Goal: Information Seeking & Learning: Check status

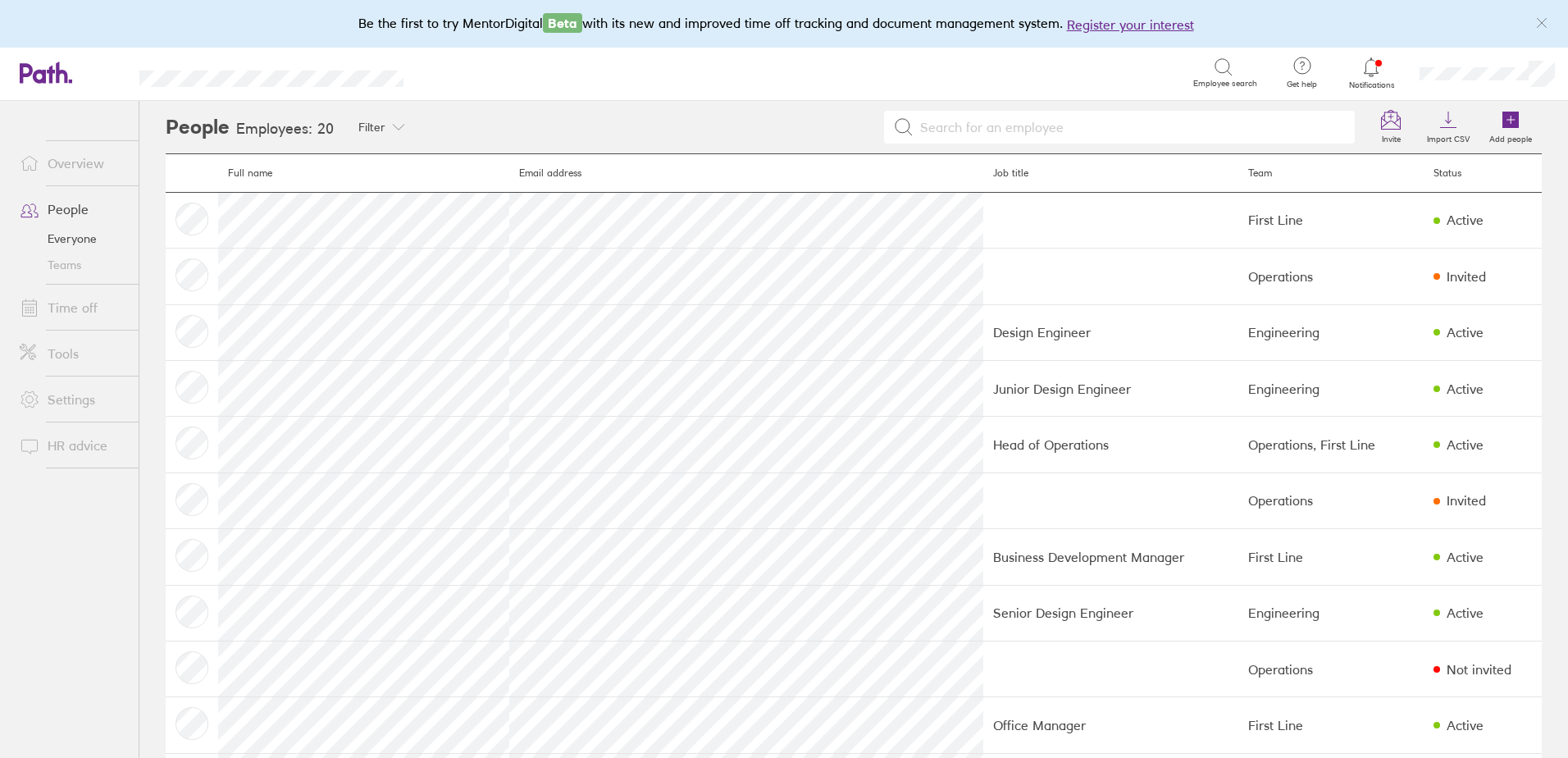
click at [99, 294] on link "Time off" at bounding box center [72, 307] width 132 height 33
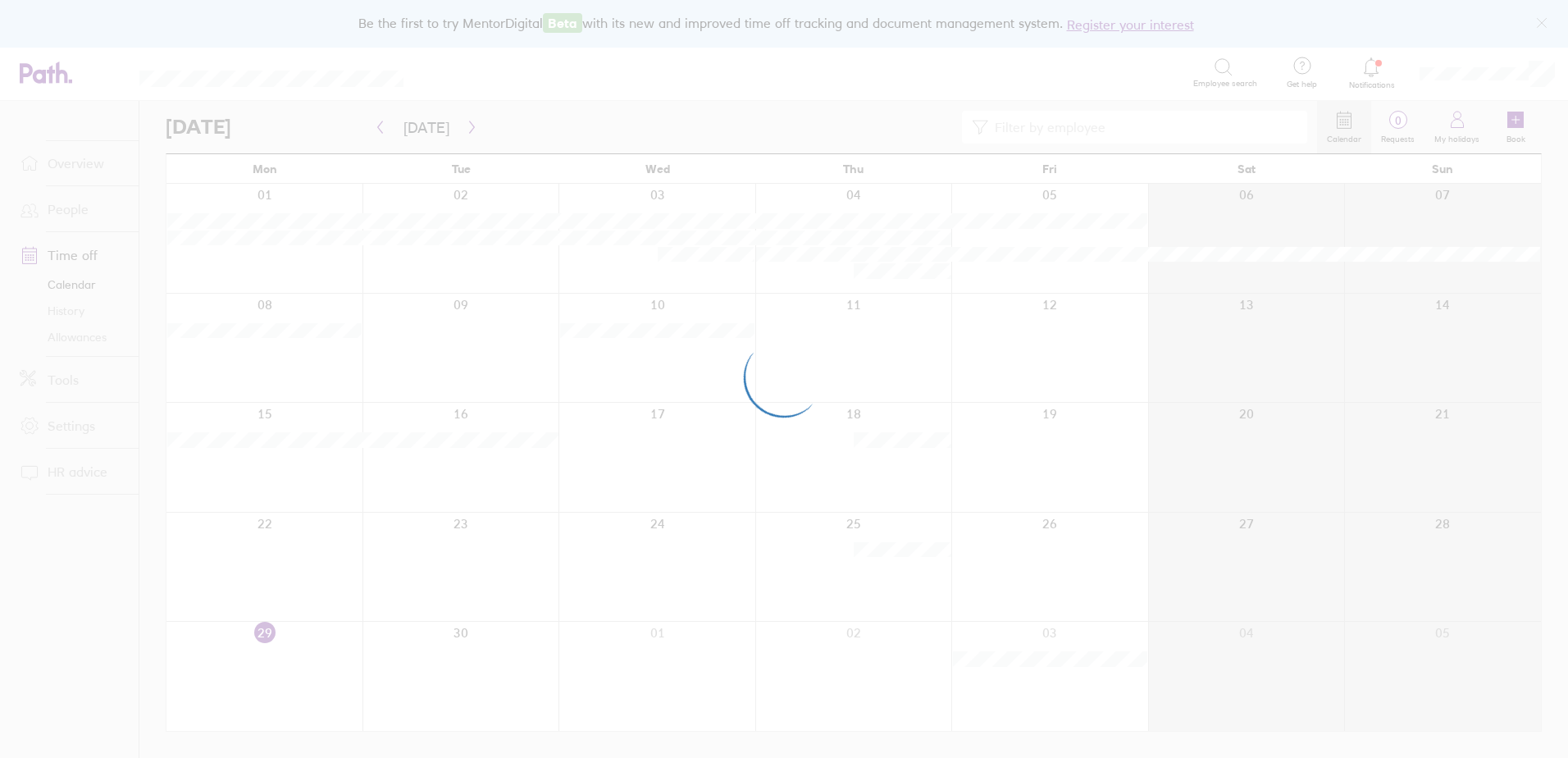
click at [81, 306] on div at bounding box center [784, 379] width 1568 height 758
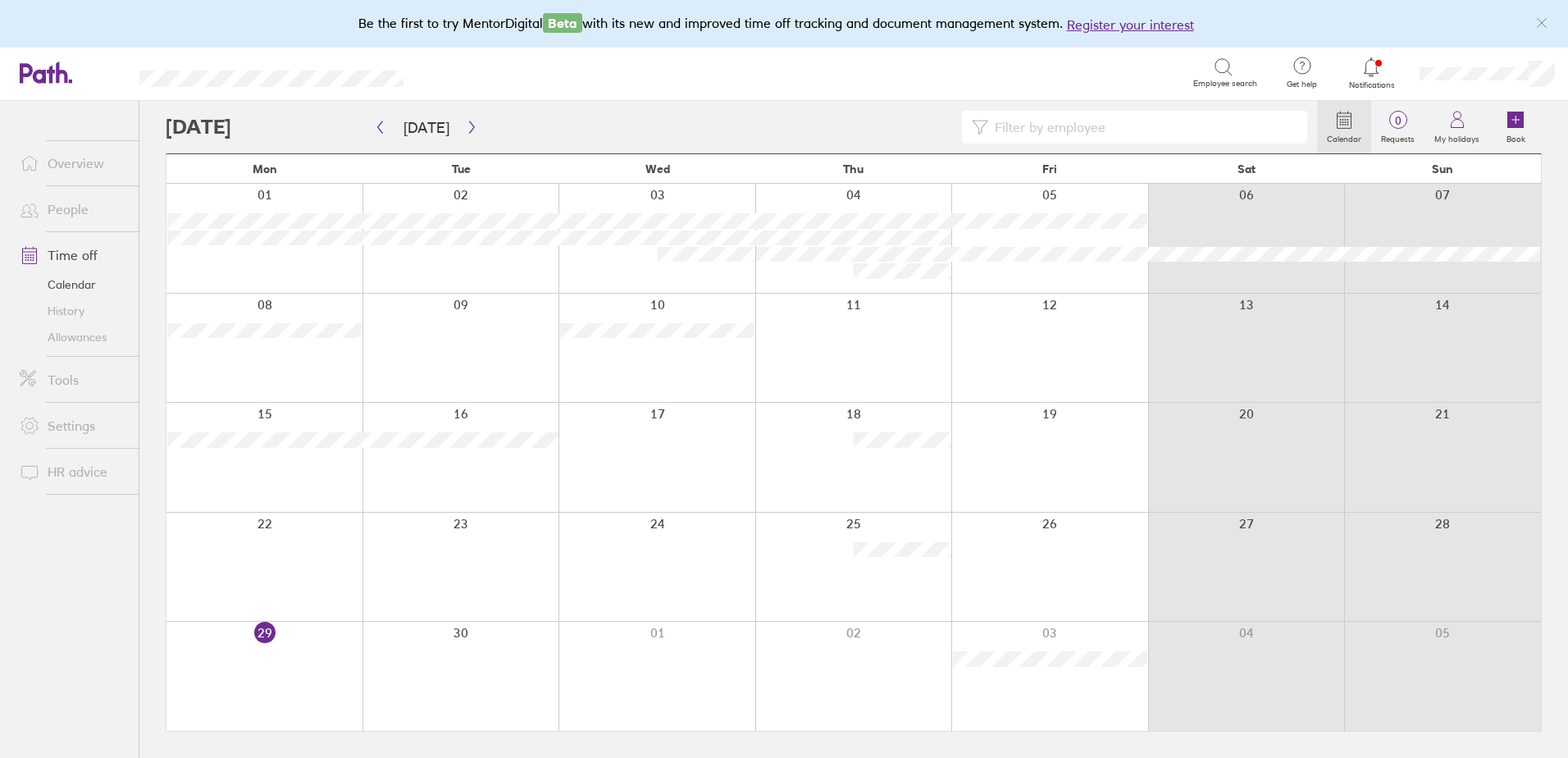
click at [72, 307] on link "History" at bounding box center [72, 311] width 132 height 26
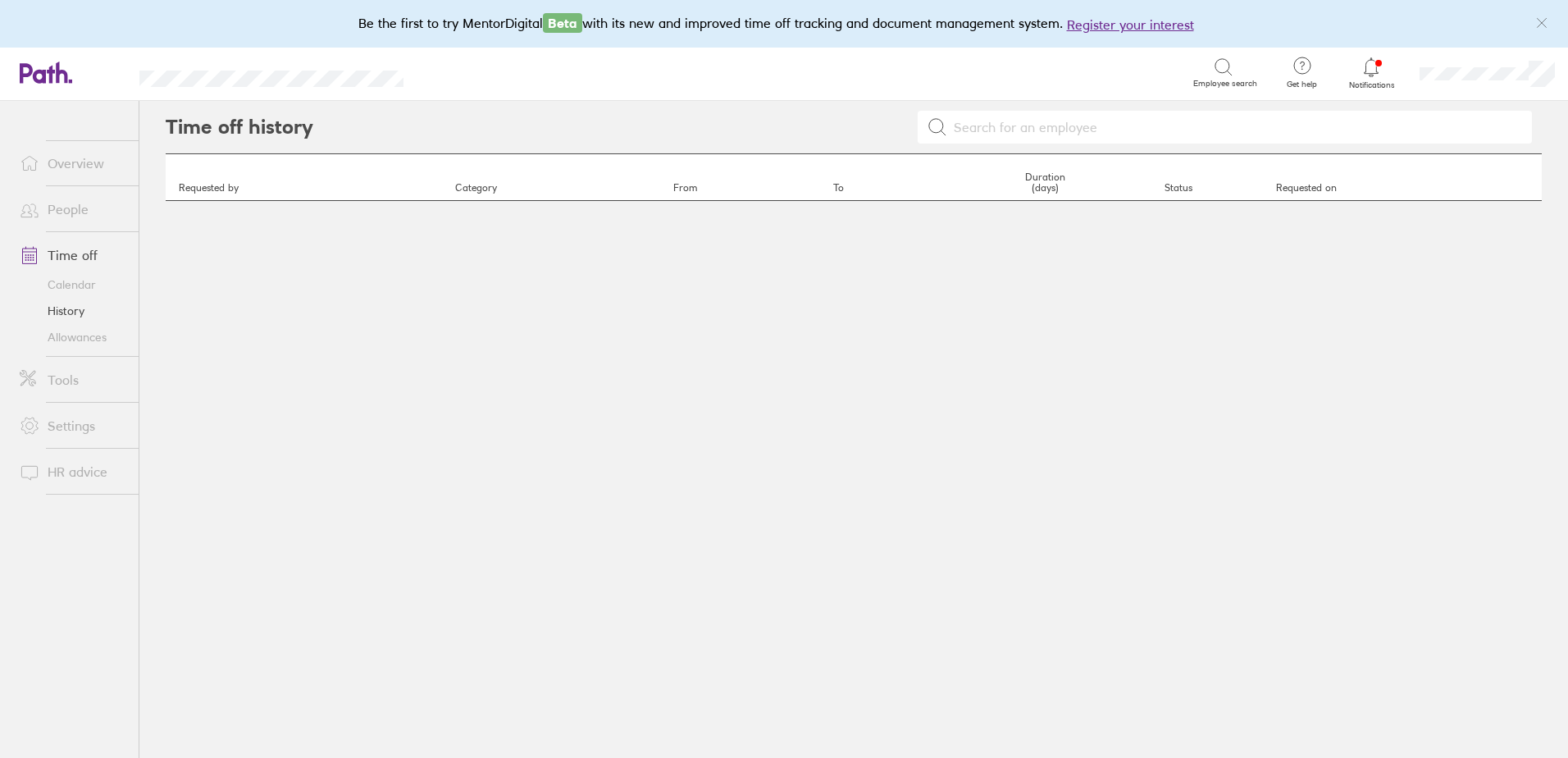
click at [1013, 129] on input at bounding box center [1233, 126] width 575 height 31
type input "d"
click at [943, 131] on icon at bounding box center [936, 126] width 20 height 20
click at [935, 120] on icon at bounding box center [936, 126] width 20 height 20
click at [1030, 131] on input "dean stanton" at bounding box center [1233, 126] width 575 height 31
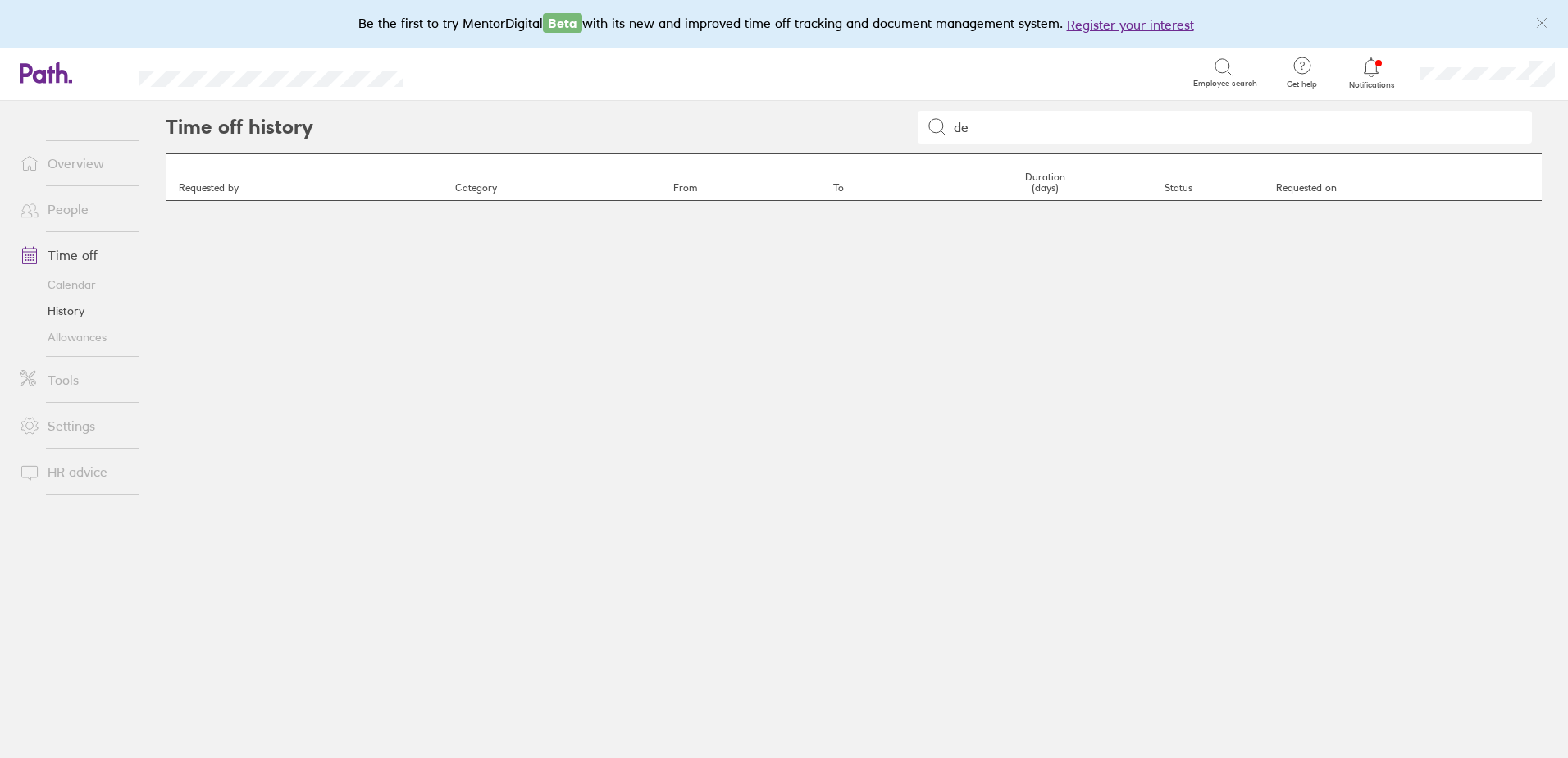
type input "d"
type input "D"
click at [938, 123] on icon at bounding box center [936, 126] width 20 height 20
click at [993, 131] on input "Claire" at bounding box center [1233, 126] width 575 height 31
type input "C"
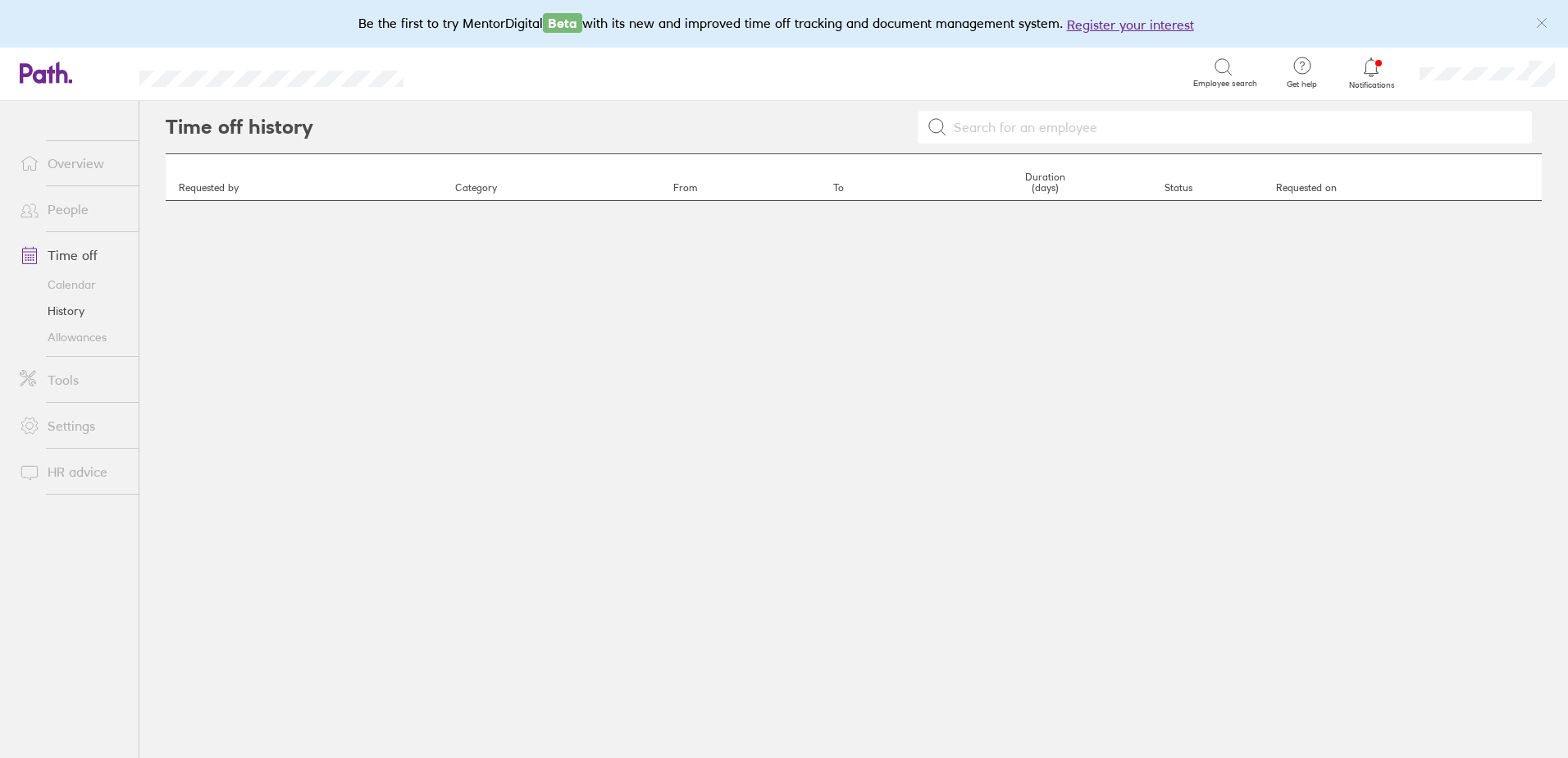
click at [62, 390] on link "Tools" at bounding box center [72, 379] width 132 height 33
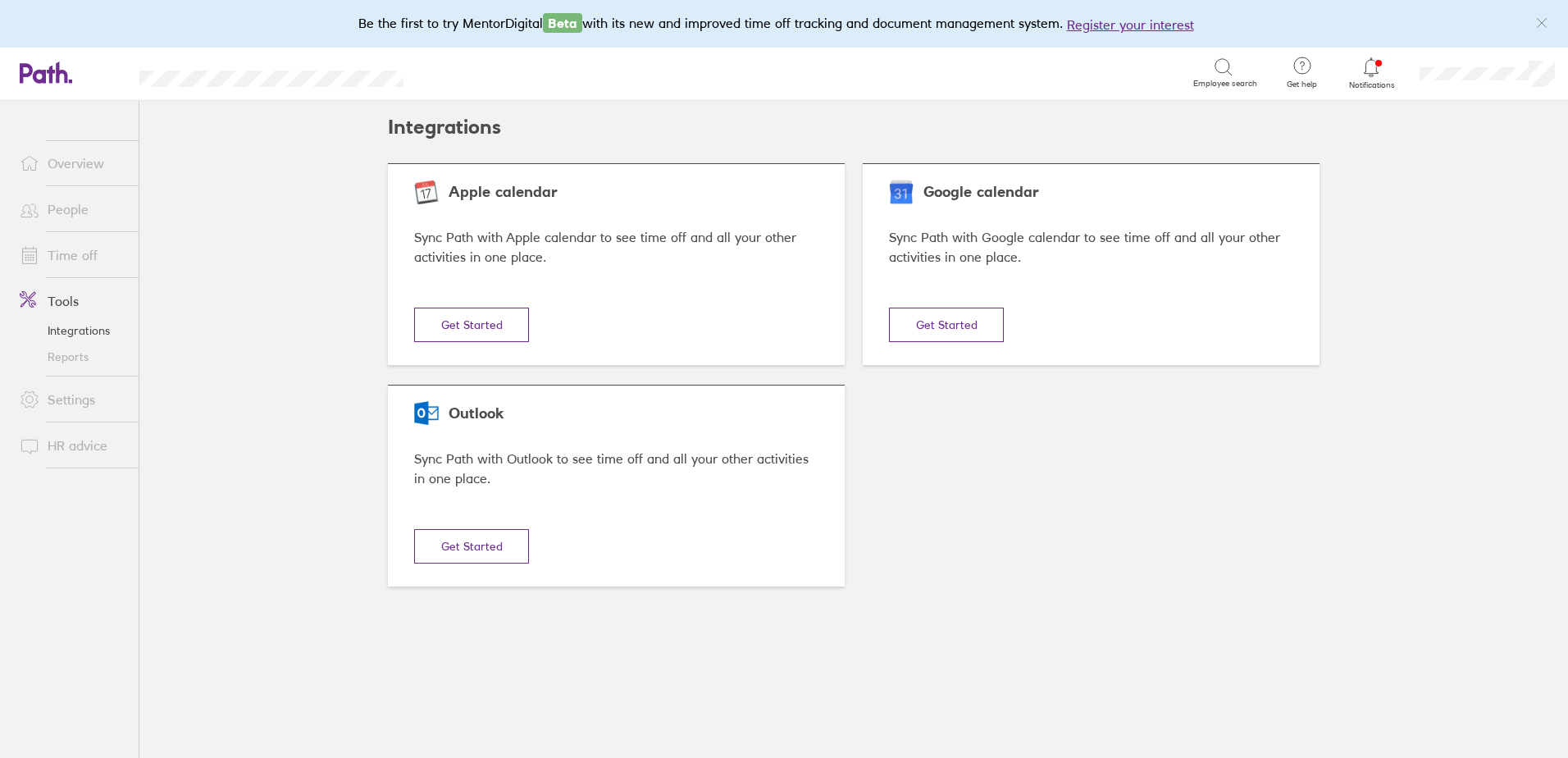
click at [64, 247] on link "Time off" at bounding box center [72, 254] width 132 height 33
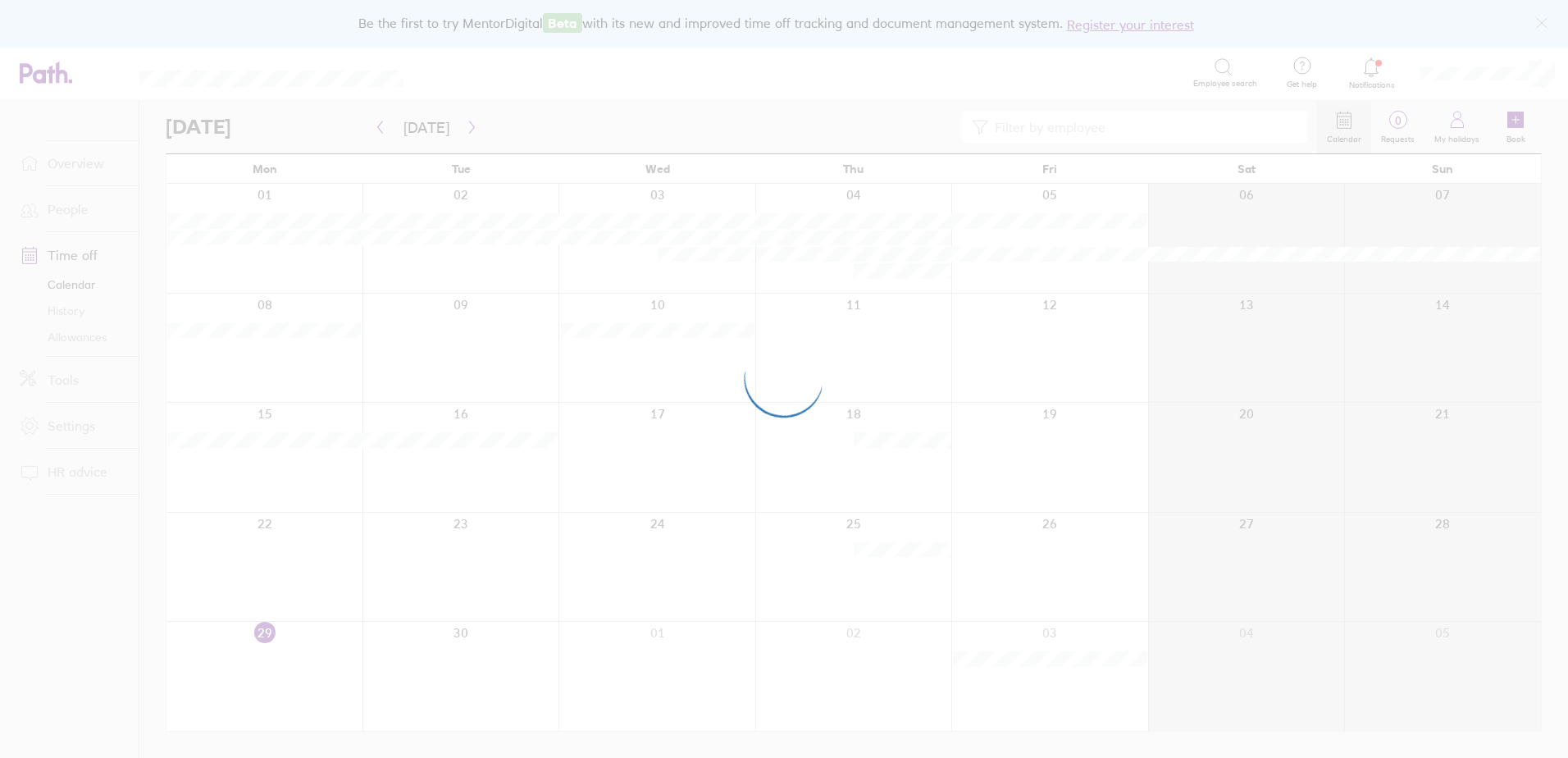
click at [57, 292] on div at bounding box center [784, 379] width 1568 height 758
click at [51, 231] on div at bounding box center [784, 379] width 1568 height 758
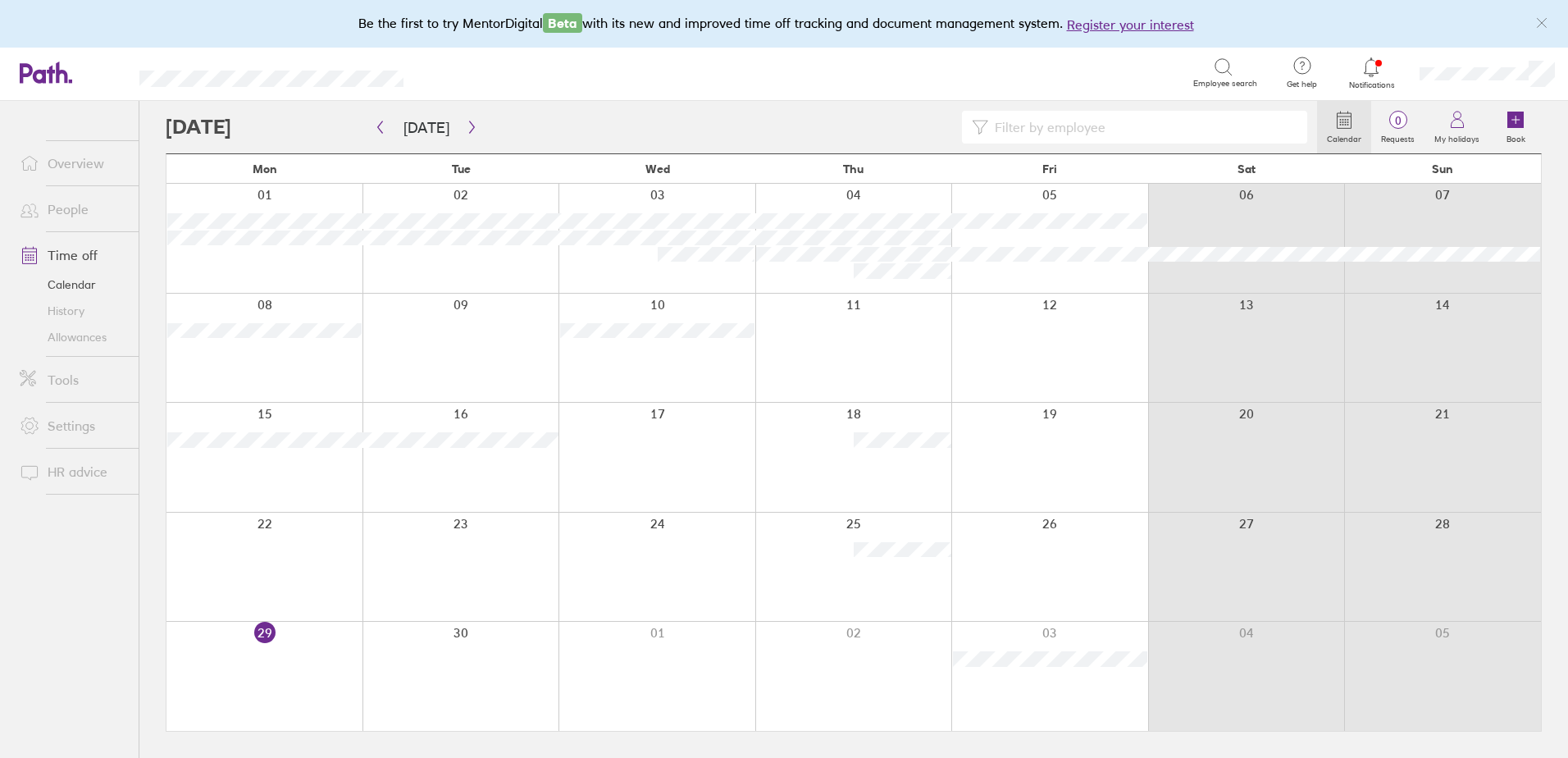
click at [78, 322] on link "History" at bounding box center [72, 311] width 132 height 26
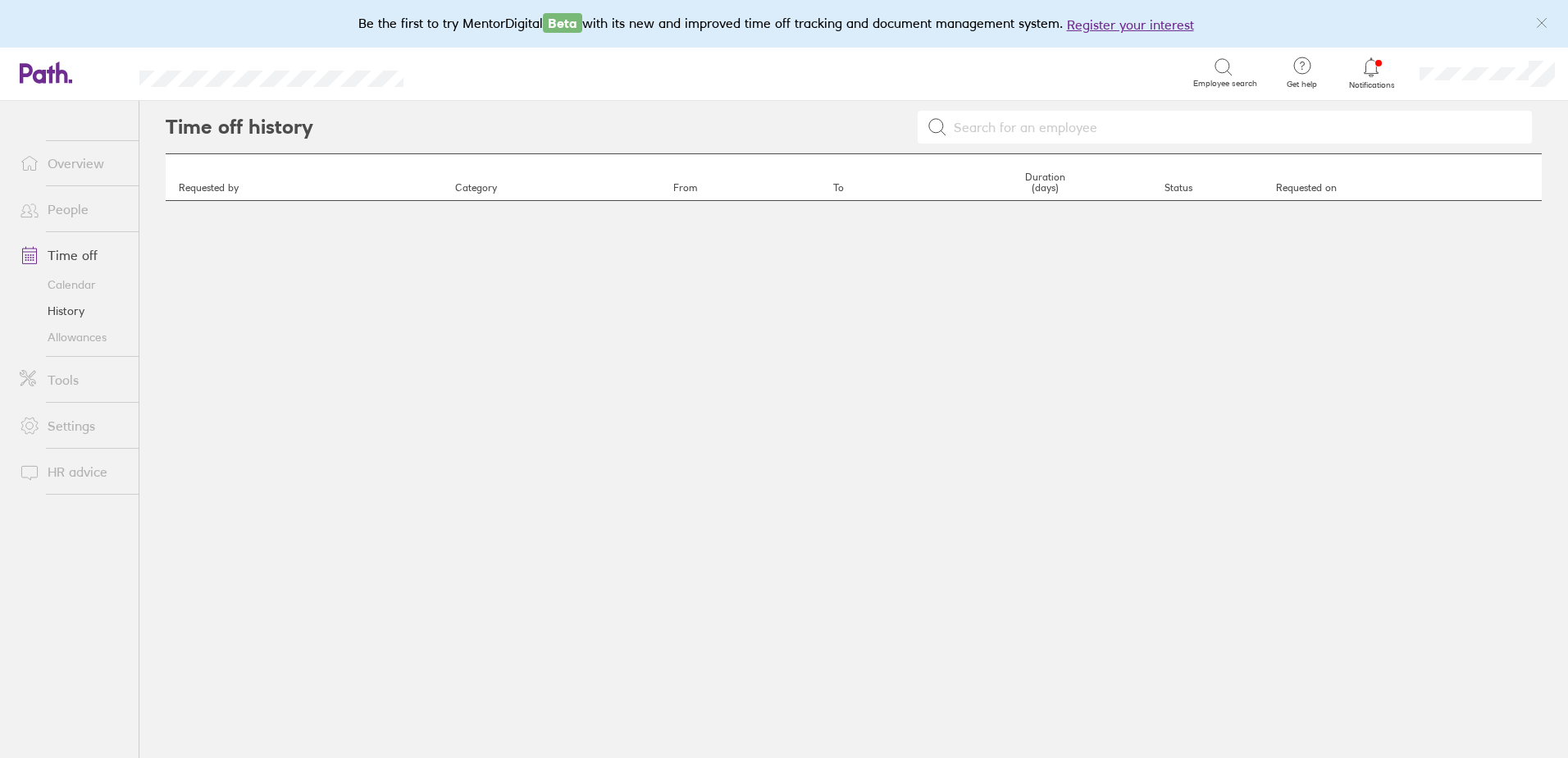
click at [207, 179] on th "Requested by" at bounding box center [304, 178] width 277 height 47
click at [1299, 200] on th "Requested on" at bounding box center [1402, 178] width 278 height 47
click at [1232, 75] on icon at bounding box center [1230, 72] width 4 height 4
click at [1230, 88] on span "Employee search" at bounding box center [1225, 83] width 64 height 10
click at [1230, 79] on span "Employee search" at bounding box center [1225, 83] width 64 height 10
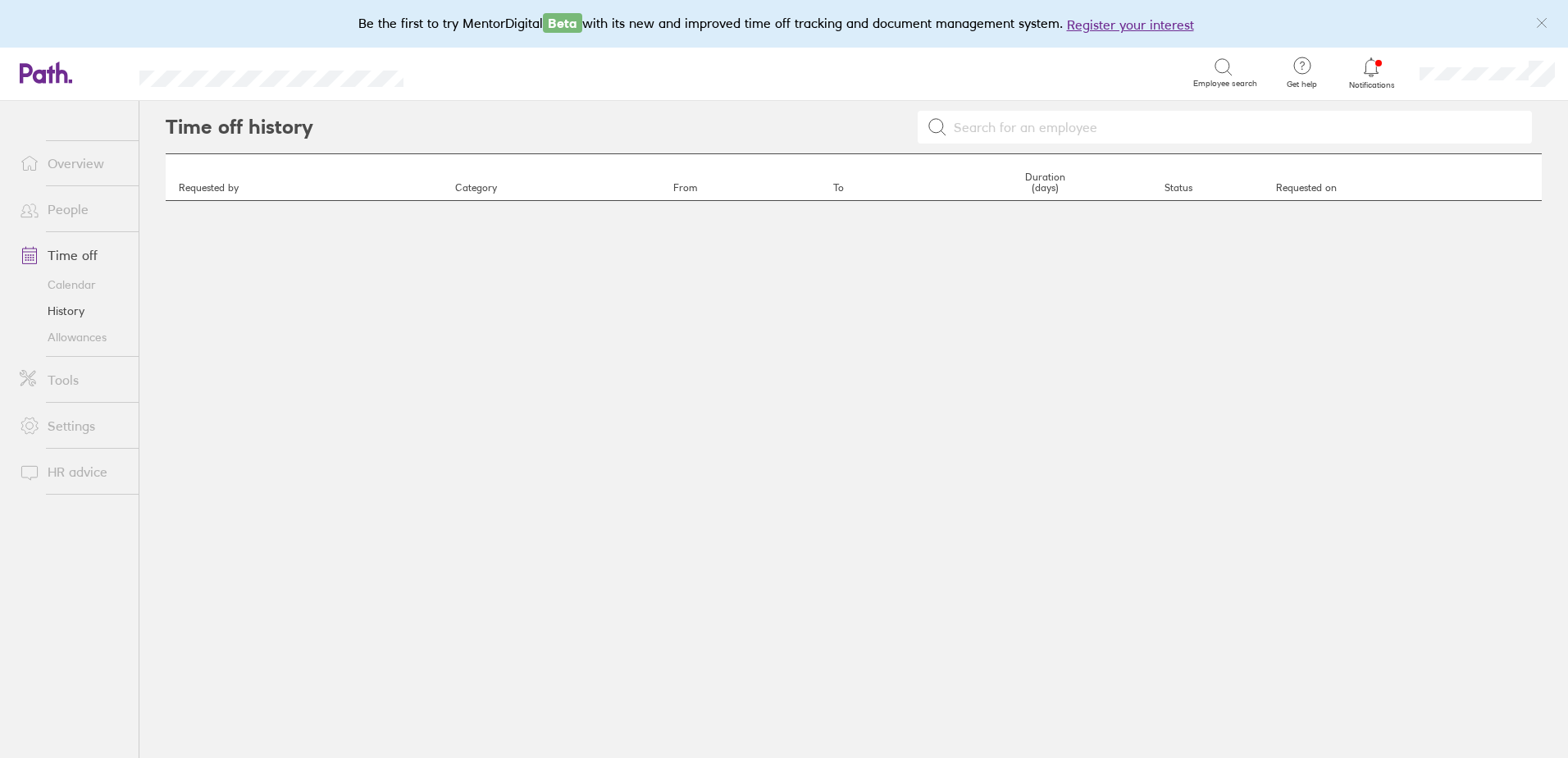
click at [1107, 140] on input at bounding box center [1233, 126] width 575 height 31
type input "j"
click at [934, 131] on icon at bounding box center [936, 126] width 20 height 20
click at [977, 131] on input at bounding box center [1233, 126] width 575 height 31
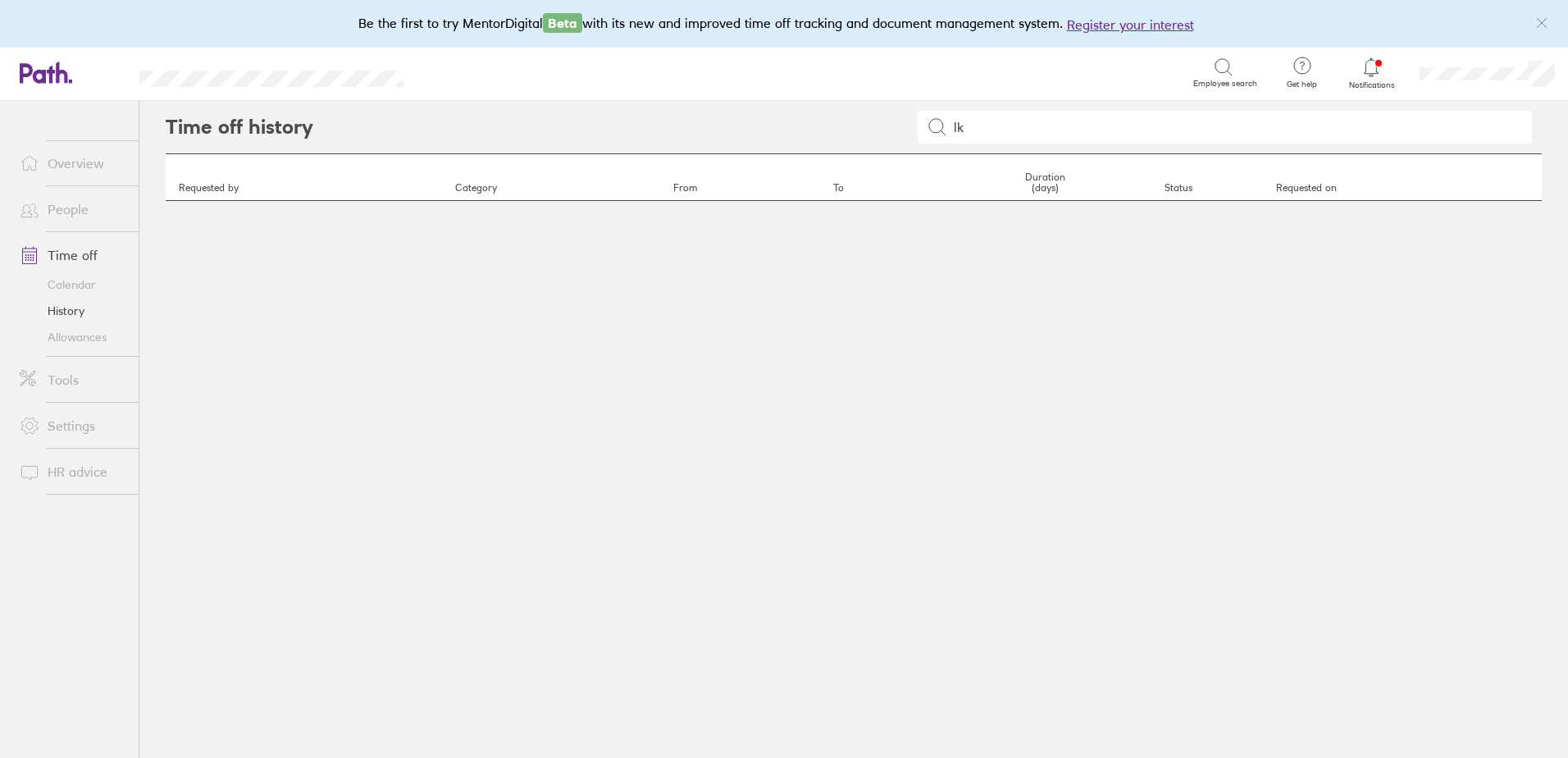
type input "l"
click at [55, 341] on link "Allowances" at bounding box center [72, 337] width 132 height 26
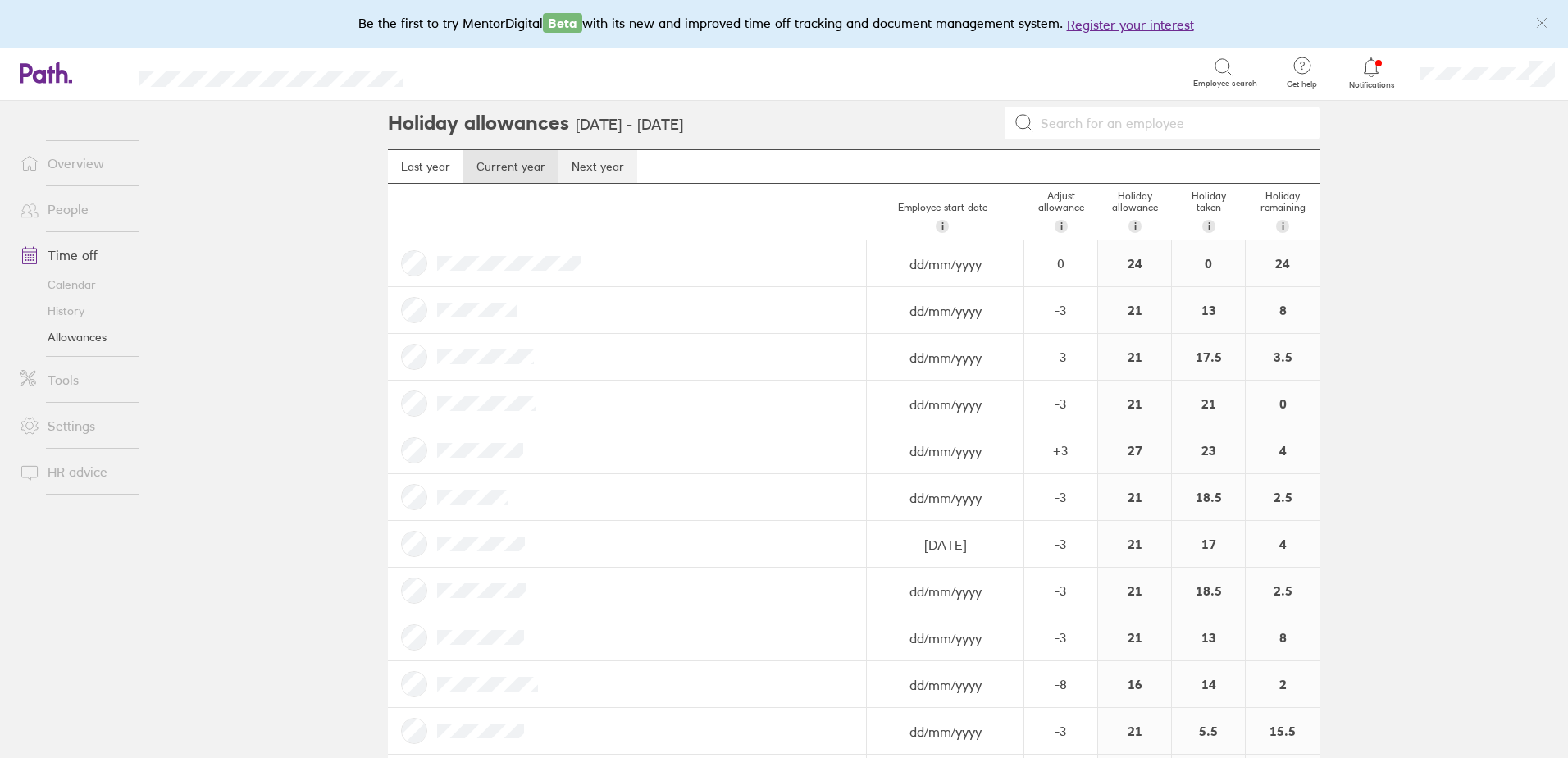
scroll to position [5, 0]
click at [410, 170] on link "Last year" at bounding box center [425, 165] width 76 height 33
click at [492, 166] on link "Current year" at bounding box center [511, 170] width 95 height 33
click at [58, 315] on link "History" at bounding box center [72, 311] width 132 height 26
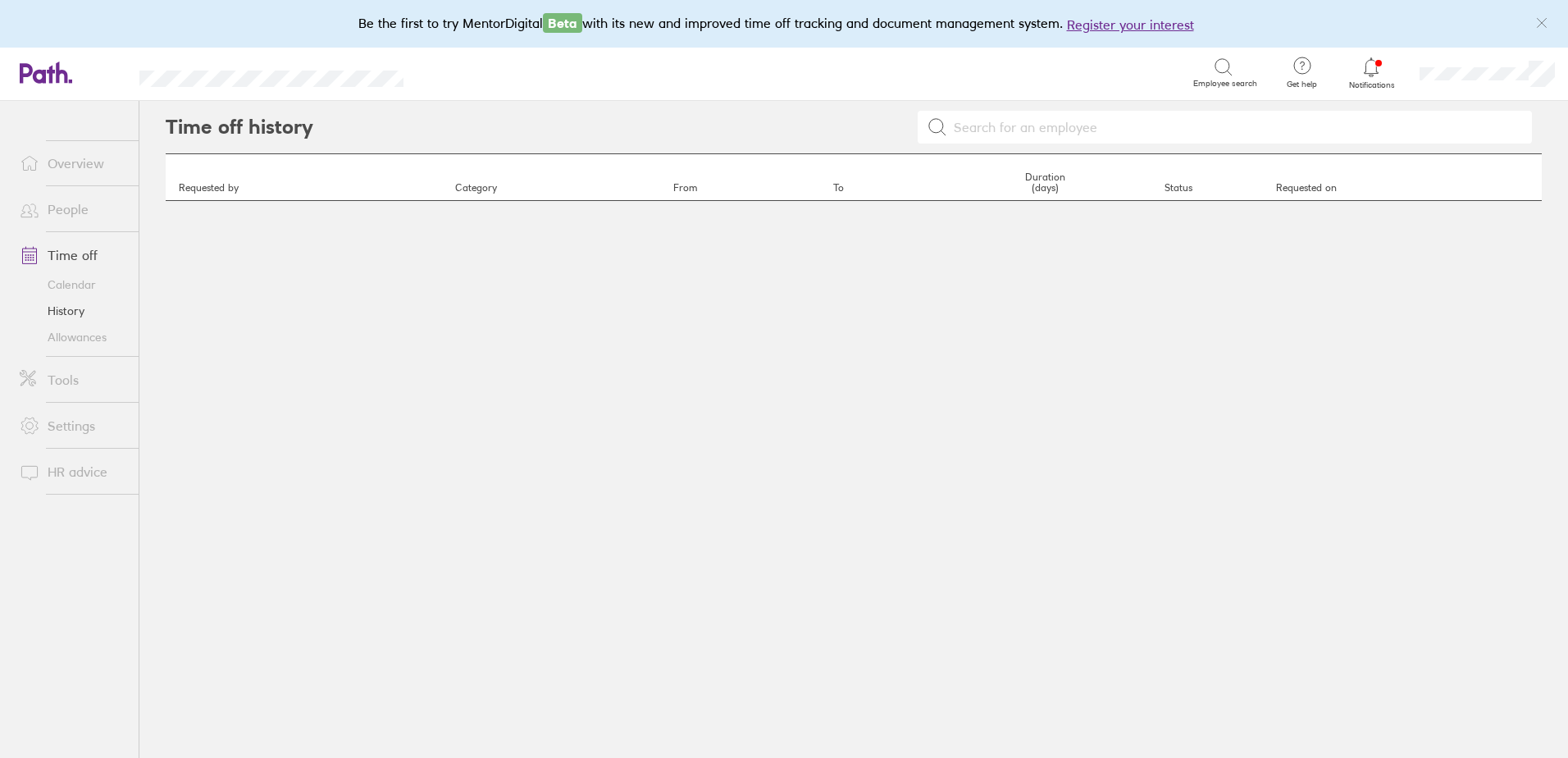
drag, startPoint x: 225, startPoint y: 177, endPoint x: 247, endPoint y: 179, distance: 22.1
click at [230, 178] on th "Requested by" at bounding box center [304, 178] width 277 height 47
click at [442, 180] on th "Requested by" at bounding box center [304, 178] width 277 height 47
click at [653, 189] on th "Category" at bounding box center [550, 178] width 218 height 47
click at [947, 128] on input at bounding box center [1233, 126] width 575 height 31
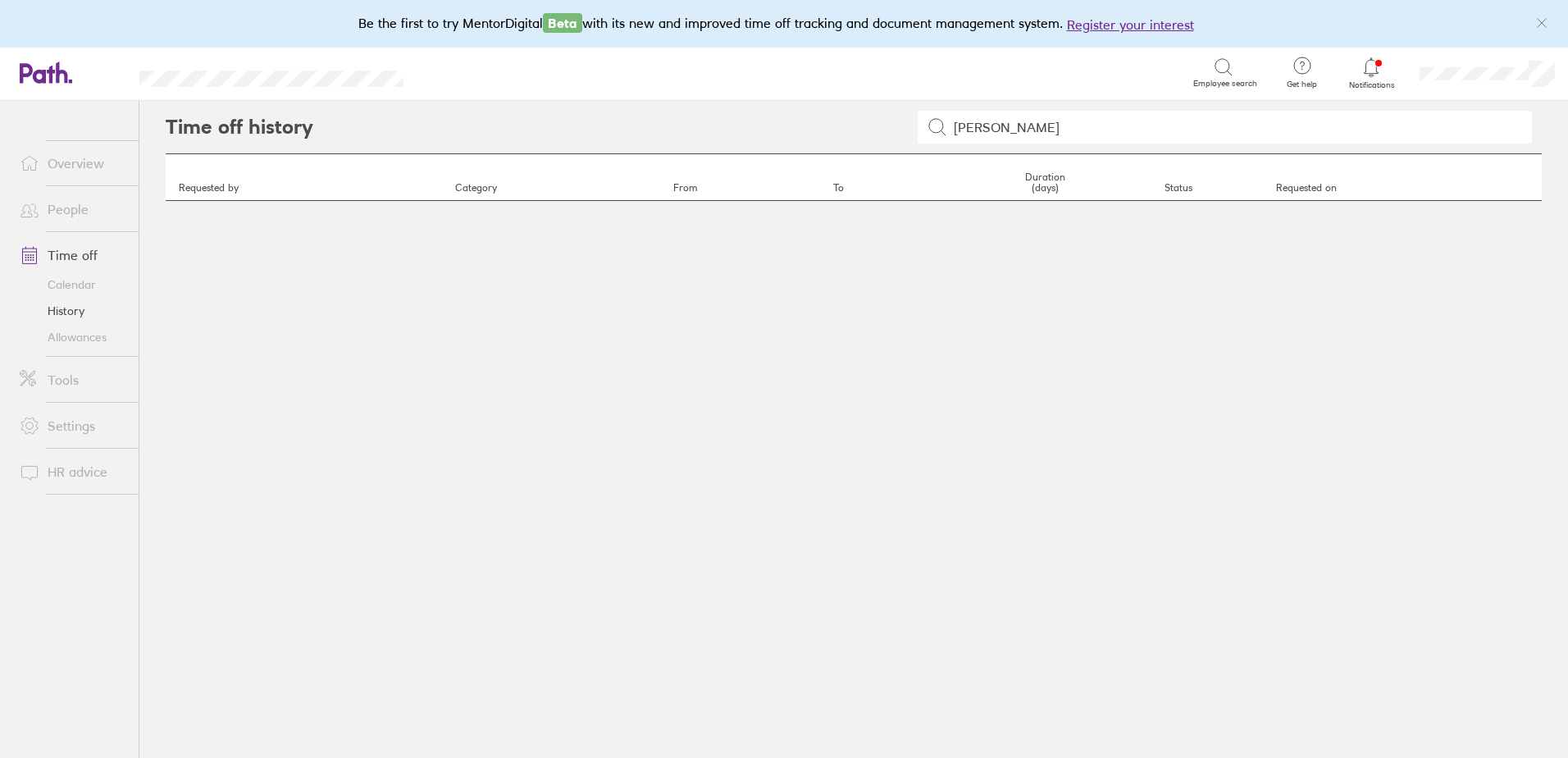
type input "dean stanton"
click at [934, 138] on div "dean stanton" at bounding box center [1224, 126] width 614 height 33
click at [932, 135] on icon at bounding box center [936, 126] width 20 height 20
click at [934, 123] on icon at bounding box center [936, 126] width 20 height 20
drag, startPoint x: 1076, startPoint y: 130, endPoint x: 907, endPoint y: 131, distance: 169.0
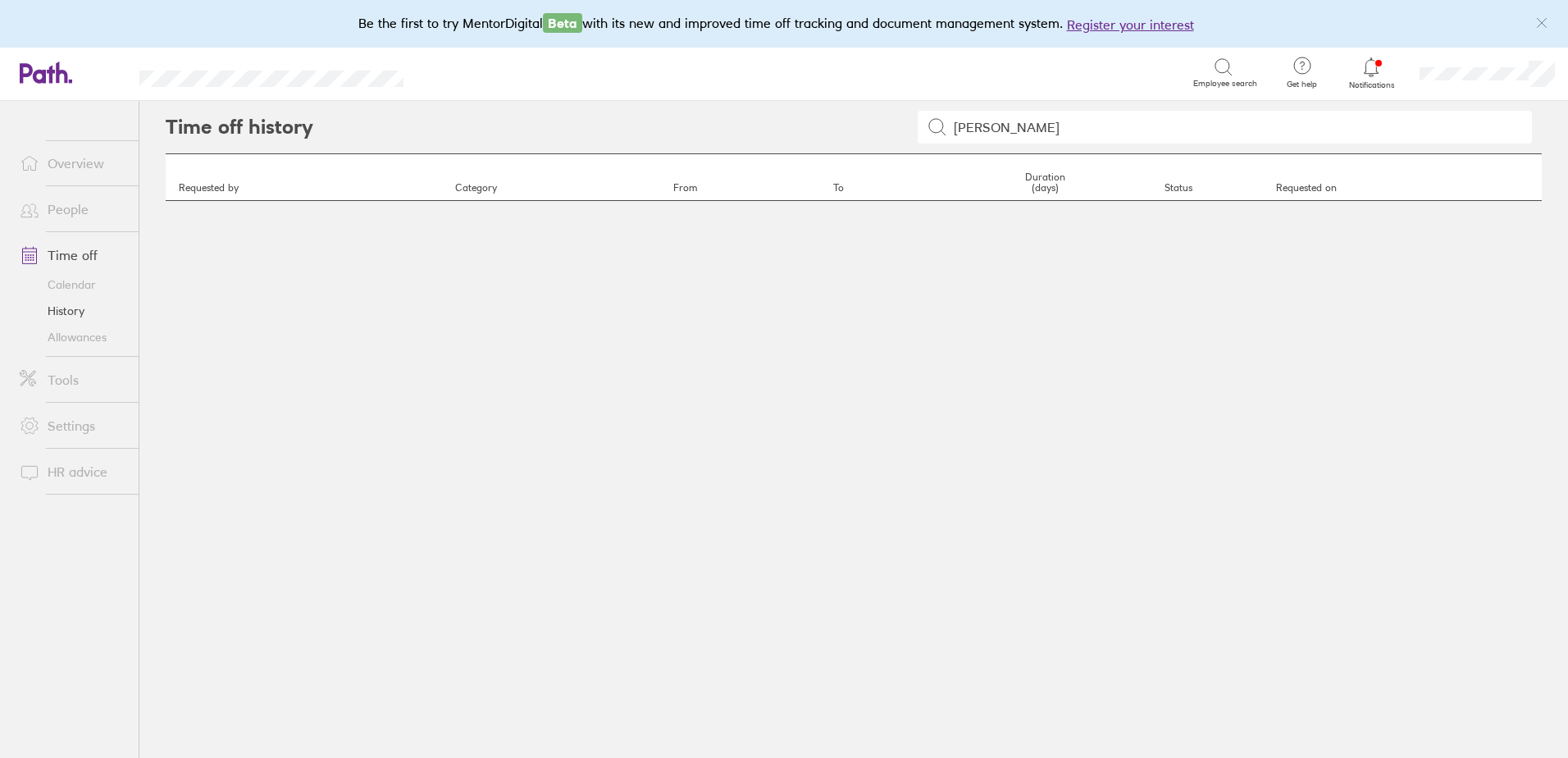
click at [907, 131] on div "dean stanton" at bounding box center [927, 127] width 1228 height 52
click at [1209, 79] on span "Employee search" at bounding box center [1225, 83] width 64 height 10
click at [1220, 69] on icon at bounding box center [1223, 66] width 20 height 20
click at [1229, 70] on icon at bounding box center [1223, 66] width 20 height 20
click at [1228, 64] on icon at bounding box center [1223, 66] width 20 height 20
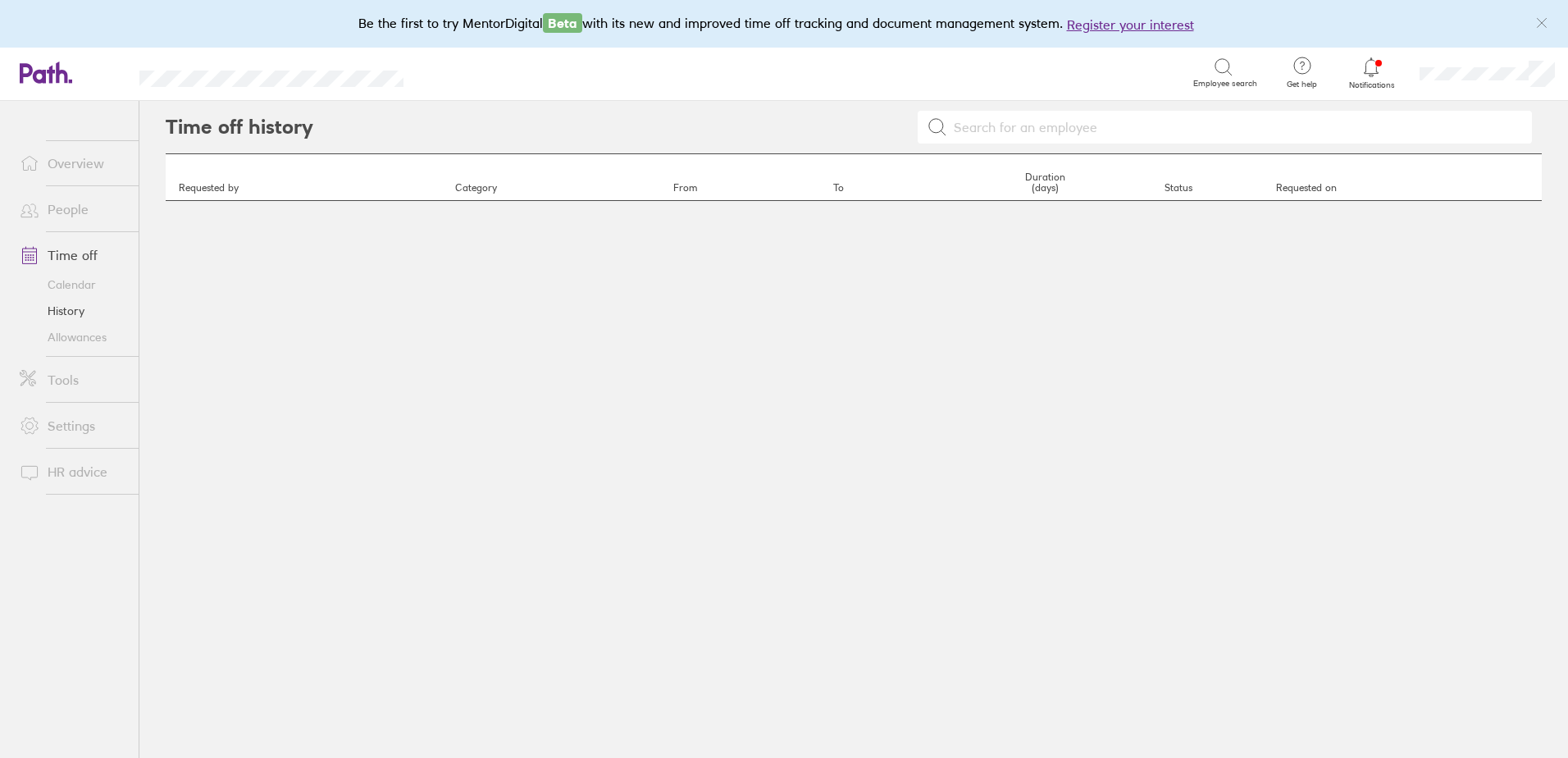
click at [1285, 64] on div "Get help FAQs Contact us" at bounding box center [1302, 74] width 70 height 53
click at [1237, 67] on div at bounding box center [1246, 66] width 64 height 20
click at [1221, 70] on icon at bounding box center [1223, 66] width 20 height 20
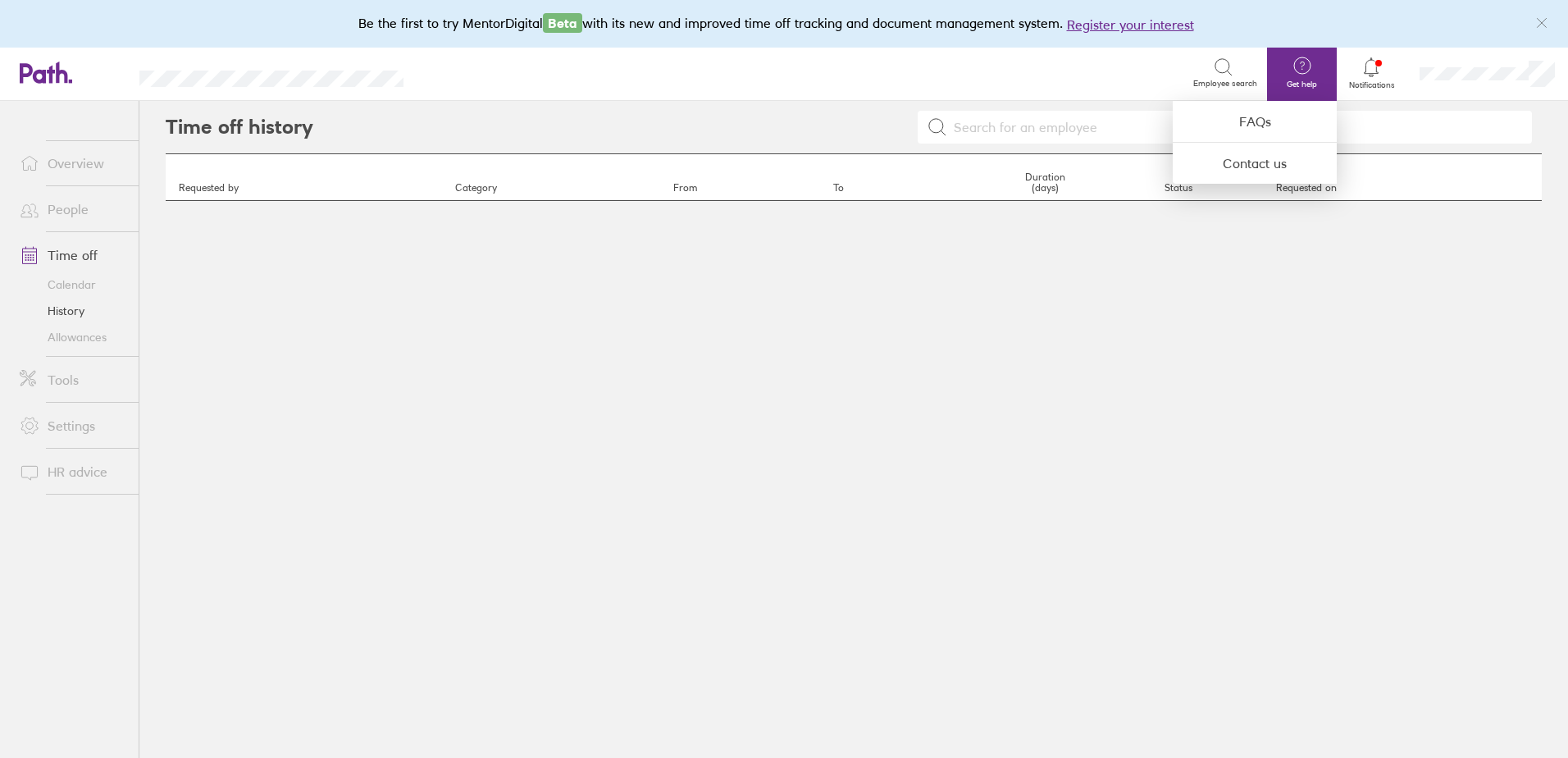
click at [1221, 70] on icon at bounding box center [1223, 66] width 20 height 20
click at [1164, 307] on div at bounding box center [784, 379] width 1568 height 758
click at [1234, 79] on span "Employee search" at bounding box center [1225, 83] width 64 height 10
click at [1234, 84] on span "Employee search" at bounding box center [1225, 83] width 64 height 10
click at [75, 341] on link "Allowances" at bounding box center [72, 337] width 132 height 26
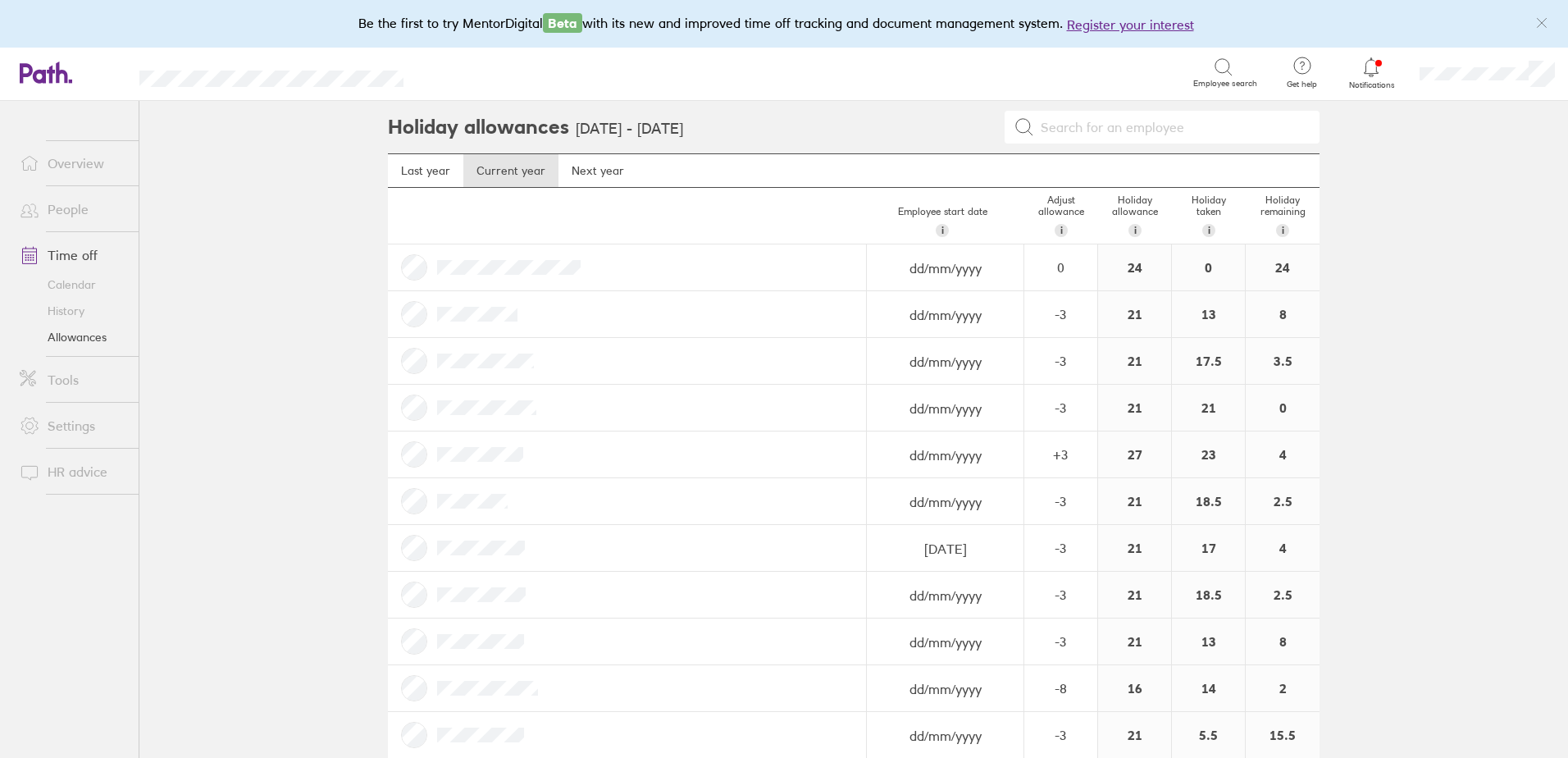
click at [58, 254] on link "Time off" at bounding box center [72, 254] width 132 height 33
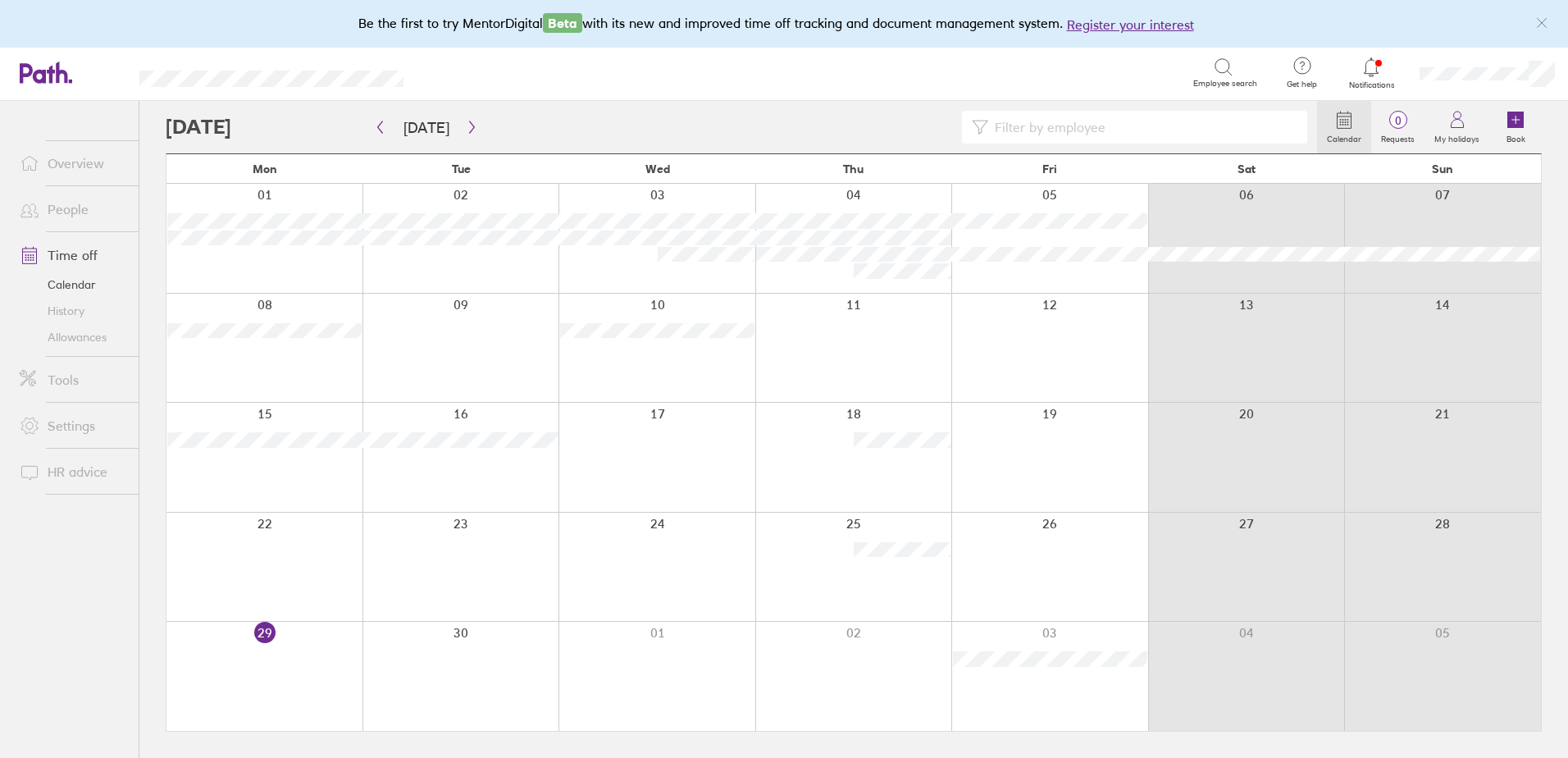
click at [1225, 64] on icon at bounding box center [1223, 66] width 20 height 20
click at [1026, 133] on input at bounding box center [1142, 126] width 309 height 31
type input "dean"
click at [58, 307] on link "History" at bounding box center [72, 311] width 132 height 26
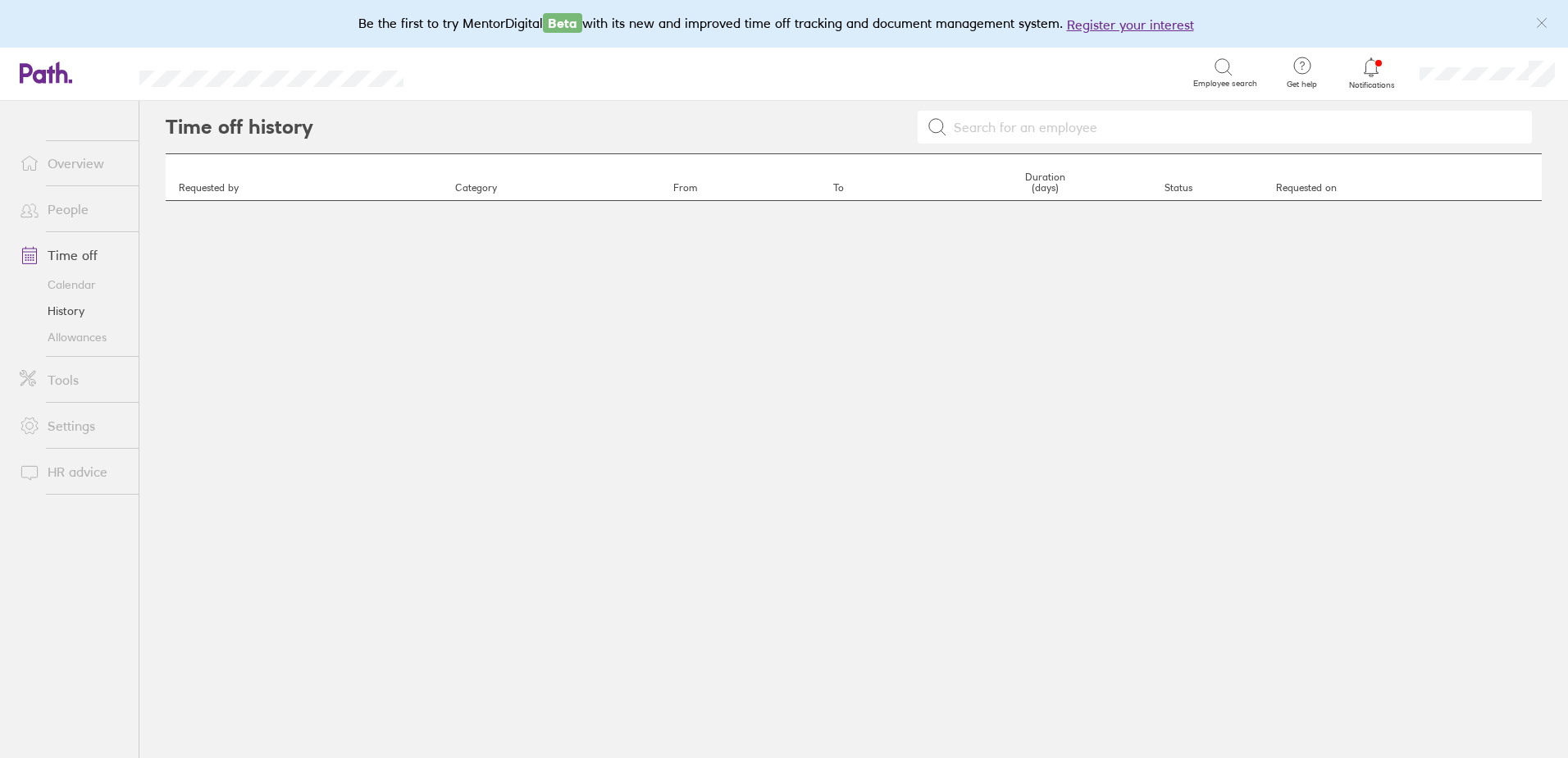
click at [1019, 126] on input at bounding box center [1233, 126] width 575 height 31
type input "dean"
click at [1166, 120] on input "dean" at bounding box center [1233, 126] width 575 height 31
drag, startPoint x: 922, startPoint y: 121, endPoint x: 943, endPoint y: 128, distance: 22.1
click at [926, 123] on div "dean" at bounding box center [1224, 126] width 614 height 33
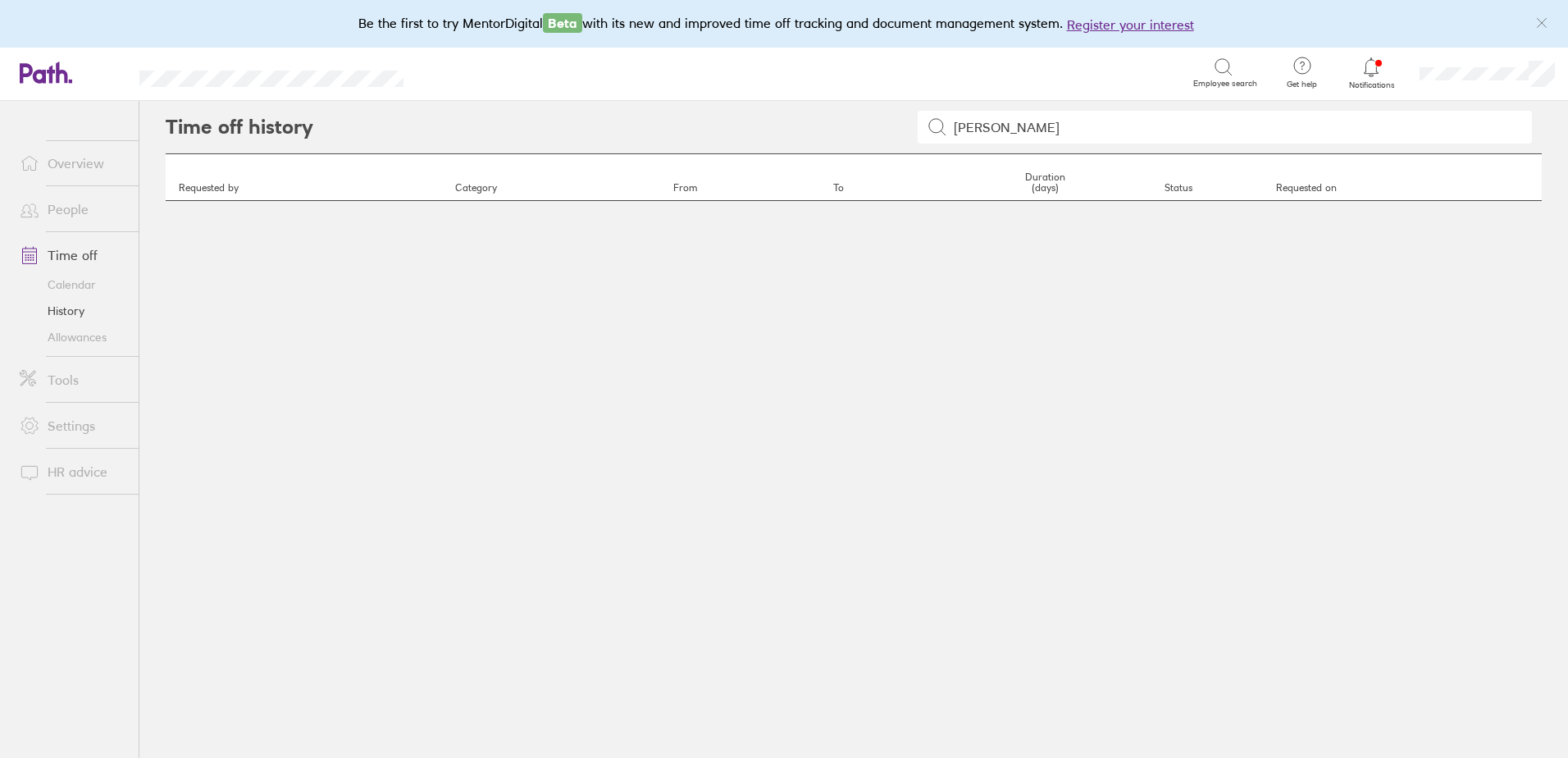
click at [922, 124] on div "dean" at bounding box center [1224, 126] width 614 height 33
drag, startPoint x: 983, startPoint y: 131, endPoint x: 948, endPoint y: 130, distance: 35.0
click at [948, 130] on input "dean" at bounding box center [1233, 126] width 575 height 31
click at [80, 285] on link "Calendar" at bounding box center [72, 284] width 132 height 26
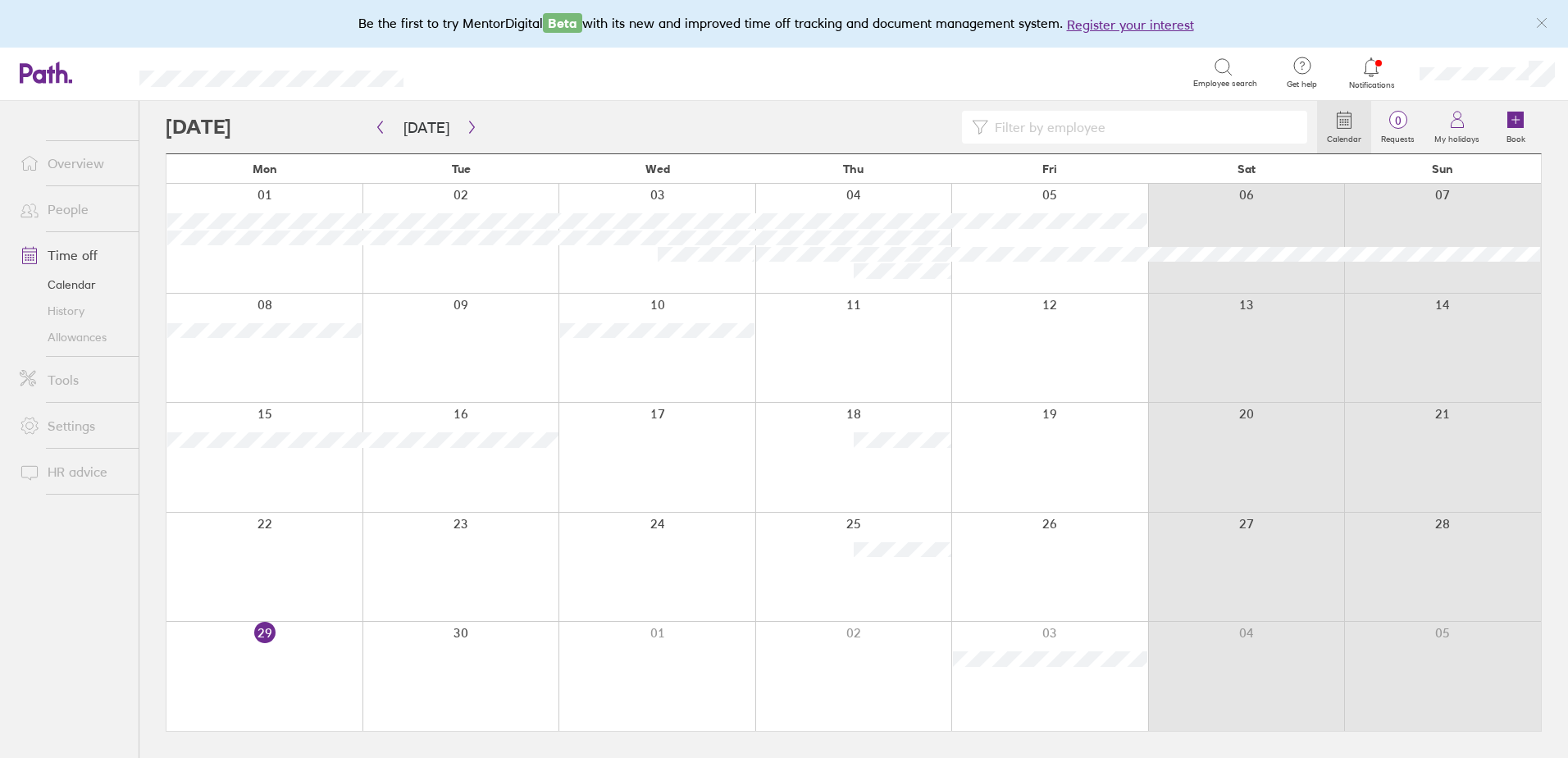
click at [1233, 79] on span "Employee search" at bounding box center [1225, 83] width 64 height 10
click at [1229, 66] on icon at bounding box center [1223, 66] width 20 height 20
type input "b"
click at [1214, 70] on icon at bounding box center [1223, 66] width 20 height 20
click at [1220, 70] on icon at bounding box center [1223, 66] width 20 height 20
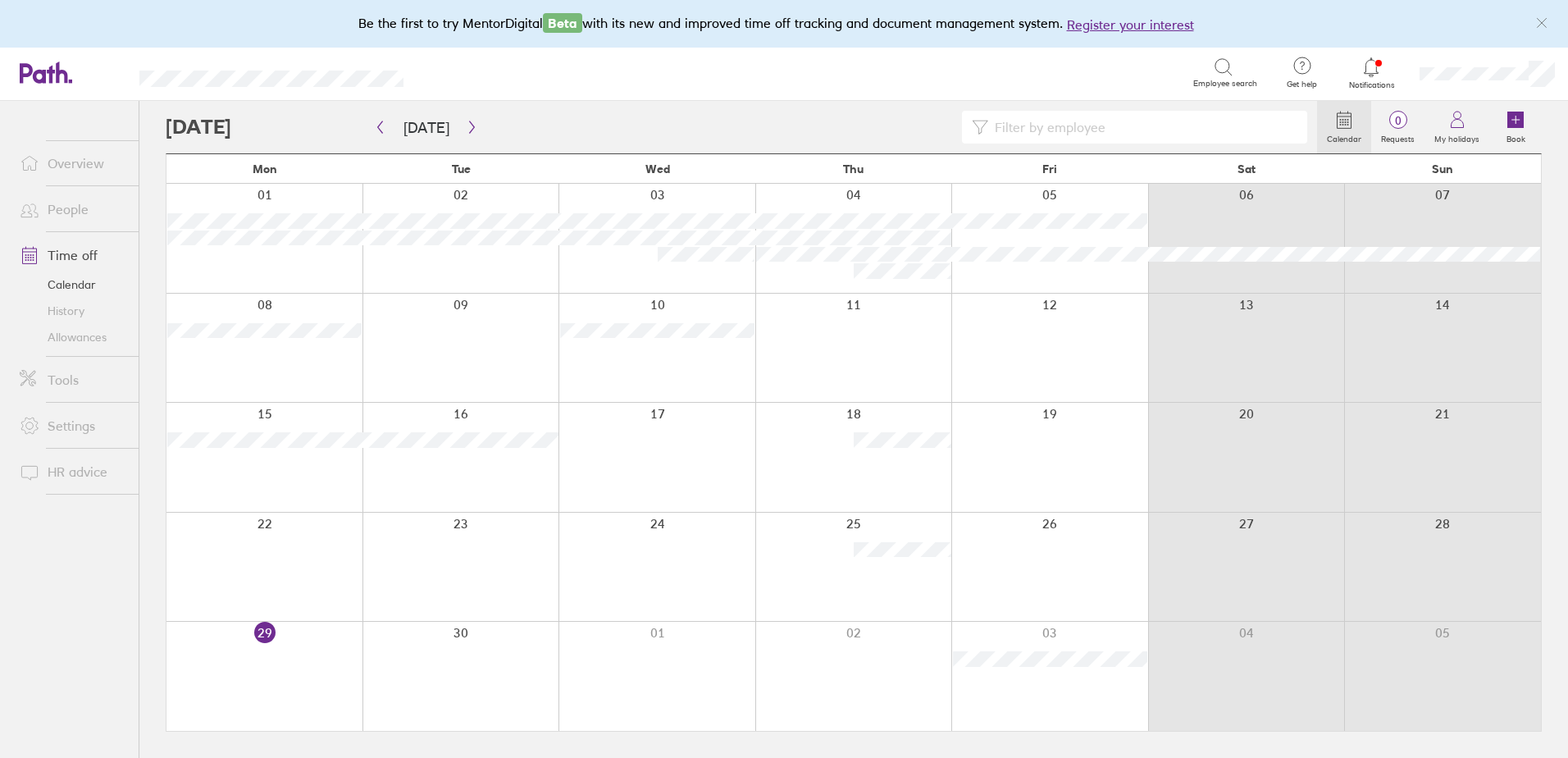
click at [1094, 113] on input at bounding box center [1142, 126] width 309 height 31
type input "bailey"
click at [982, 130] on icon at bounding box center [980, 127] width 16 height 14
click at [64, 250] on link "Time off" at bounding box center [72, 254] width 132 height 33
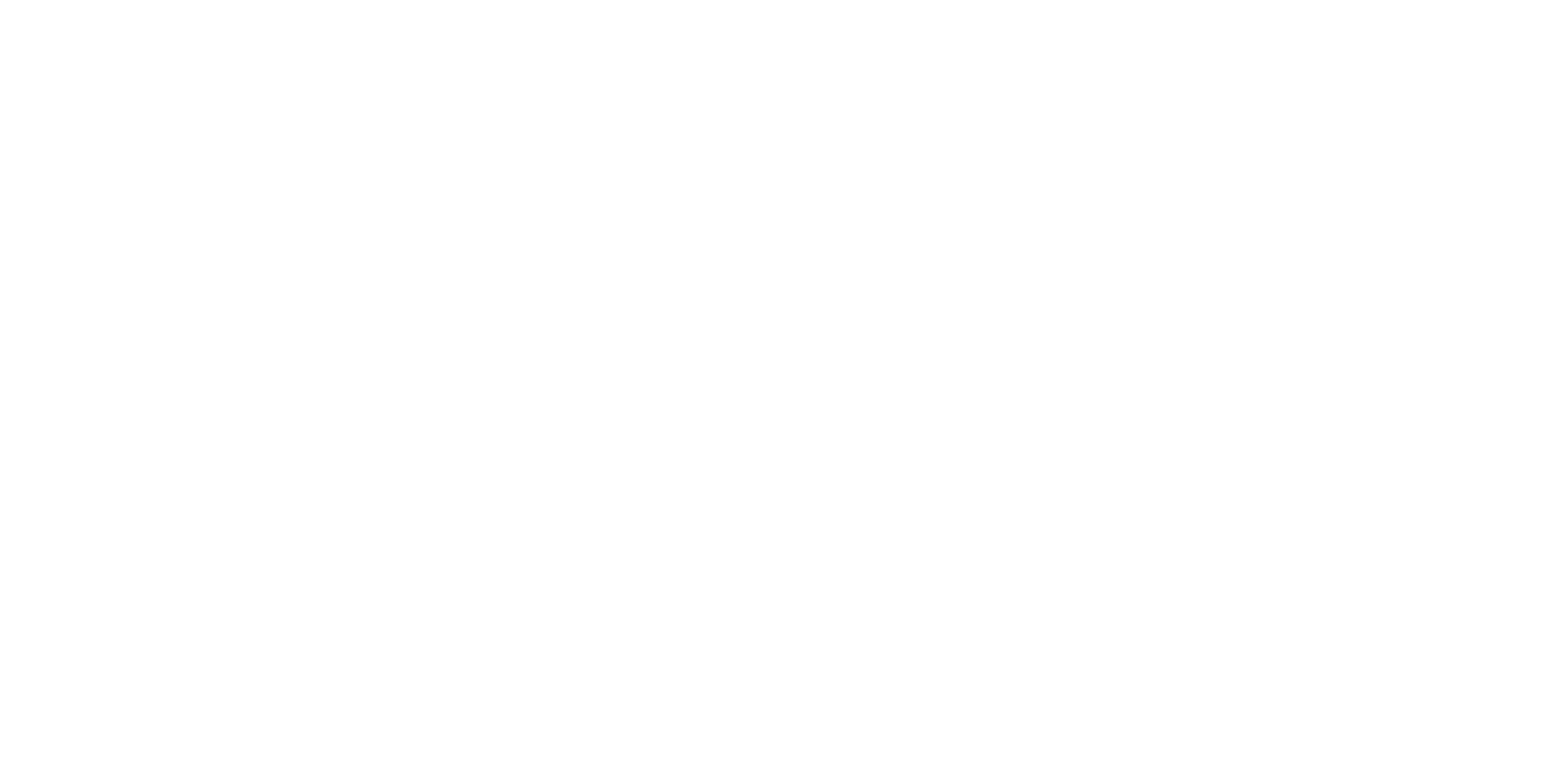
click at [719, 323] on div at bounding box center [784, 379] width 1568 height 758
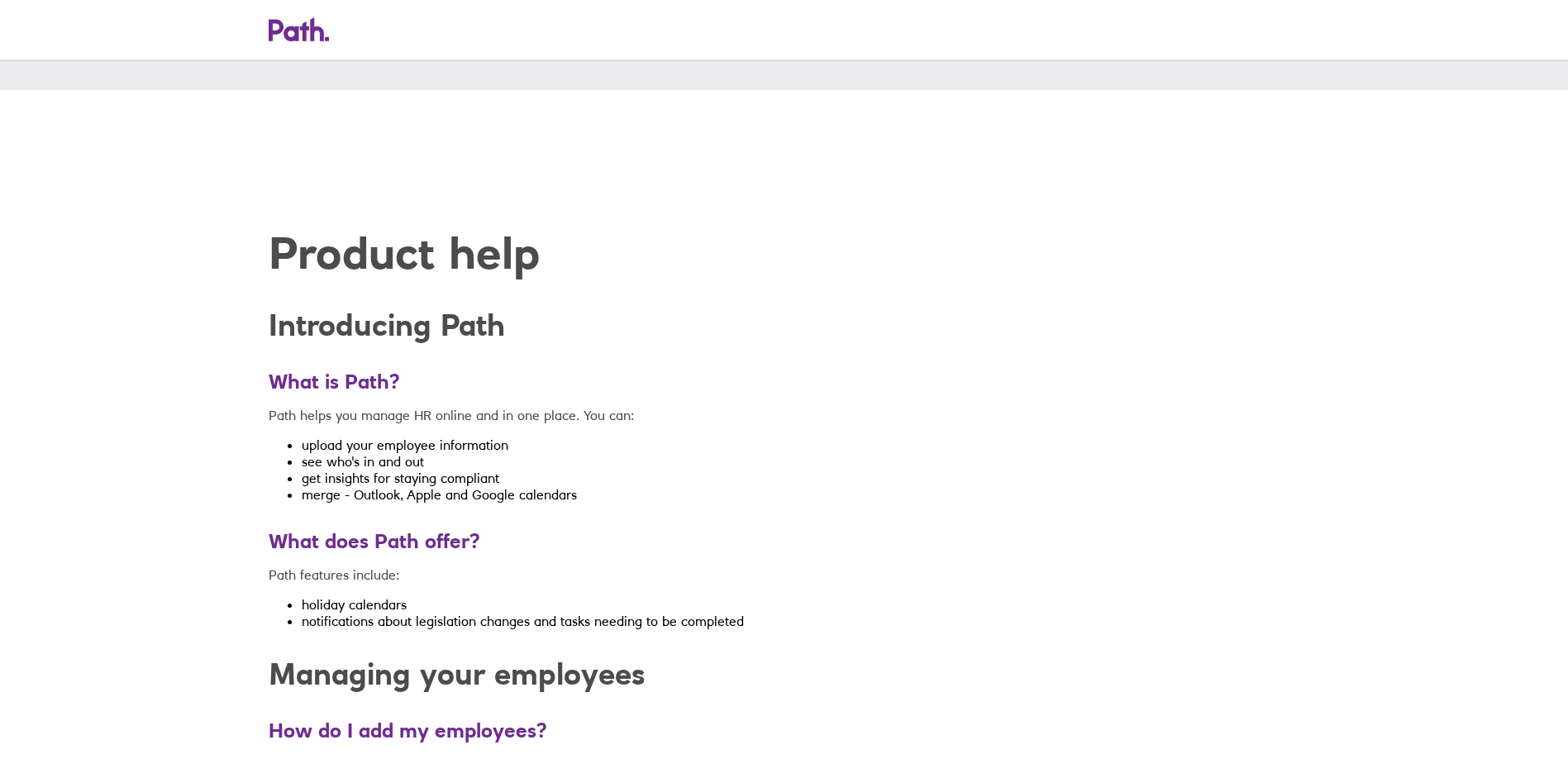
scroll to position [738, 0]
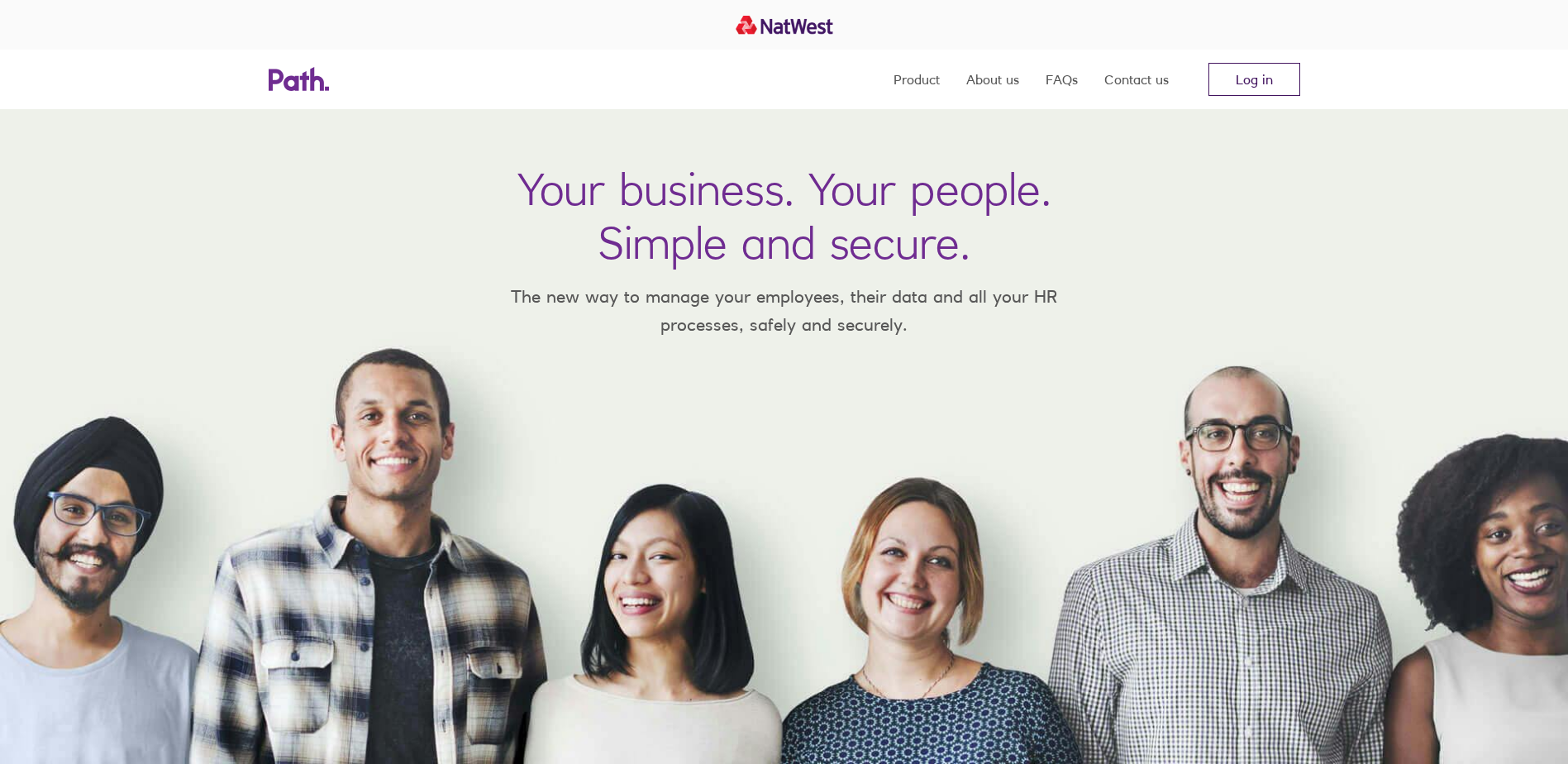
click at [1249, 89] on link "Log in" at bounding box center [1254, 79] width 91 height 33
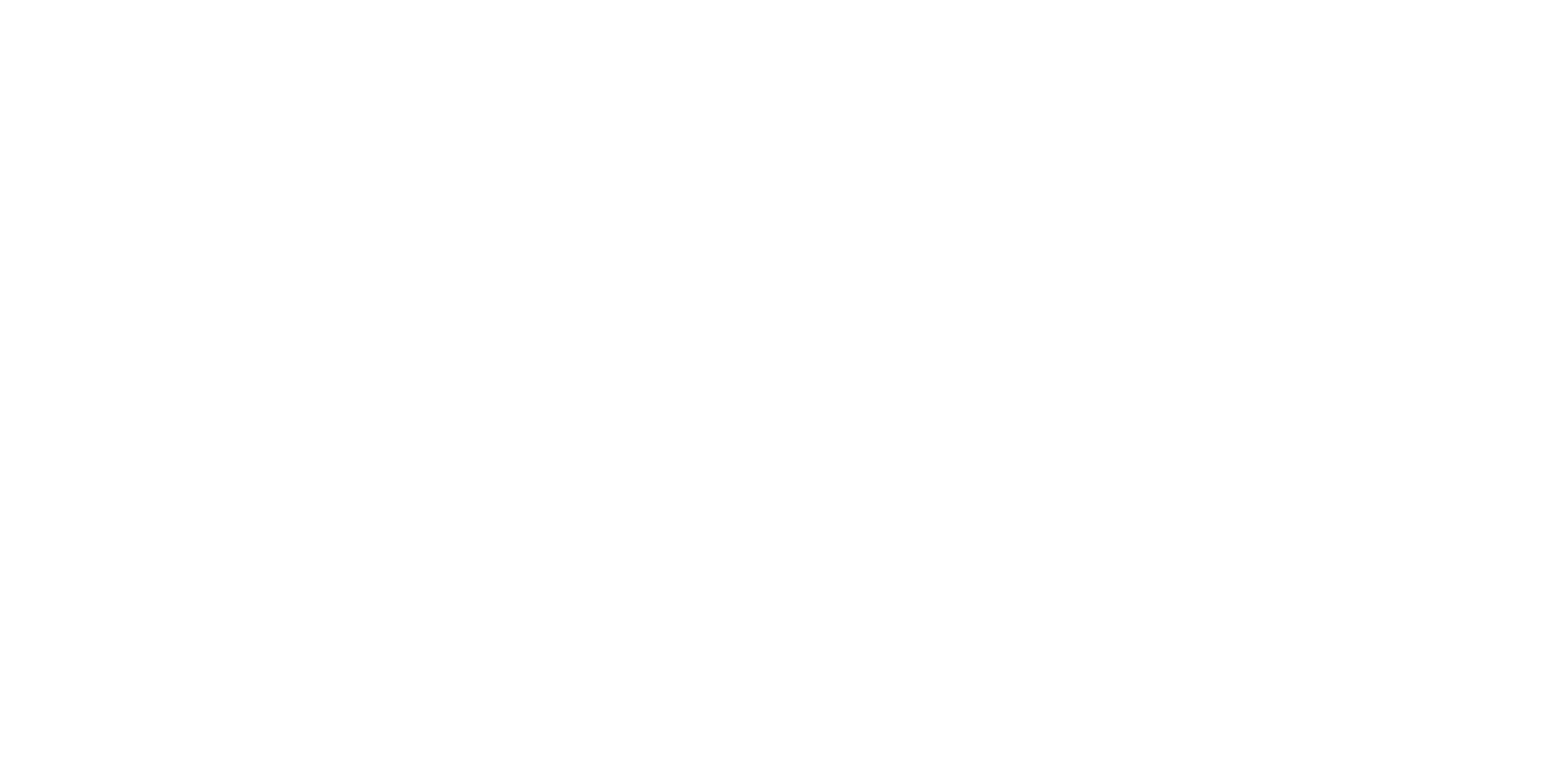
click at [512, 284] on div at bounding box center [784, 379] width 1568 height 758
click at [478, 76] on div at bounding box center [784, 379] width 1568 height 758
click at [539, 296] on div at bounding box center [784, 379] width 1568 height 758
click at [514, 457] on div at bounding box center [784, 379] width 1568 height 758
click at [165, 439] on div at bounding box center [784, 379] width 1568 height 758
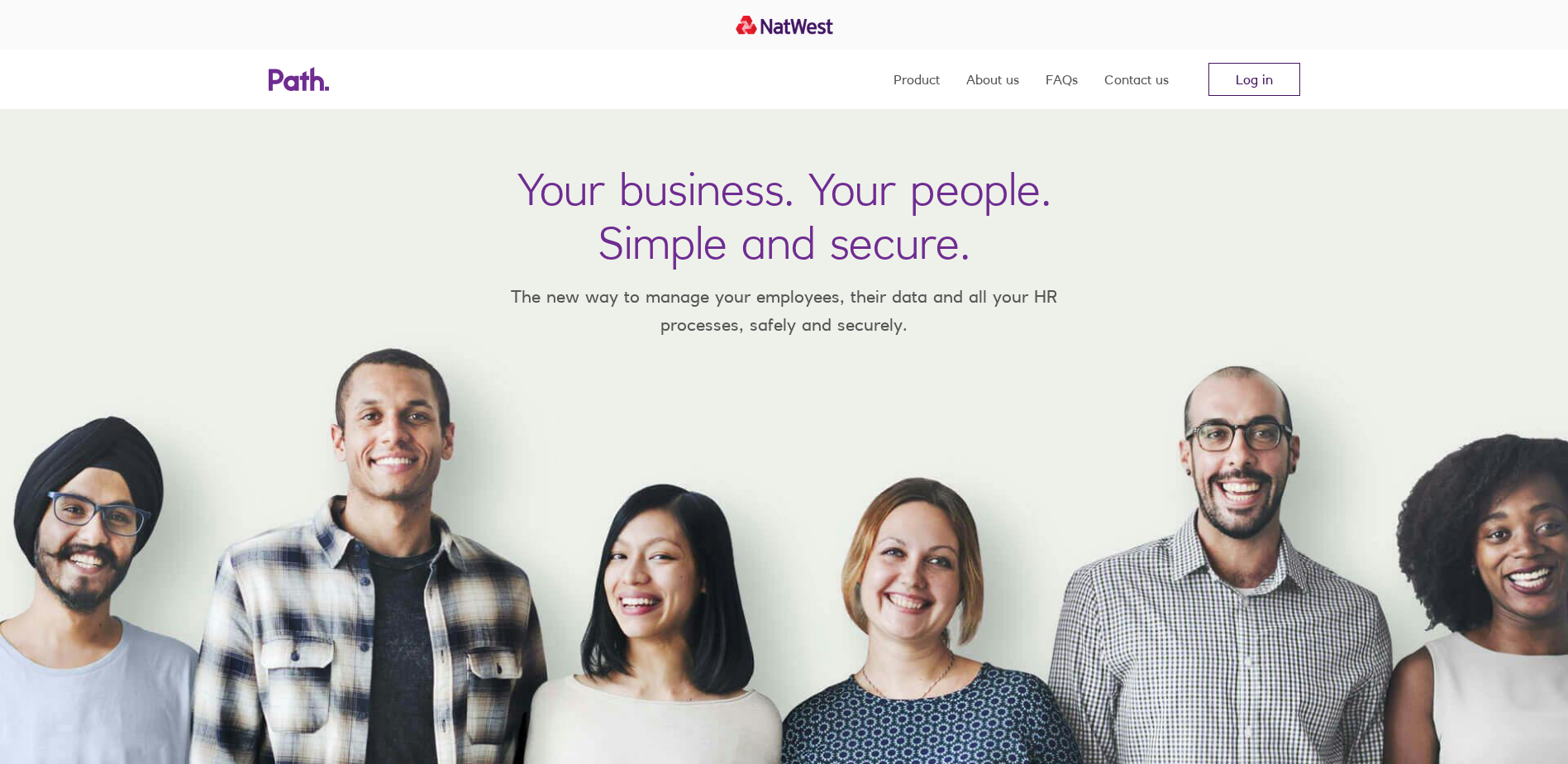
click at [1239, 89] on link "Log in" at bounding box center [1254, 79] width 91 height 33
click at [1233, 90] on link "Log in" at bounding box center [1254, 79] width 91 height 33
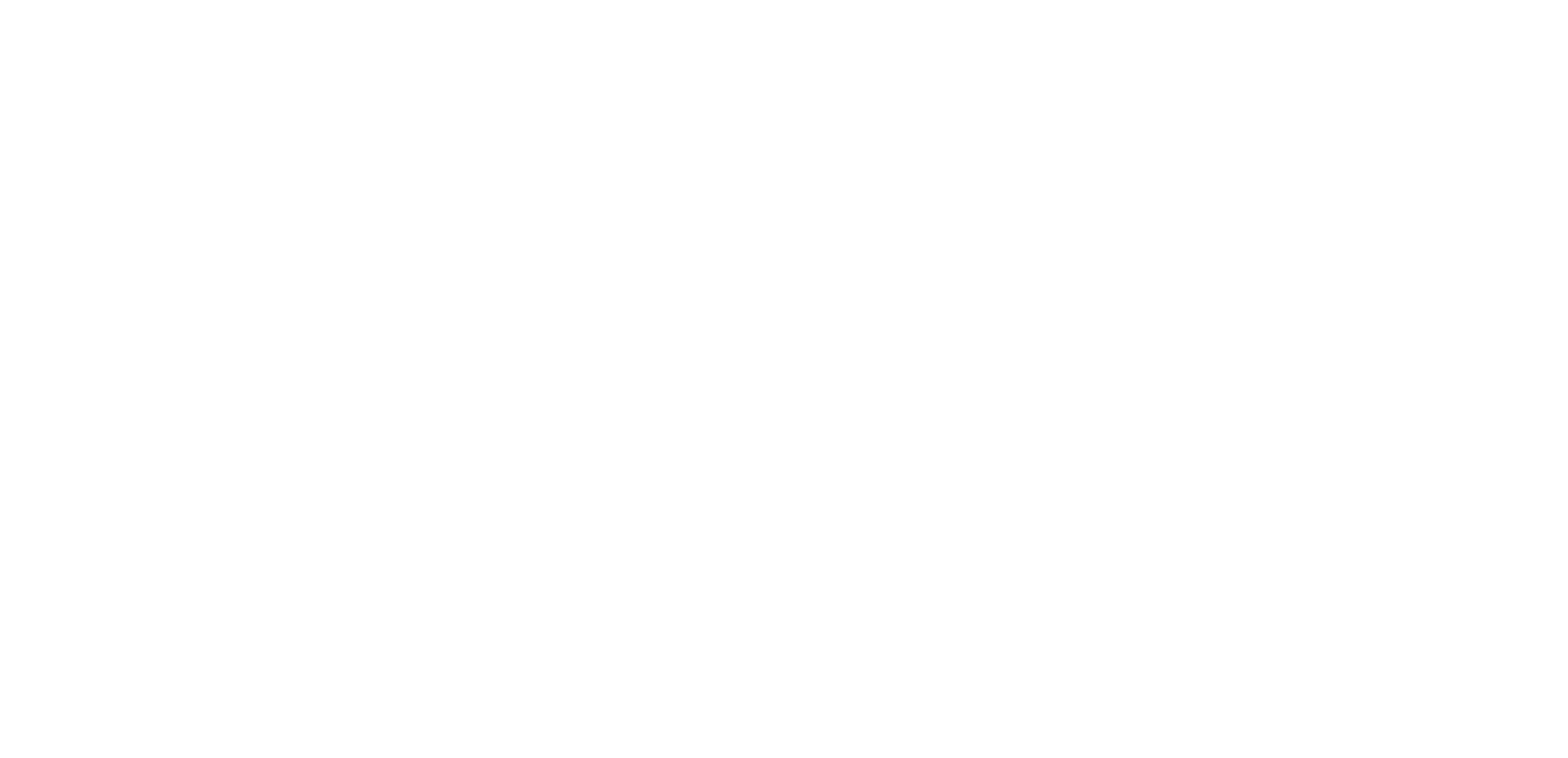
click at [448, 300] on div at bounding box center [784, 379] width 1568 height 758
click at [891, 341] on div at bounding box center [784, 379] width 1568 height 758
click at [903, 342] on div at bounding box center [784, 379] width 1568 height 758
click at [571, 224] on div at bounding box center [784, 379] width 1568 height 758
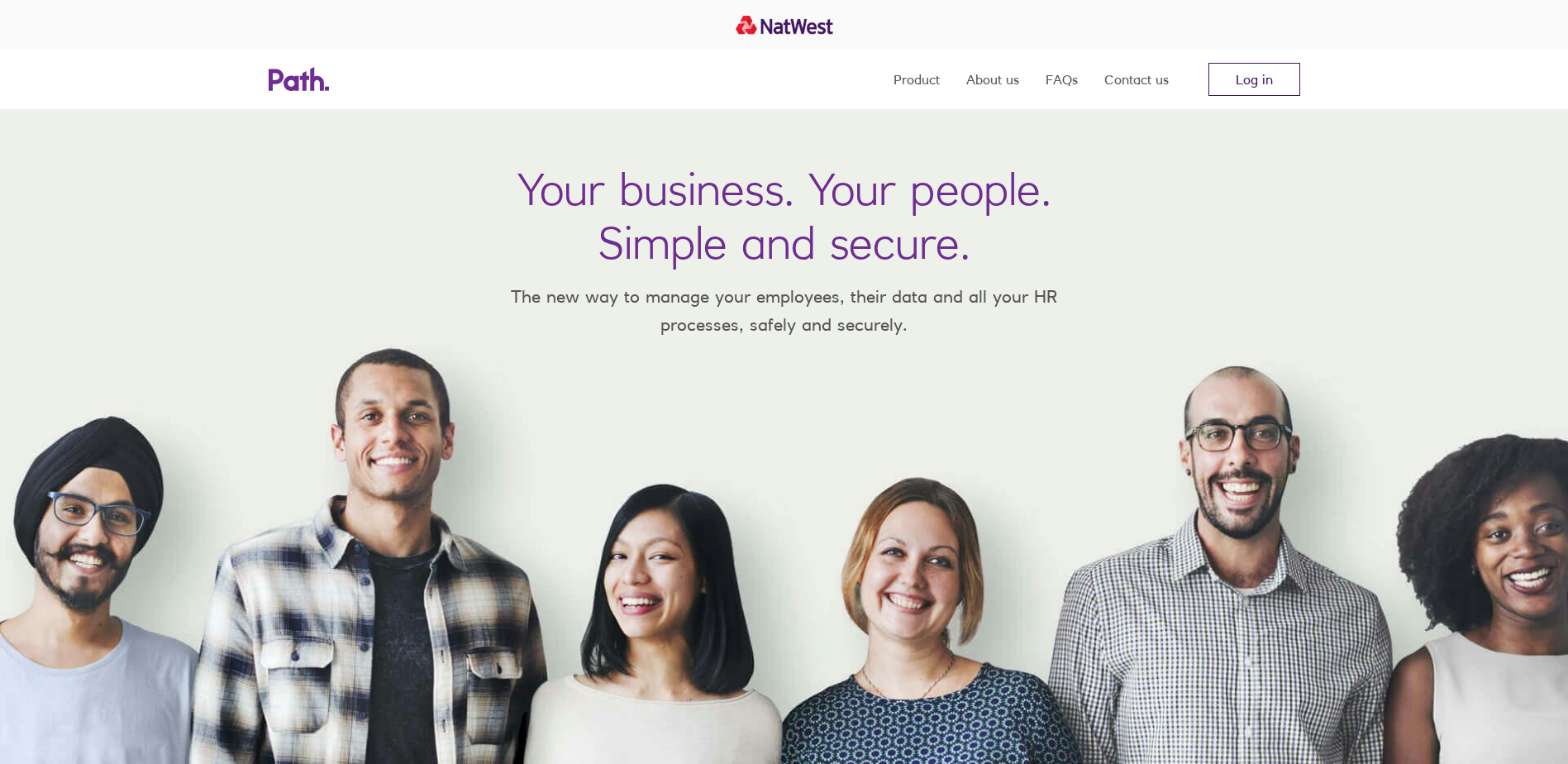
click at [1253, 84] on link "Log in" at bounding box center [1254, 79] width 91 height 33
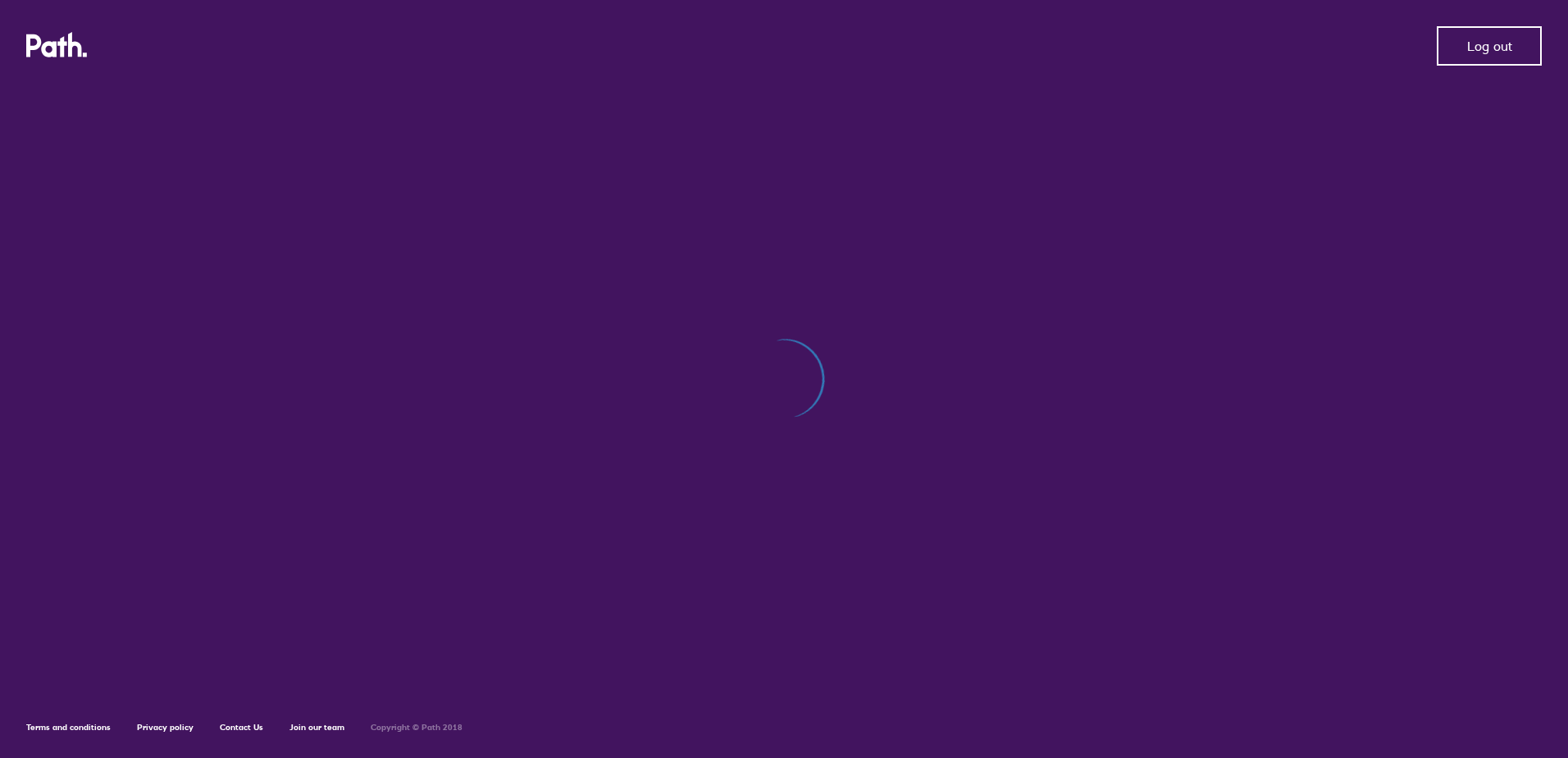
click at [1486, 44] on span "Log out" at bounding box center [1490, 46] width 45 height 15
click at [236, 722] on link "Contact Us" at bounding box center [241, 726] width 44 height 10
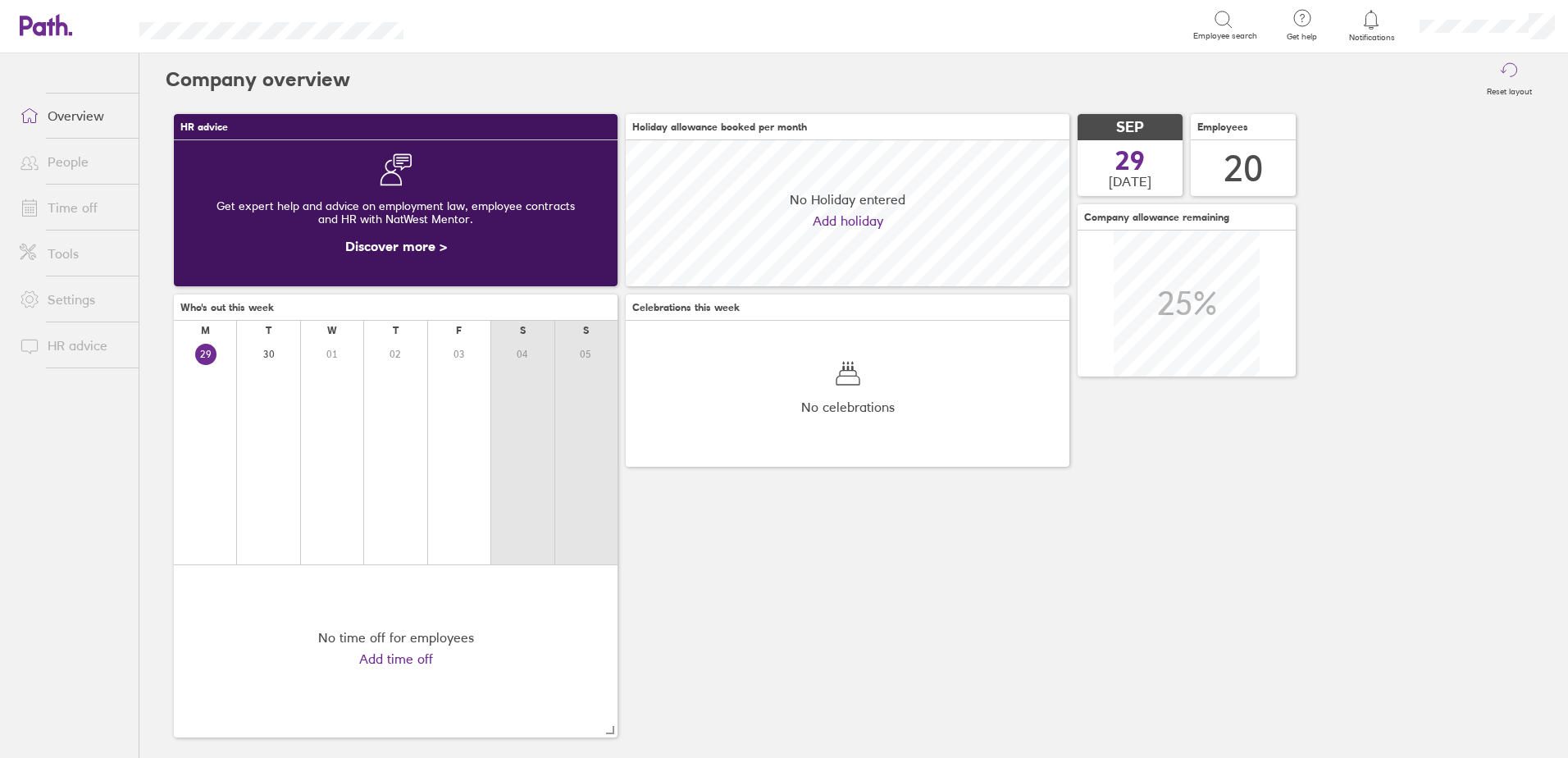
scroll to position [146, 444]
click at [57, 206] on link "Time off" at bounding box center [72, 207] width 132 height 33
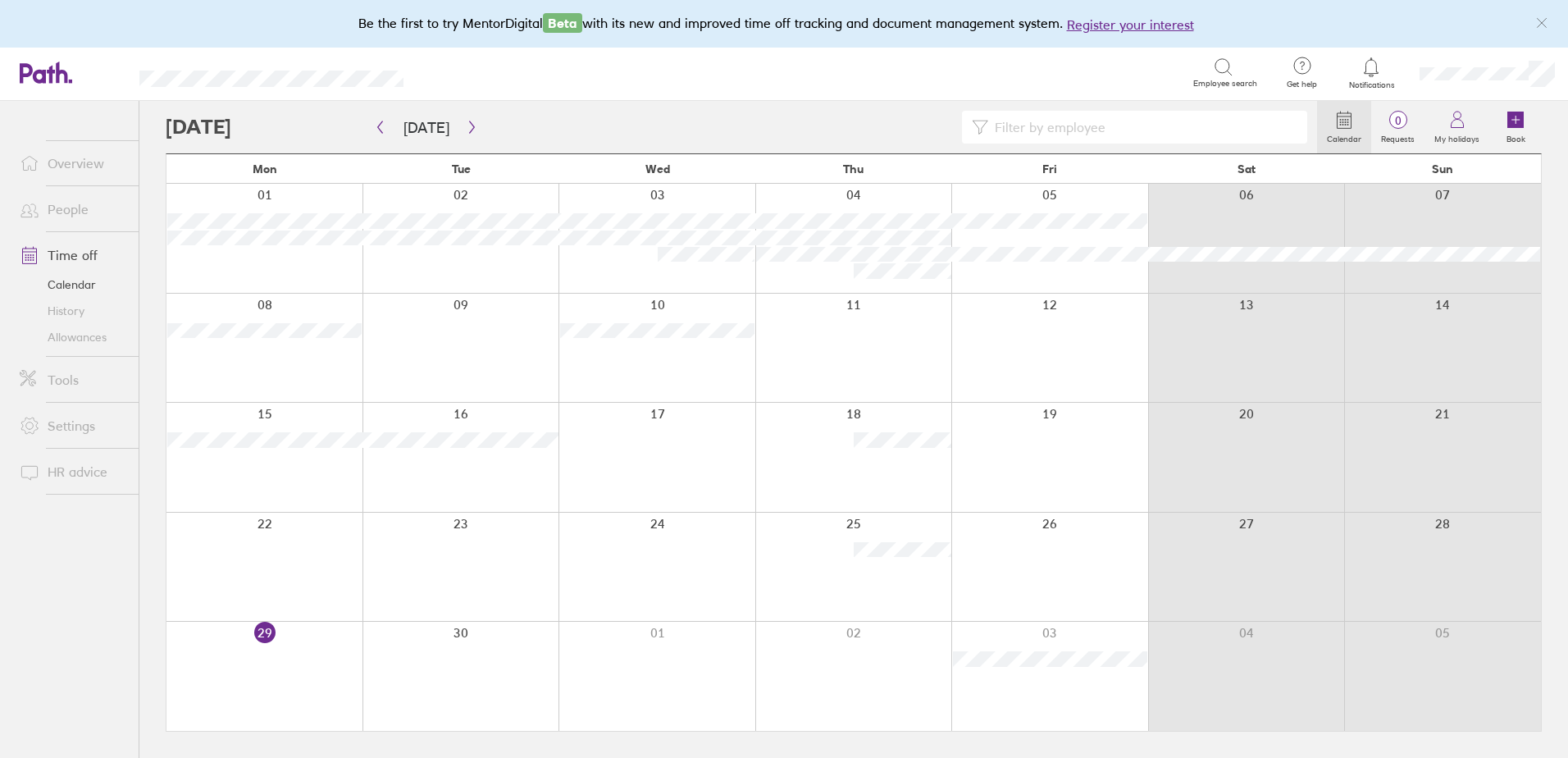
click at [1024, 126] on input at bounding box center [1142, 126] width 309 height 31
click at [978, 126] on icon at bounding box center [980, 127] width 16 height 14
click at [1045, 130] on input "bailey" at bounding box center [1142, 126] width 309 height 31
type input "bailey steele"
drag, startPoint x: 1093, startPoint y: 120, endPoint x: 934, endPoint y: 124, distance: 159.1
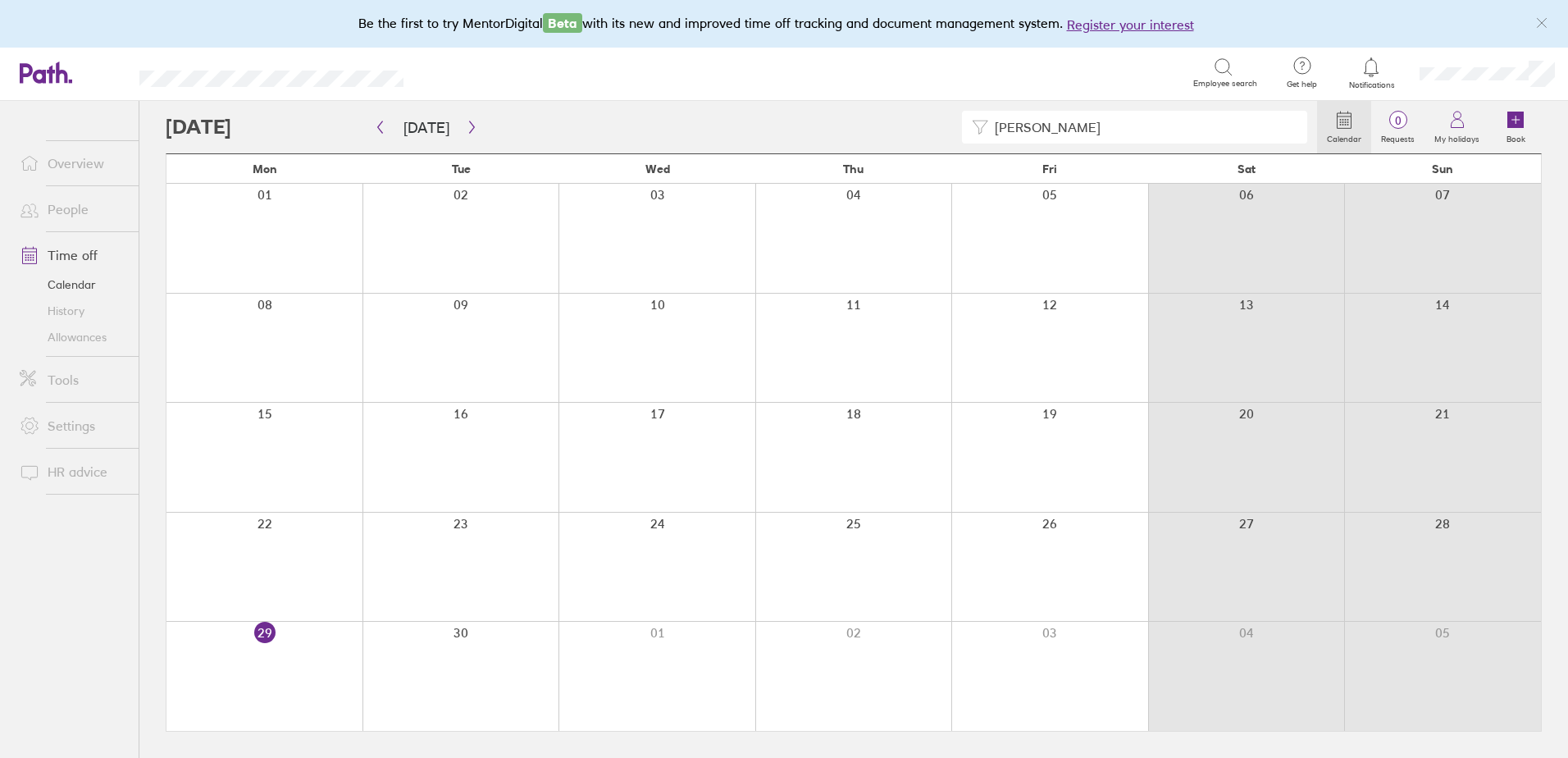
click at [934, 124] on div "bailey steele" at bounding box center [741, 126] width 1151 height 33
click at [82, 250] on link "Time off" at bounding box center [72, 254] width 132 height 33
click at [1067, 125] on input at bounding box center [1142, 126] width 309 height 31
type input "b"
click at [384, 131] on icon "button" at bounding box center [379, 127] width 12 height 13
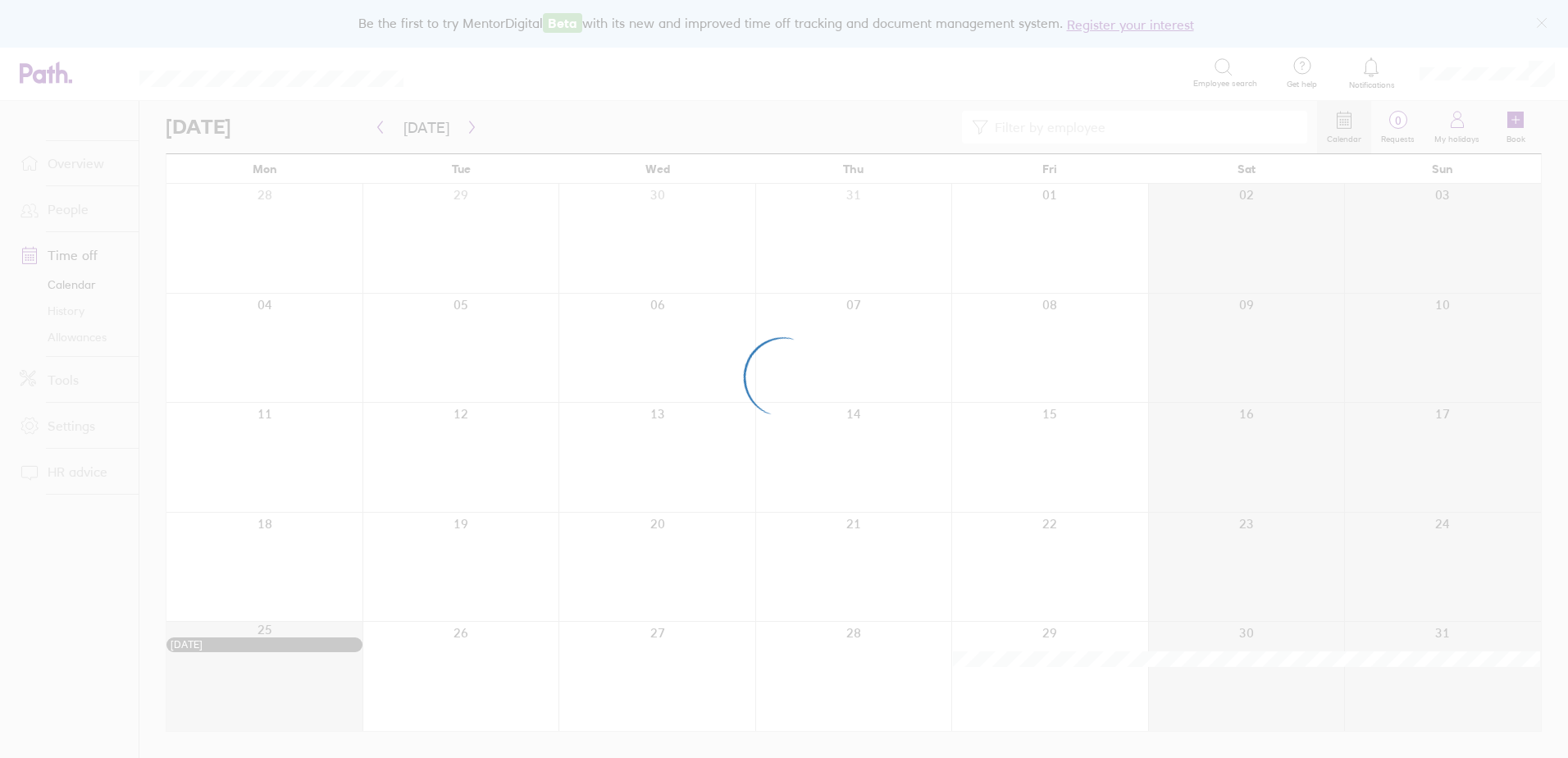
click at [379, 131] on div at bounding box center [784, 379] width 1568 height 758
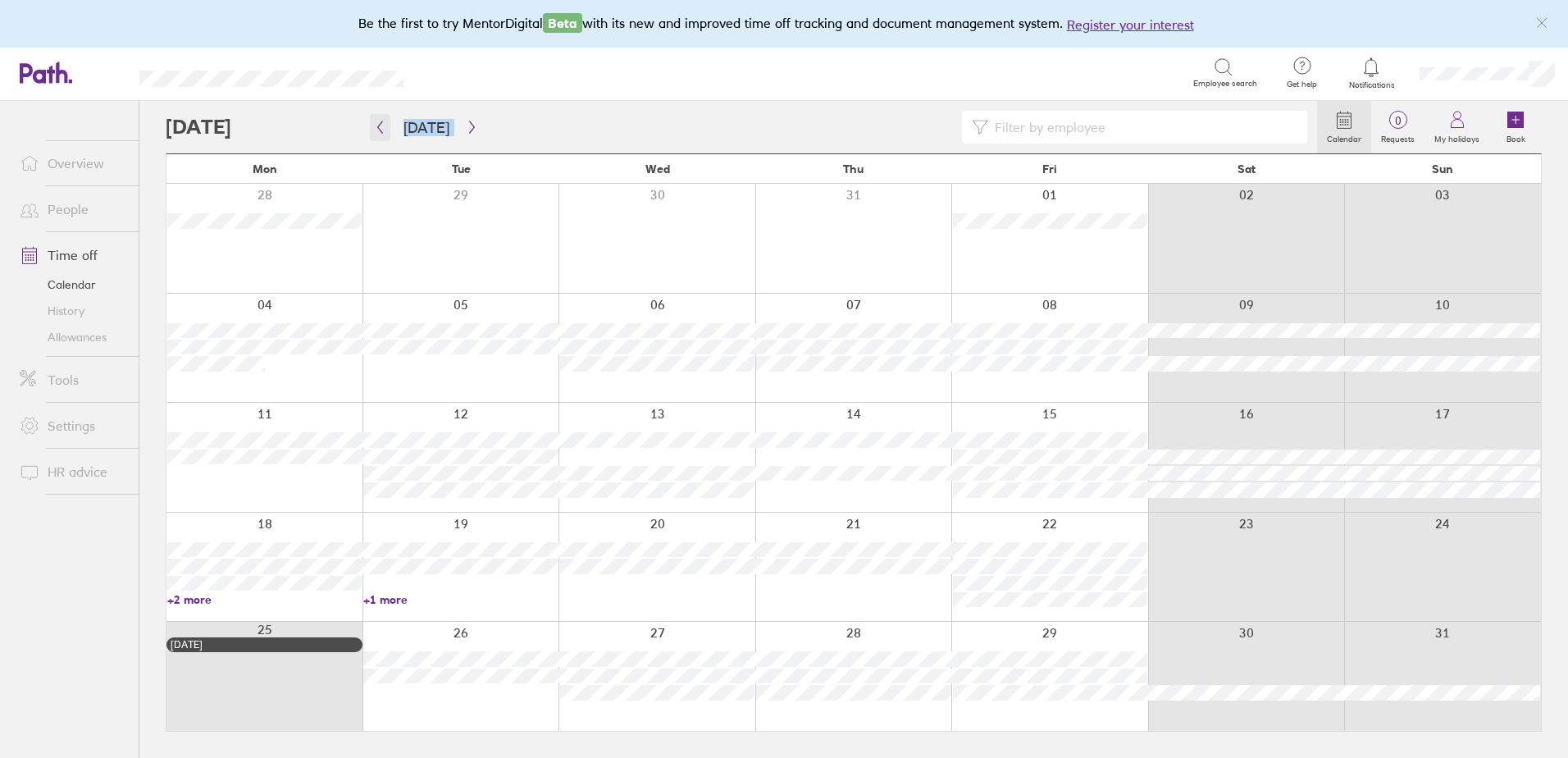
click at [383, 127] on icon "button" at bounding box center [379, 127] width 12 height 13
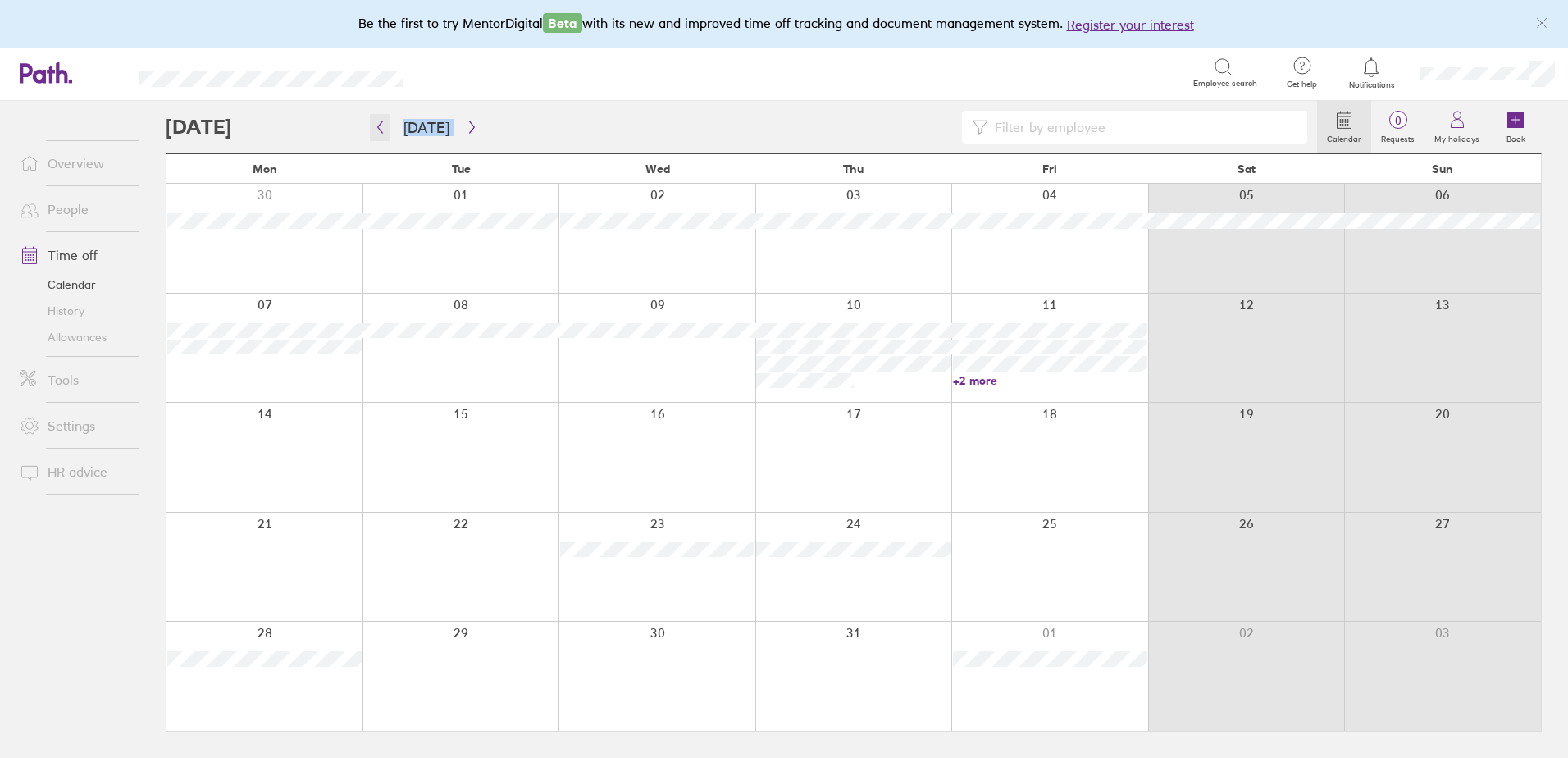
click at [378, 127] on icon "button" at bounding box center [379, 127] width 12 height 13
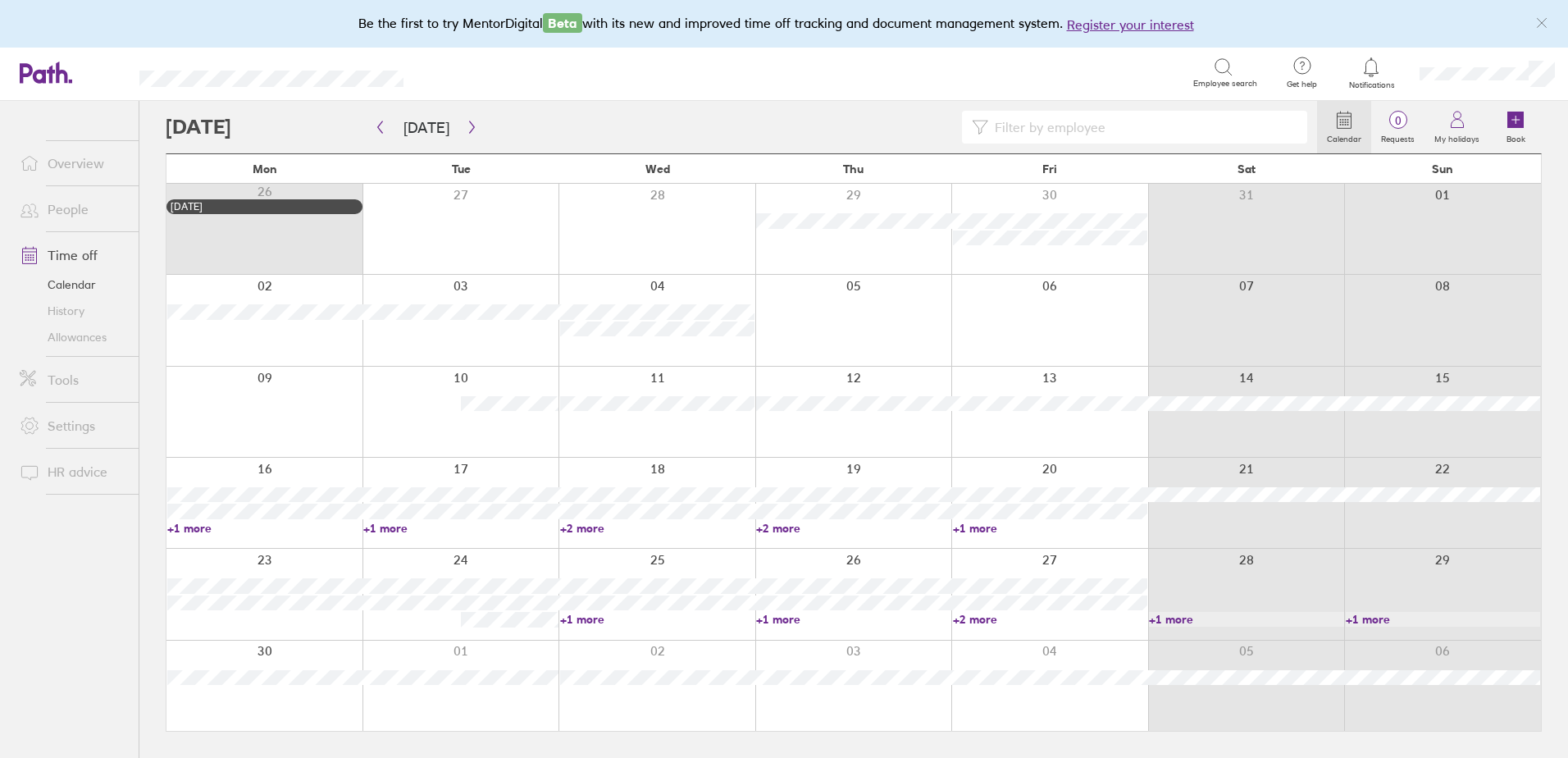
click at [192, 123] on div at bounding box center [741, 126] width 1151 height 33
click at [242, 131] on div at bounding box center [741, 126] width 1151 height 33
click at [379, 126] on icon "button" at bounding box center [379, 127] width 12 height 13
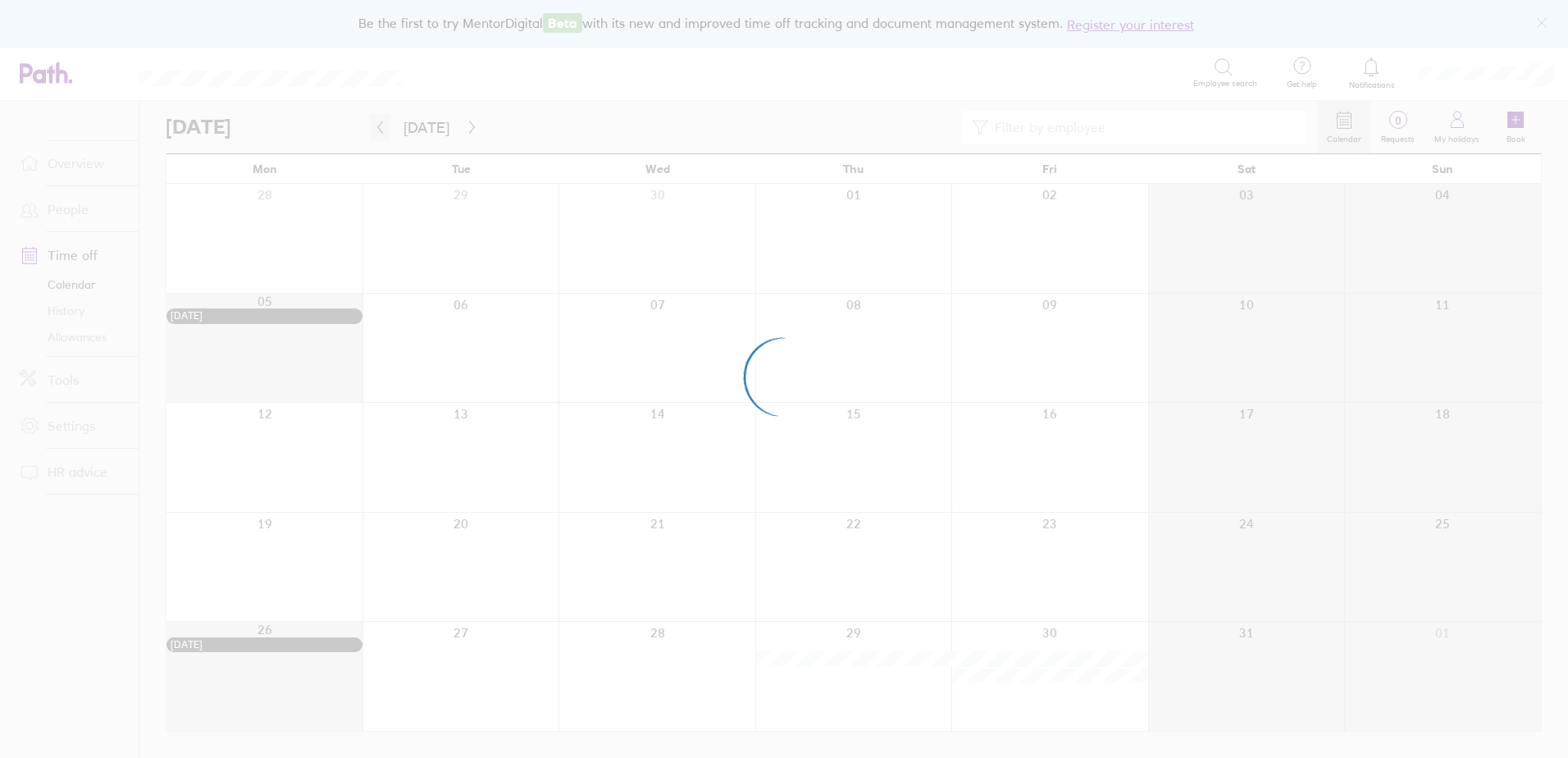
click at [379, 126] on div at bounding box center [784, 379] width 1568 height 758
drag, startPoint x: 379, startPoint y: 126, endPoint x: 328, endPoint y: 106, distance: 54.8
click at [328, 106] on div at bounding box center [784, 379] width 1568 height 758
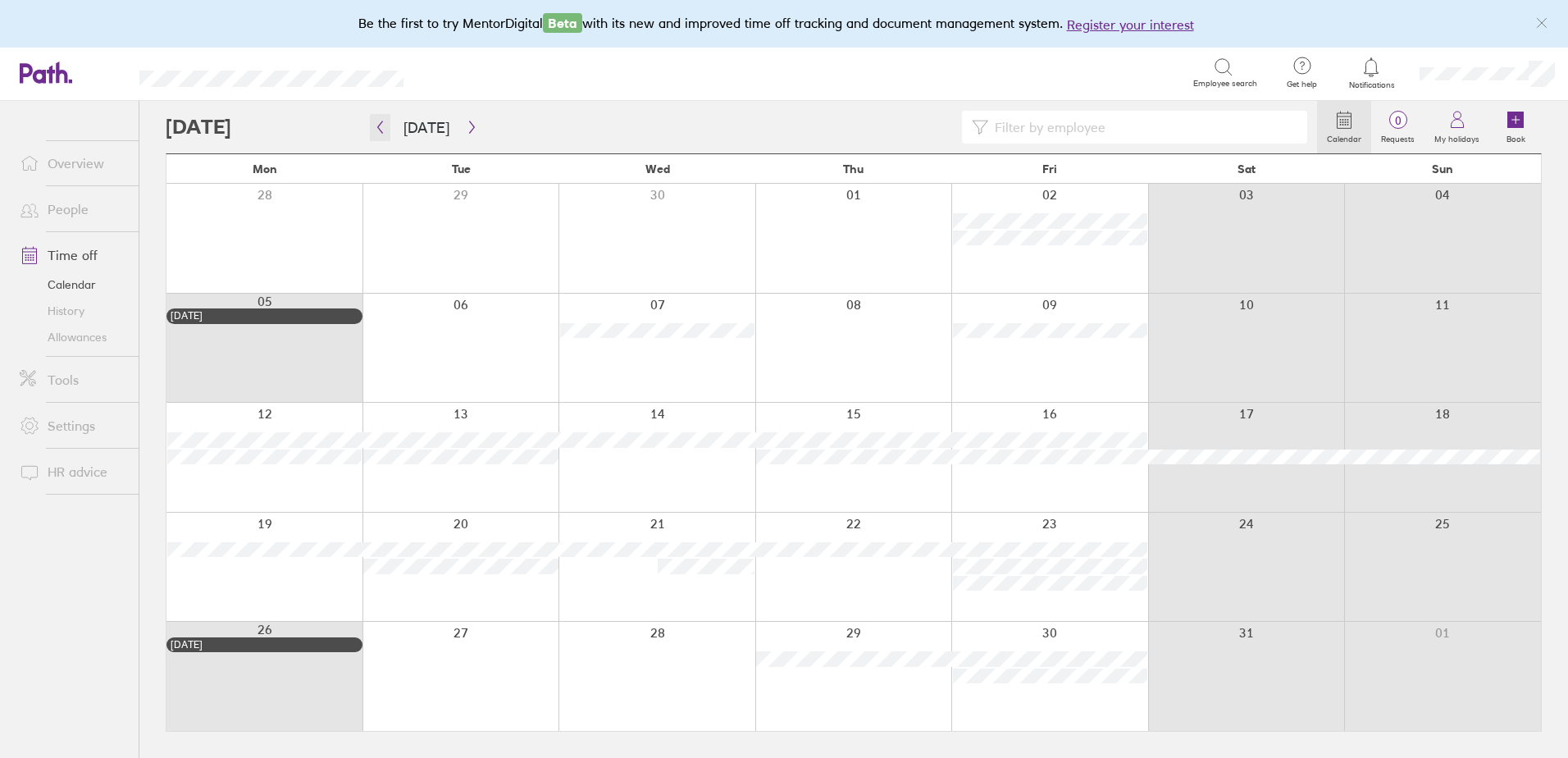
click at [381, 132] on icon "button" at bounding box center [379, 127] width 5 height 12
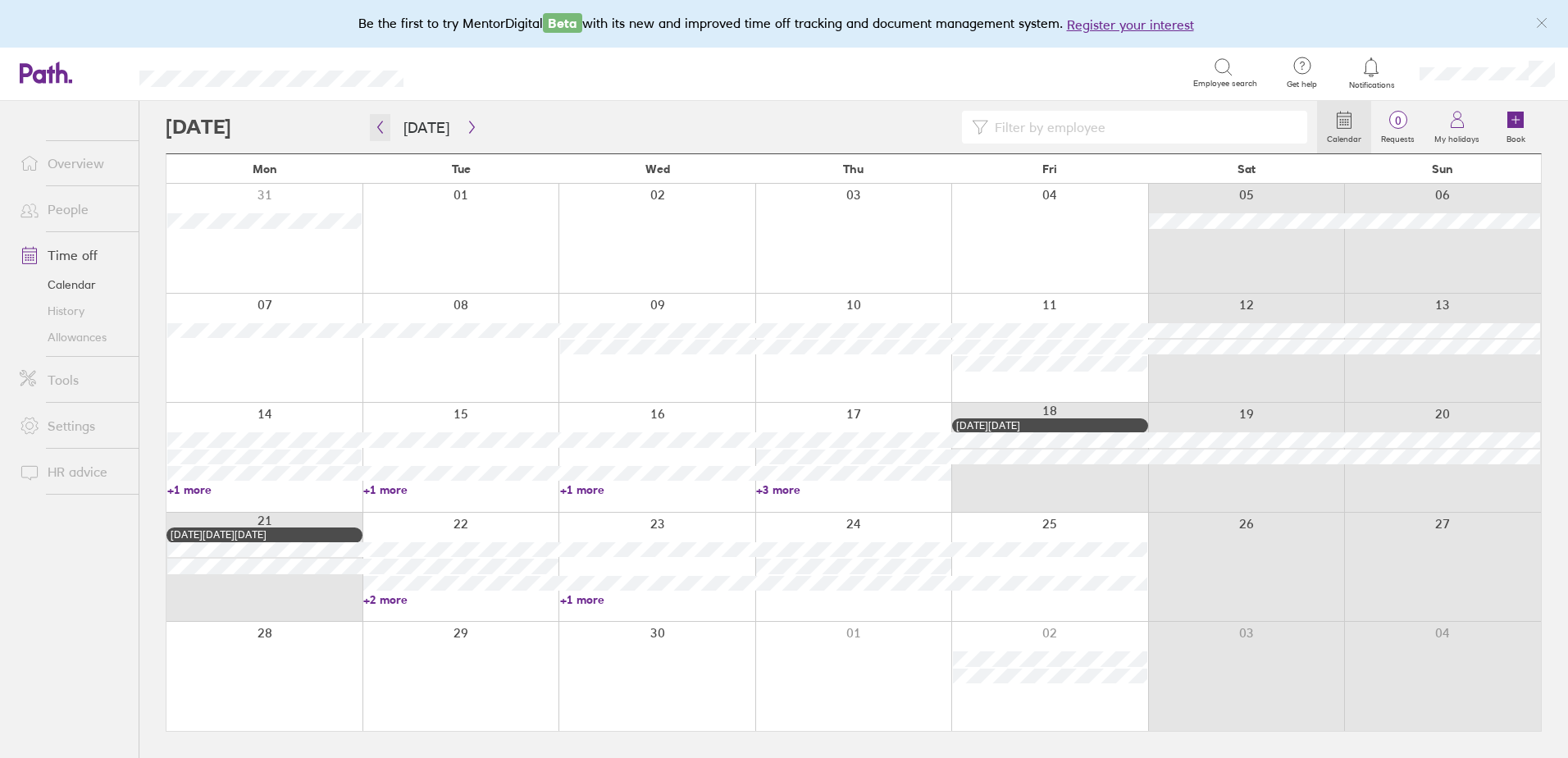
click at [380, 127] on icon "button" at bounding box center [379, 127] width 12 height 13
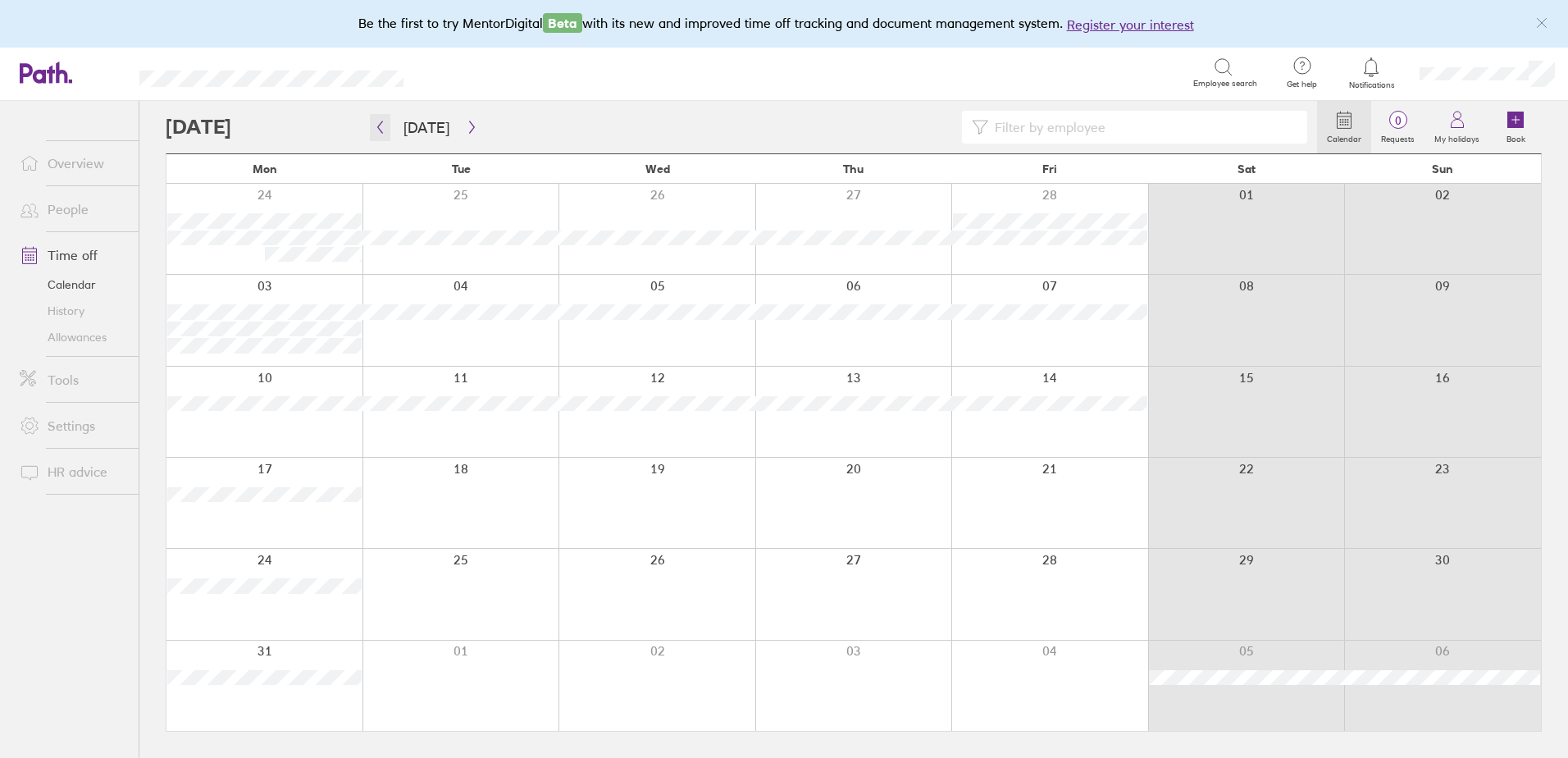
click at [381, 123] on icon "button" at bounding box center [379, 127] width 12 height 13
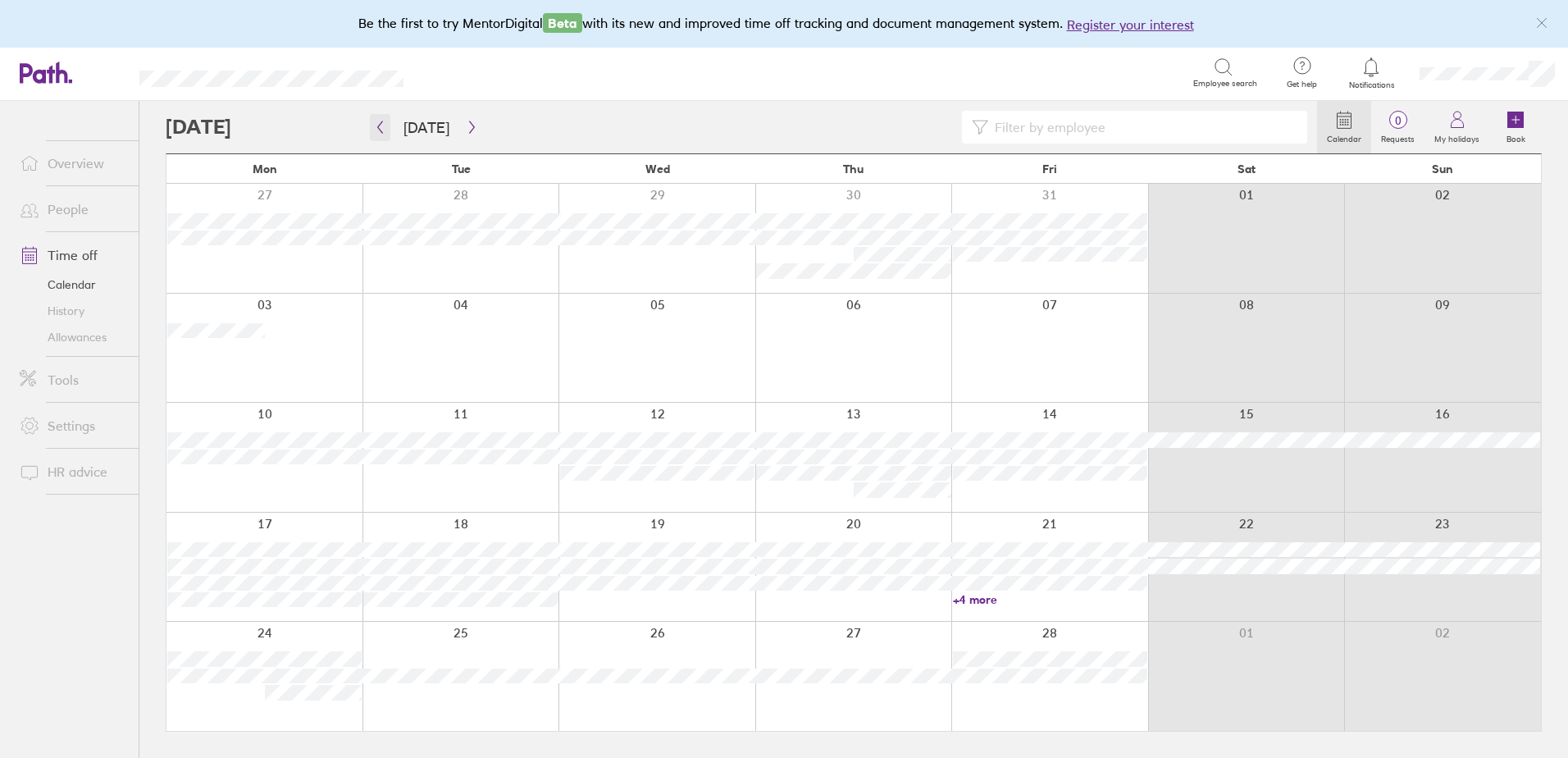
click at [372, 131] on button "button" at bounding box center [380, 127] width 21 height 27
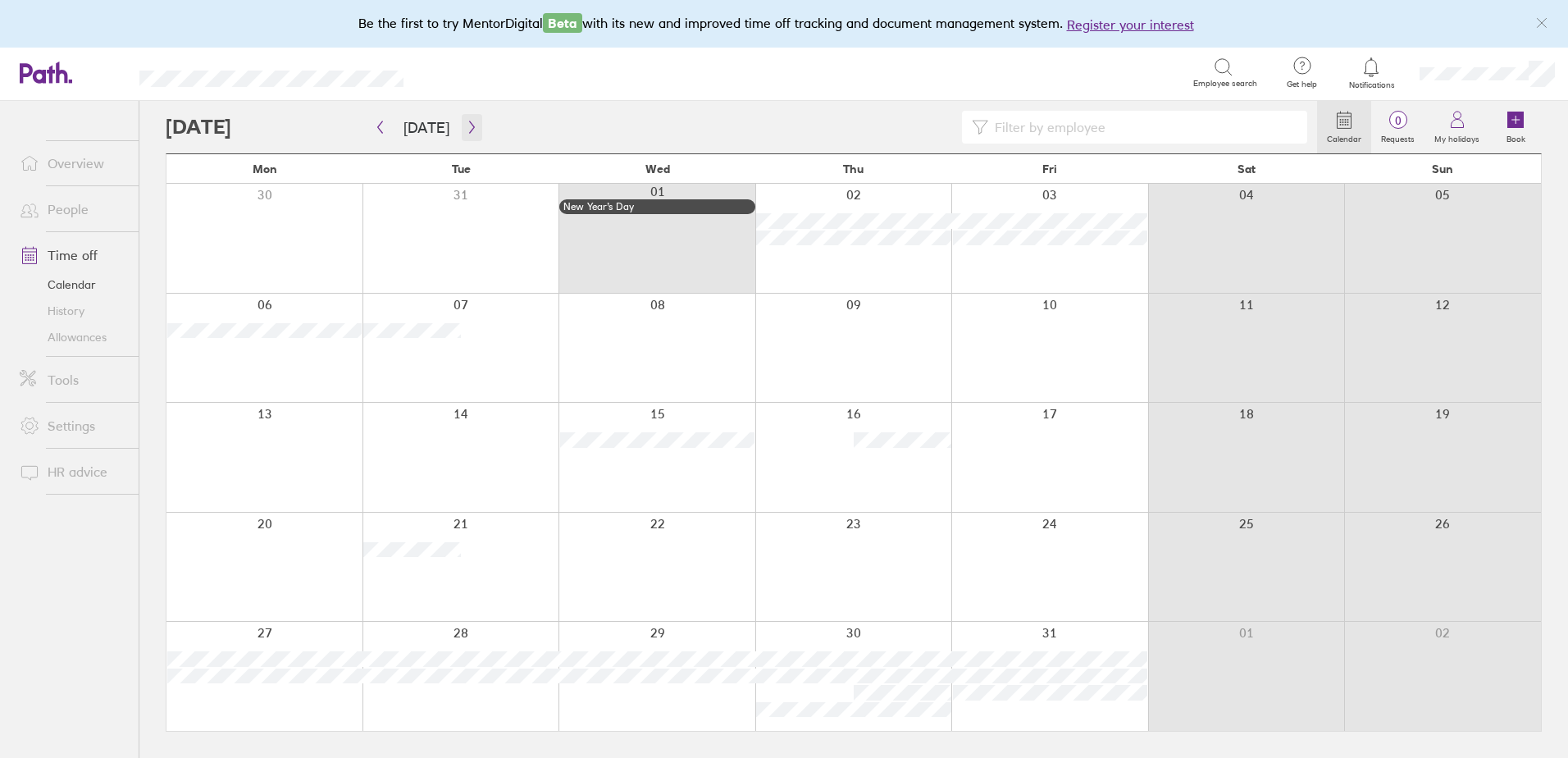
click at [465, 131] on icon "button" at bounding box center [471, 127] width 12 height 13
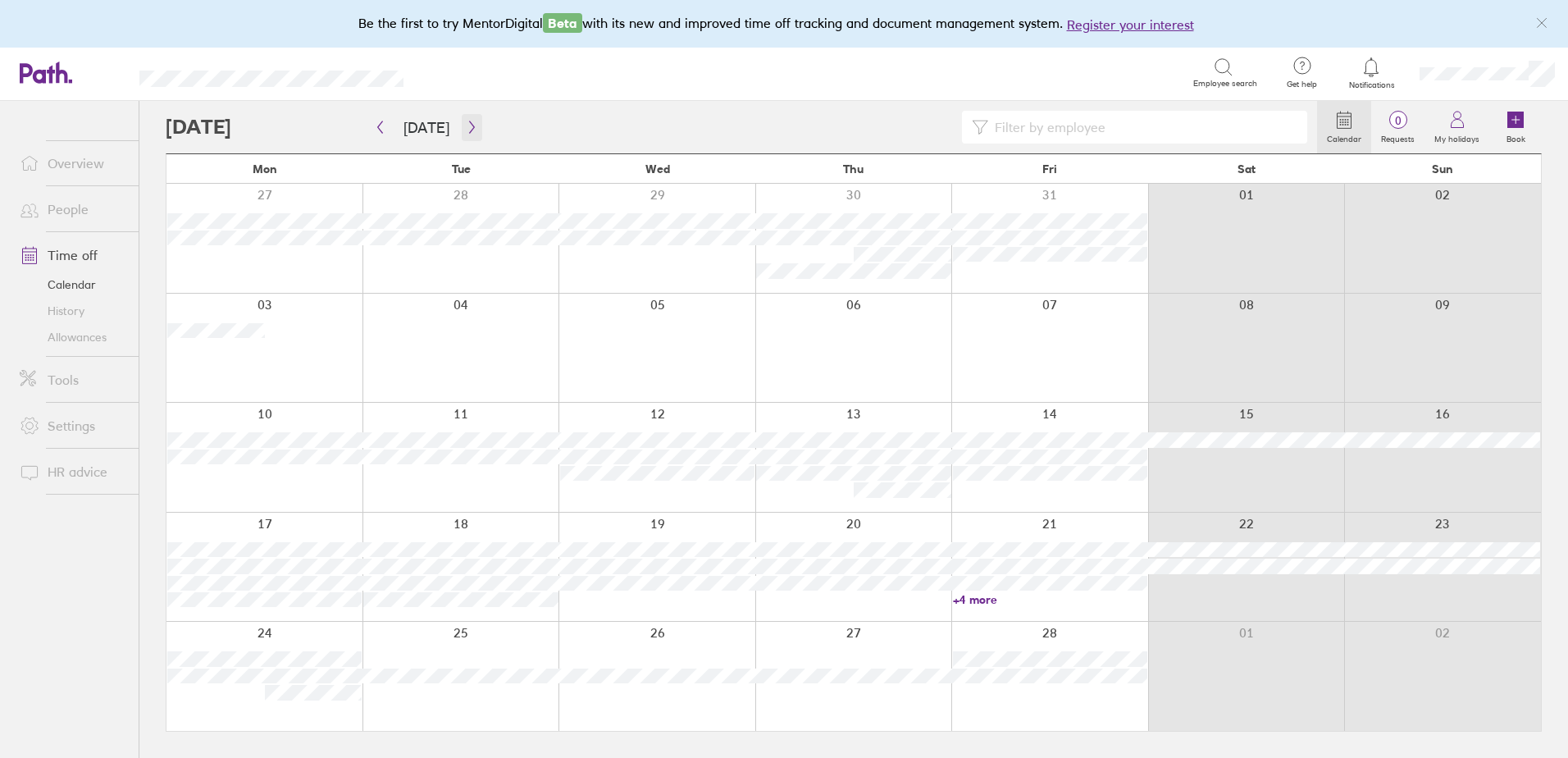
click at [474, 136] on button "button" at bounding box center [472, 127] width 21 height 27
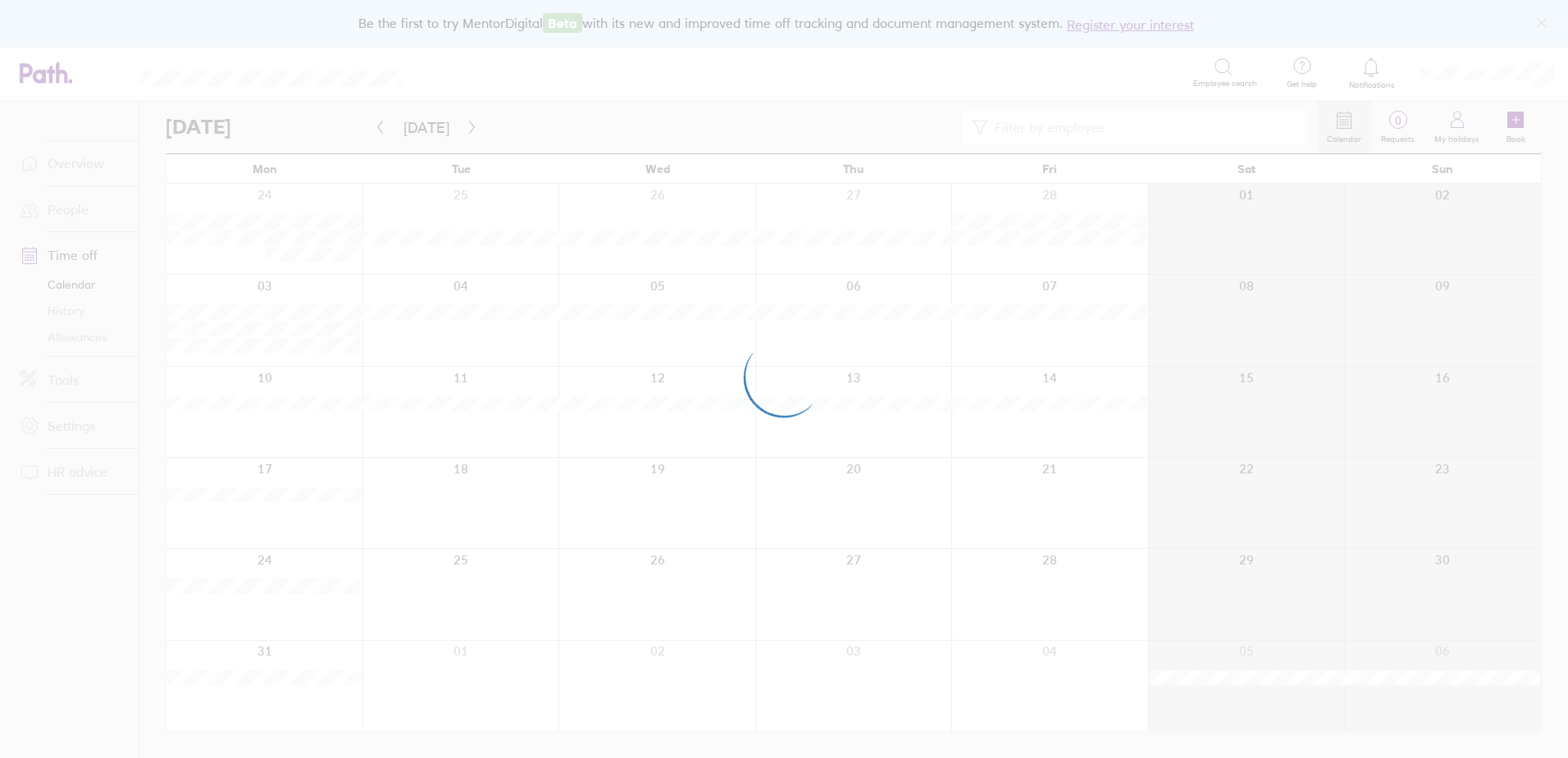
click at [378, 127] on div at bounding box center [784, 379] width 1568 height 758
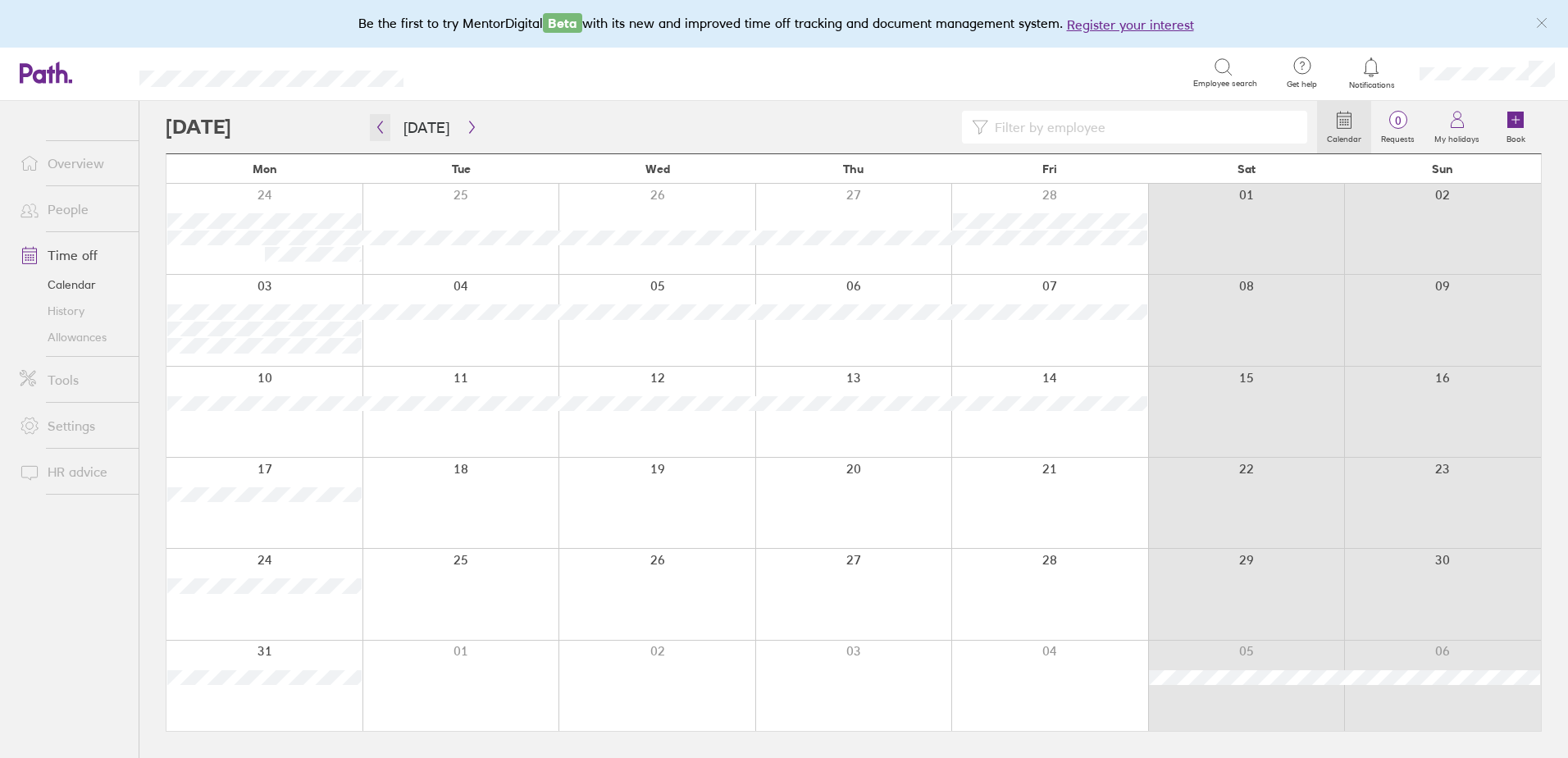
click at [378, 127] on icon "button" at bounding box center [379, 127] width 12 height 13
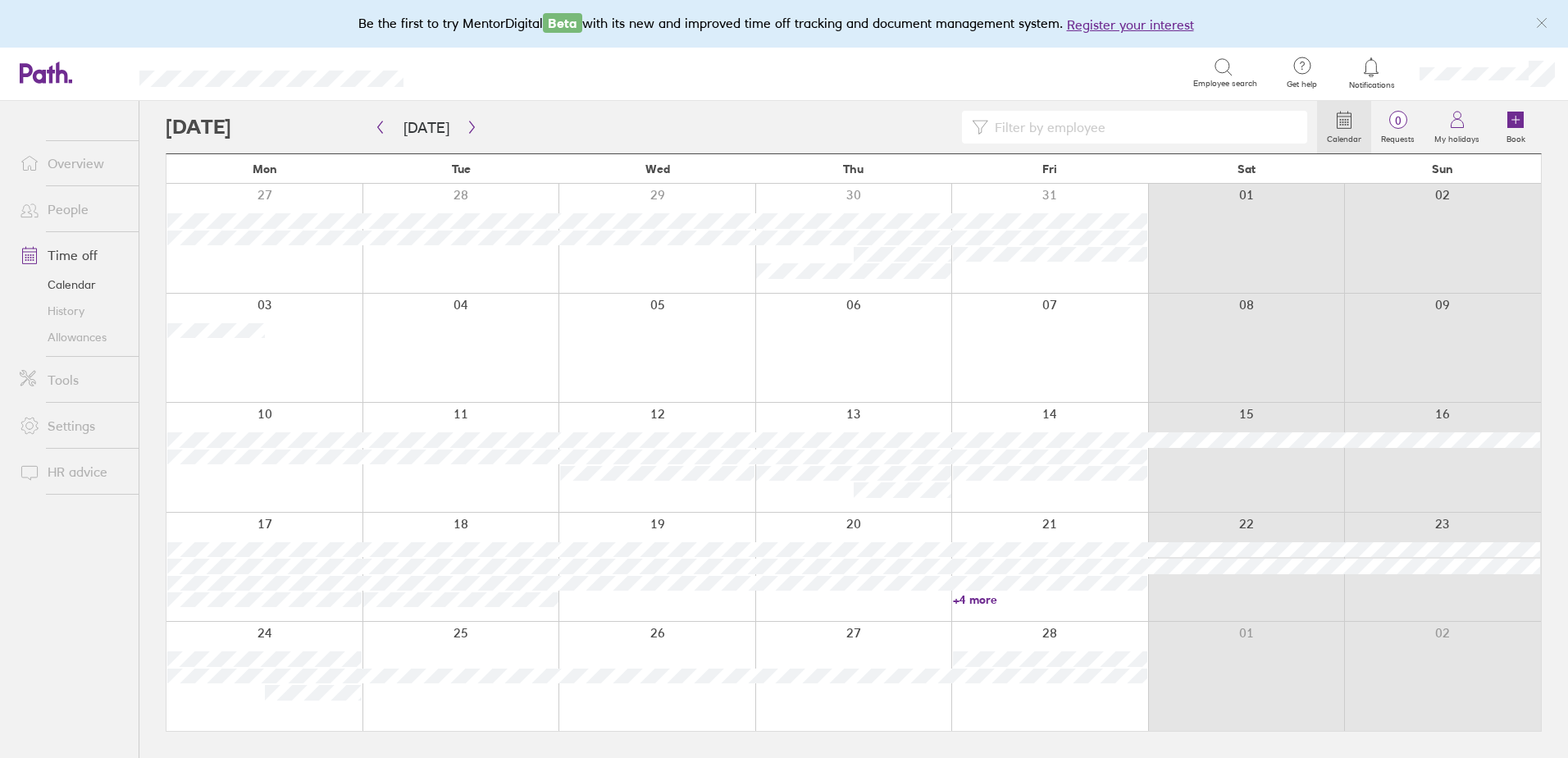
click at [978, 601] on link "+4 more" at bounding box center [1050, 599] width 194 height 15
click at [977, 595] on link "+4 more" at bounding box center [1050, 599] width 194 height 15
click at [1225, 599] on div at bounding box center [1246, 566] width 197 height 109
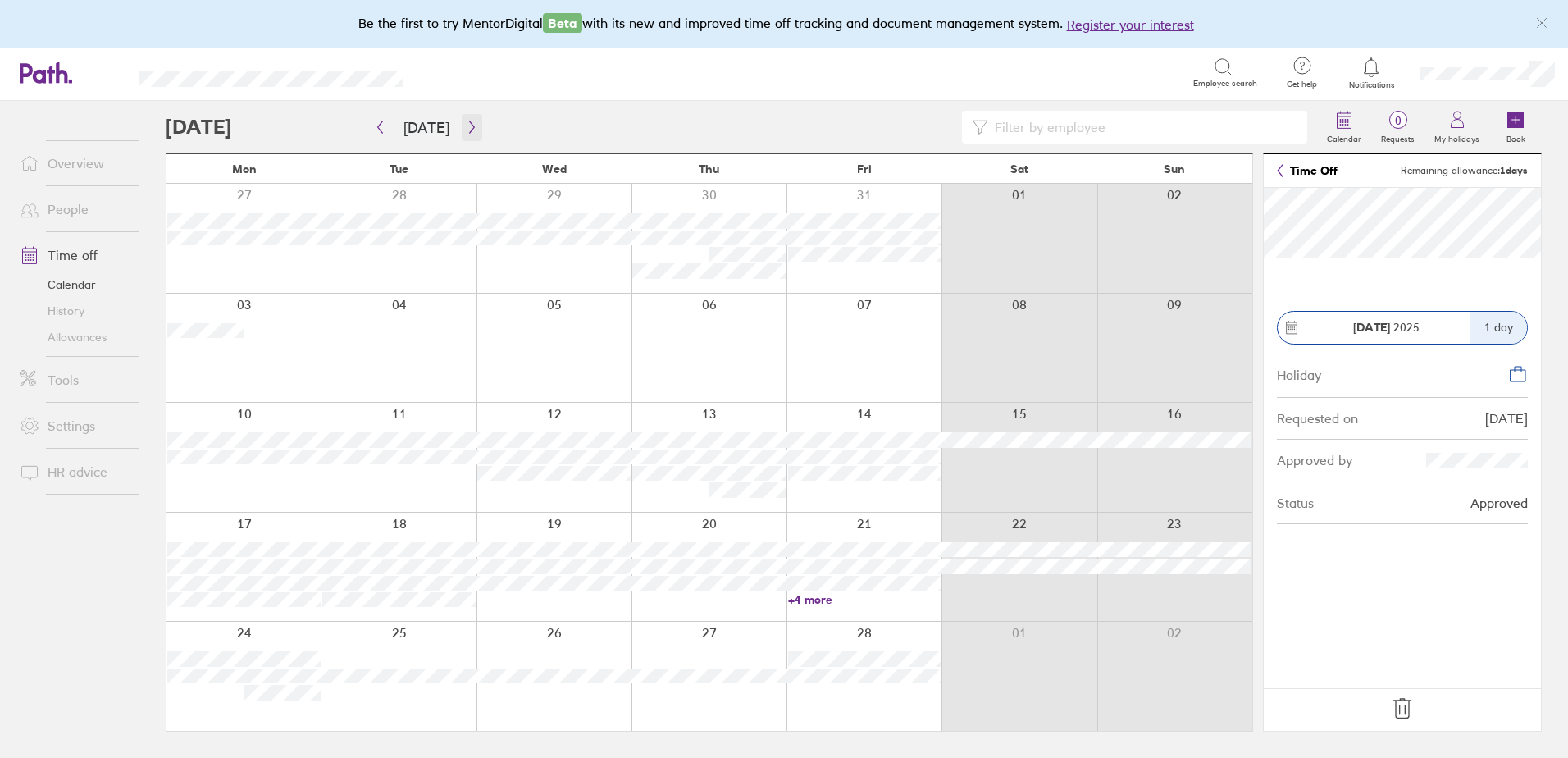
click at [473, 127] on button "button" at bounding box center [472, 127] width 21 height 27
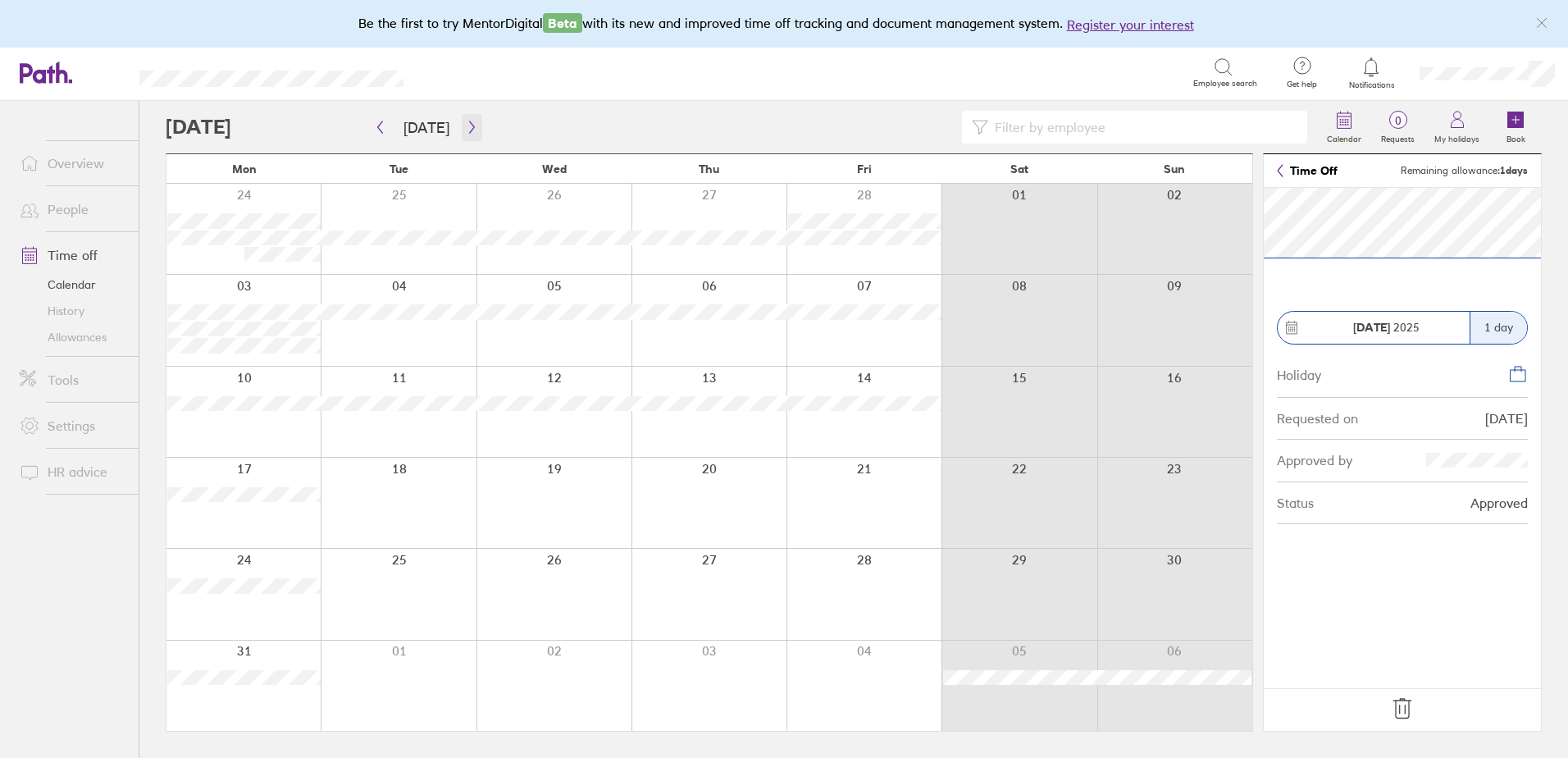
click at [465, 123] on icon "button" at bounding box center [471, 127] width 12 height 13
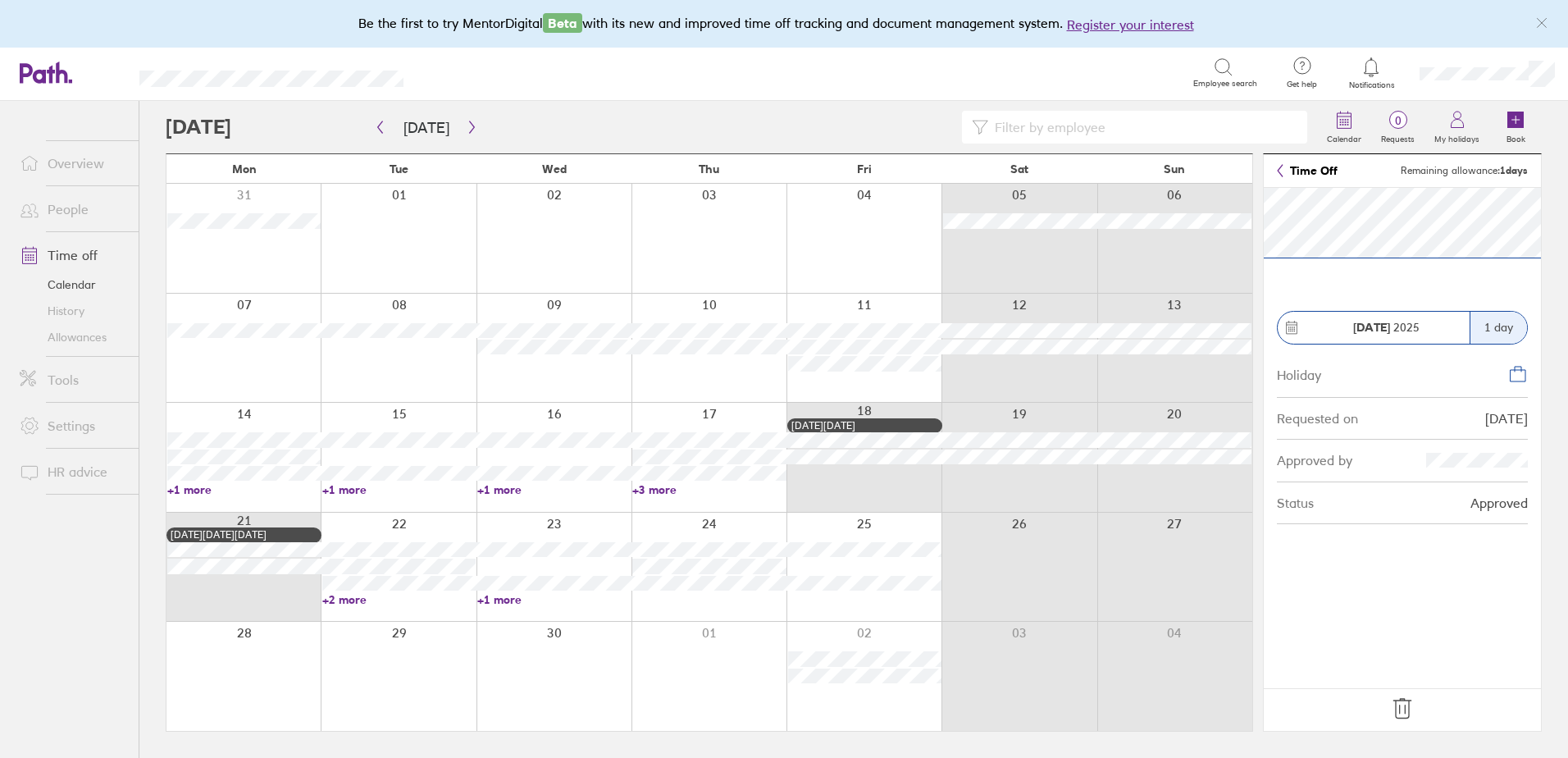
click at [192, 492] on link "+1 more" at bounding box center [244, 490] width 153 height 15
click at [380, 370] on div at bounding box center [398, 348] width 155 height 109
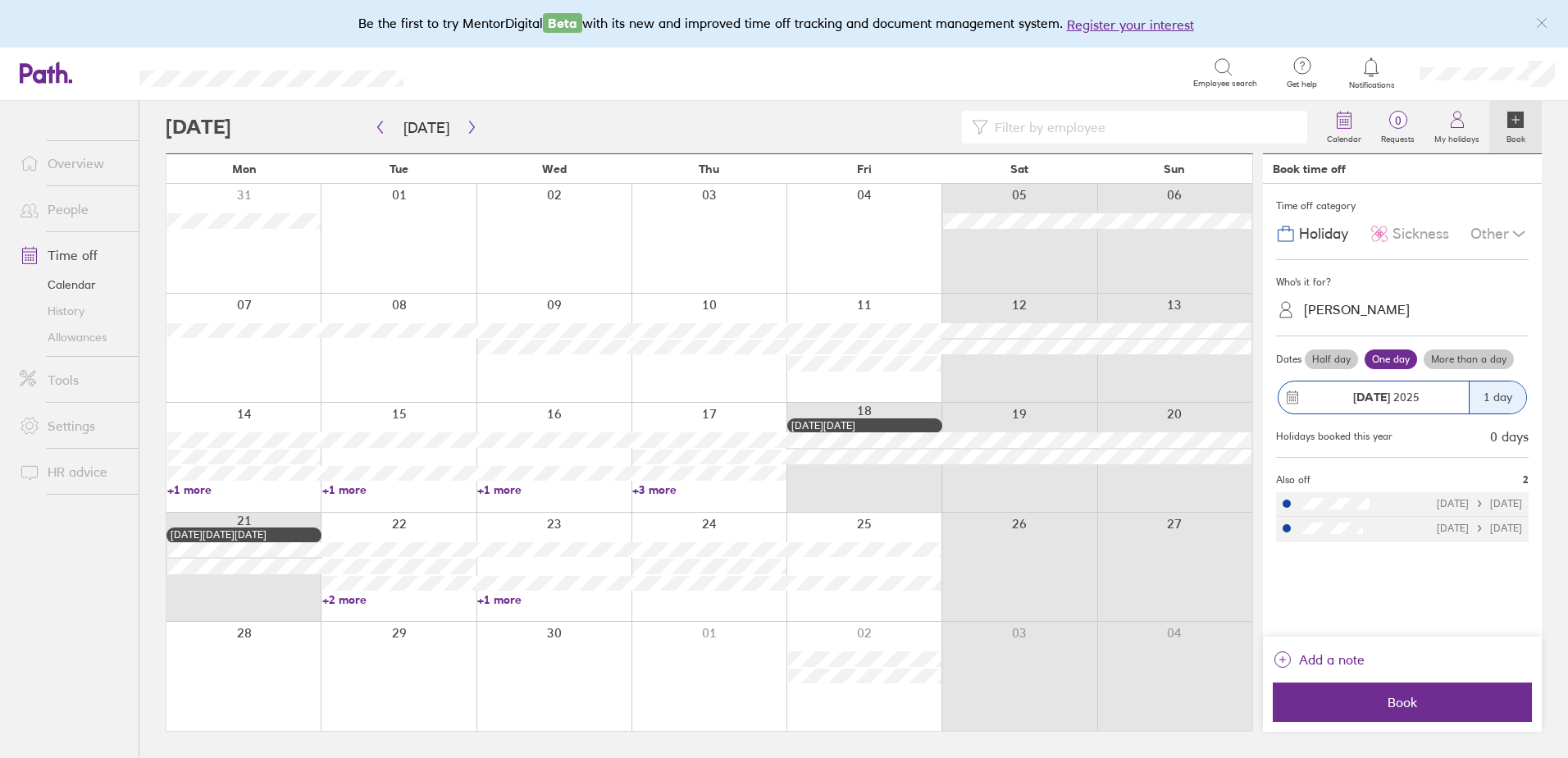
click at [180, 493] on link "+1 more" at bounding box center [244, 490] width 153 height 15
click at [339, 492] on link "+1 more" at bounding box center [399, 490] width 153 height 15
click at [495, 490] on link "+1 more" at bounding box center [554, 490] width 153 height 15
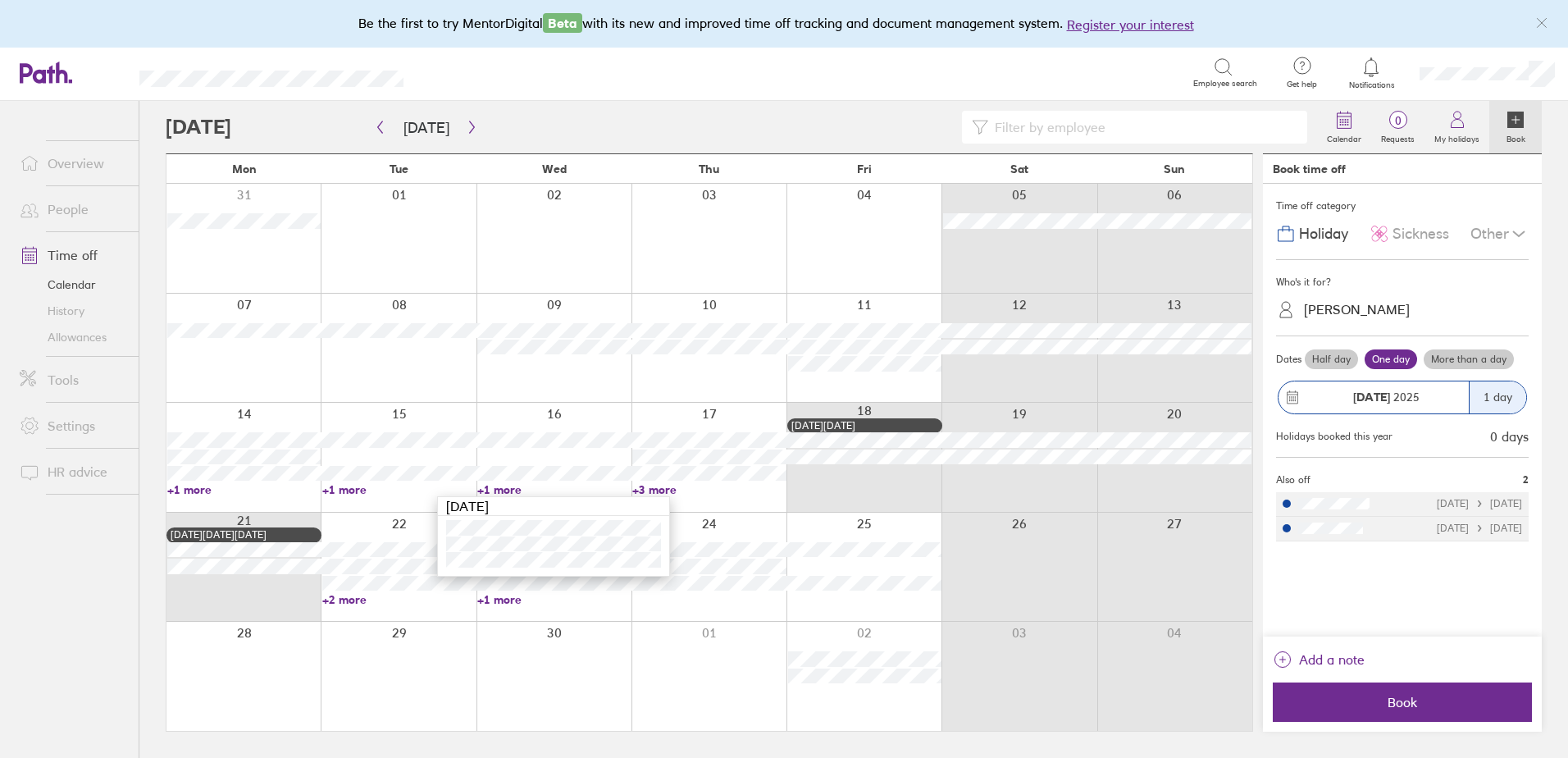
click at [658, 489] on link "+3 more" at bounding box center [708, 490] width 153 height 15
click at [578, 675] on div at bounding box center [554, 676] width 155 height 109
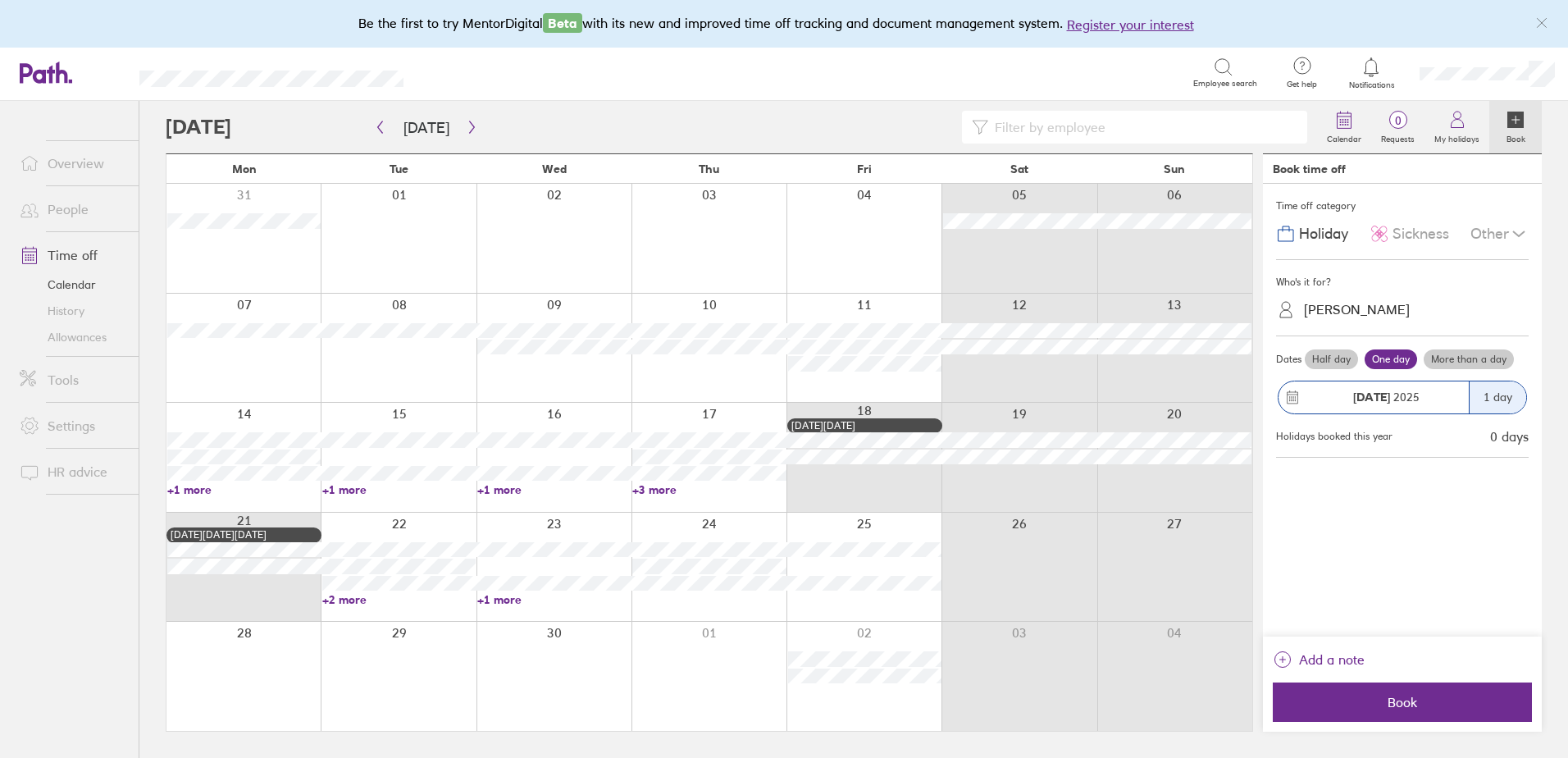
click at [345, 595] on link "+2 more" at bounding box center [399, 599] width 153 height 15
click at [564, 704] on div at bounding box center [554, 676] width 155 height 109
click at [500, 599] on link "+1 more" at bounding box center [554, 599] width 153 height 15
click at [713, 599] on div at bounding box center [709, 566] width 155 height 109
click at [465, 133] on icon "button" at bounding box center [471, 127] width 12 height 13
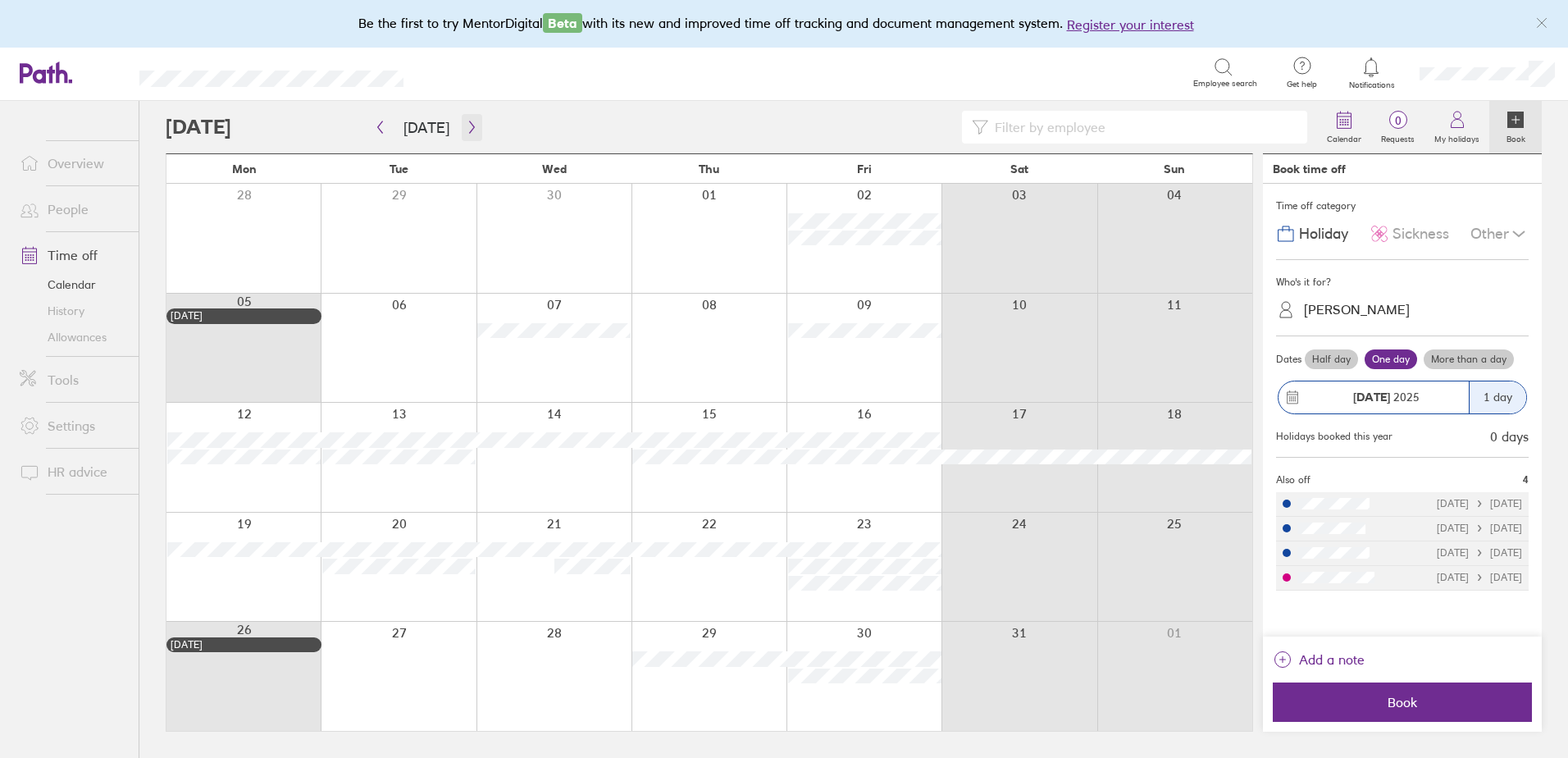
click at [465, 128] on icon "button" at bounding box center [471, 127] width 12 height 13
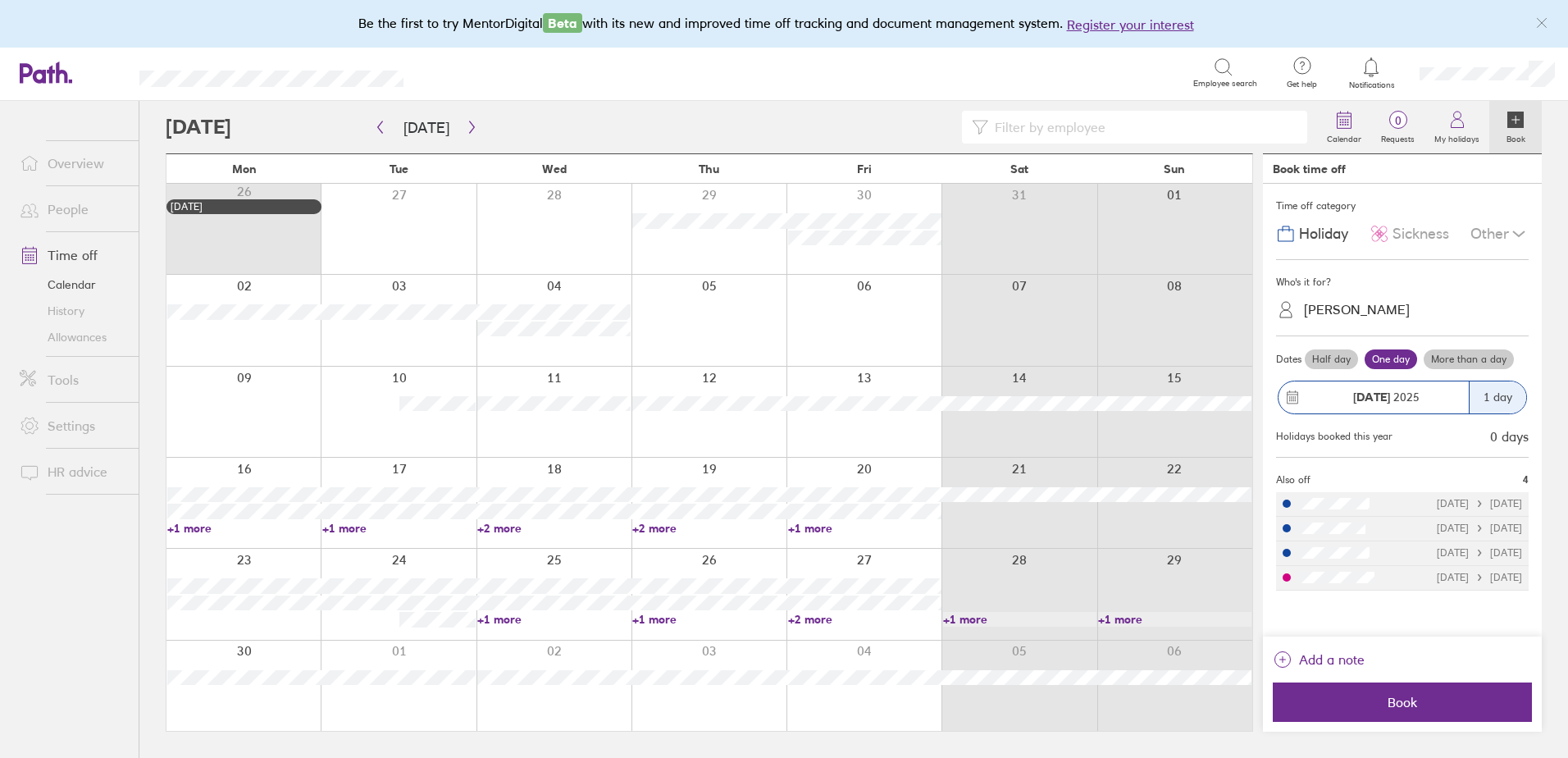
click at [212, 528] on link "+1 more" at bounding box center [244, 528] width 153 height 15
click at [346, 527] on link "+1 more" at bounding box center [399, 528] width 153 height 15
click at [510, 530] on link "+2 more" at bounding box center [554, 528] width 153 height 15
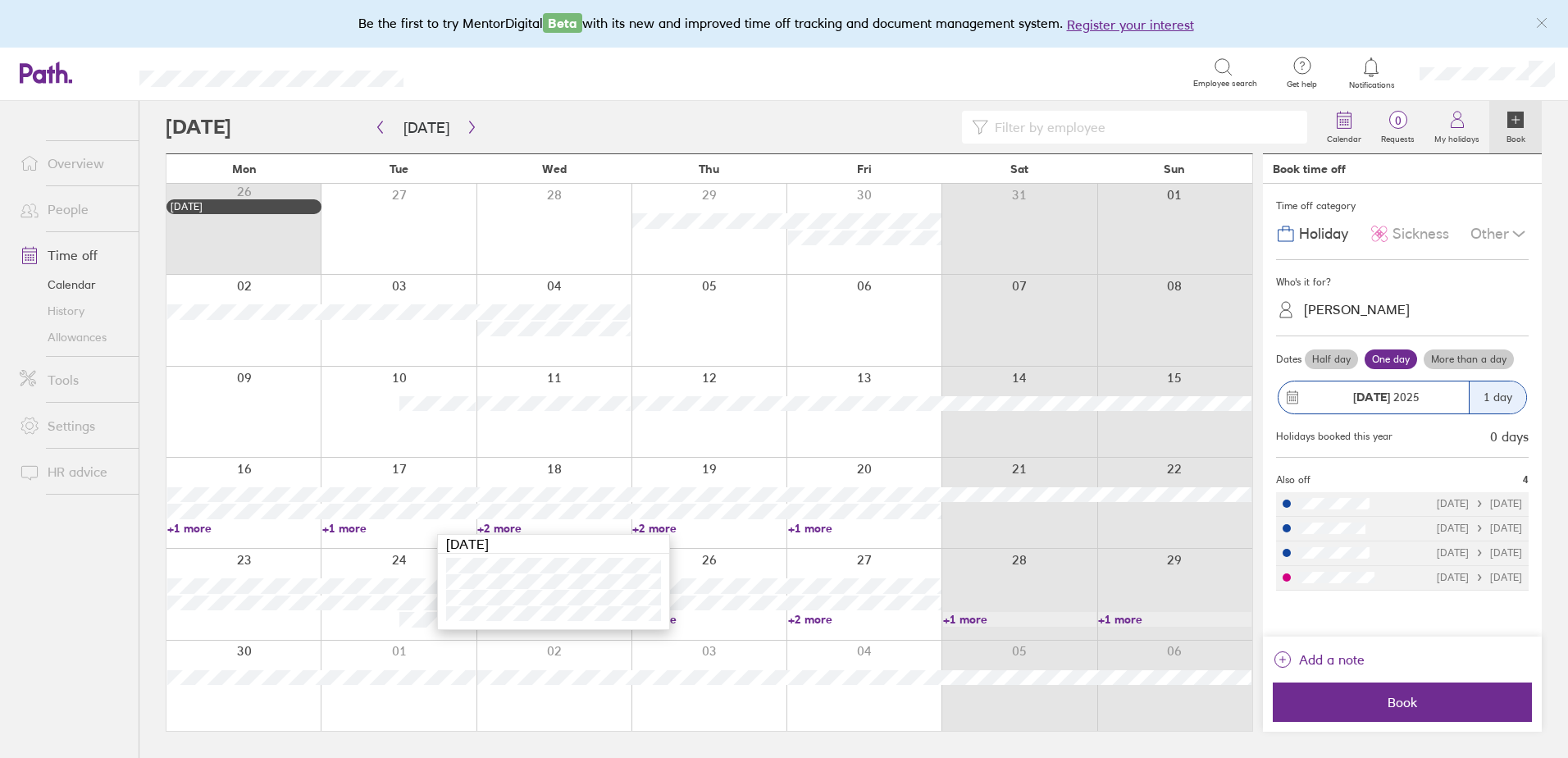
click at [647, 522] on link "+2 more" at bounding box center [708, 528] width 153 height 15
click at [818, 525] on link "+1 more" at bounding box center [864, 528] width 153 height 15
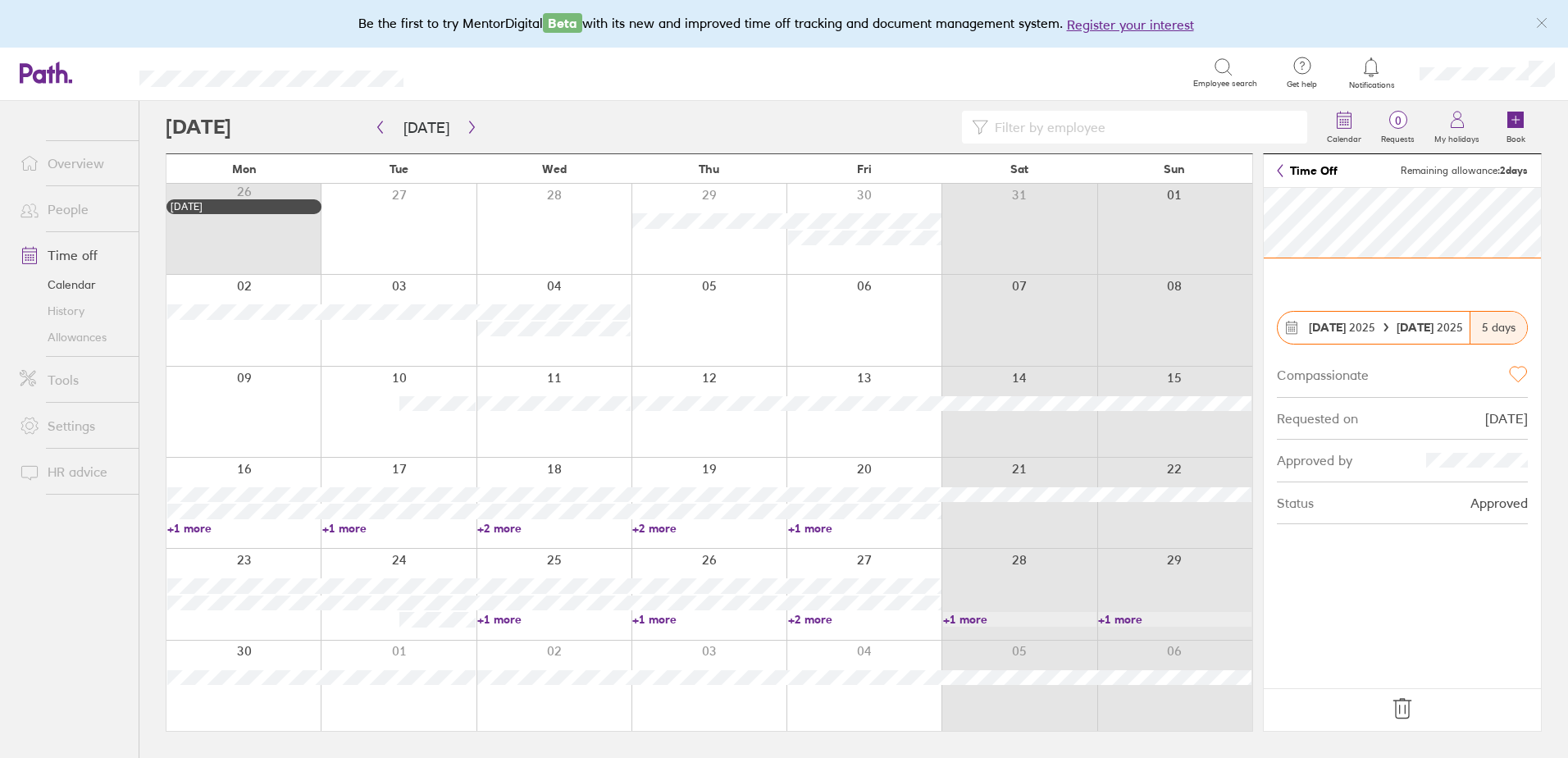
click at [520, 619] on link "+1 more" at bounding box center [554, 620] width 153 height 15
click at [706, 524] on link "+2 more" at bounding box center [708, 528] width 153 height 15
click at [659, 530] on link "+2 more" at bounding box center [708, 528] width 153 height 15
click at [510, 535] on div at bounding box center [554, 503] width 155 height 91
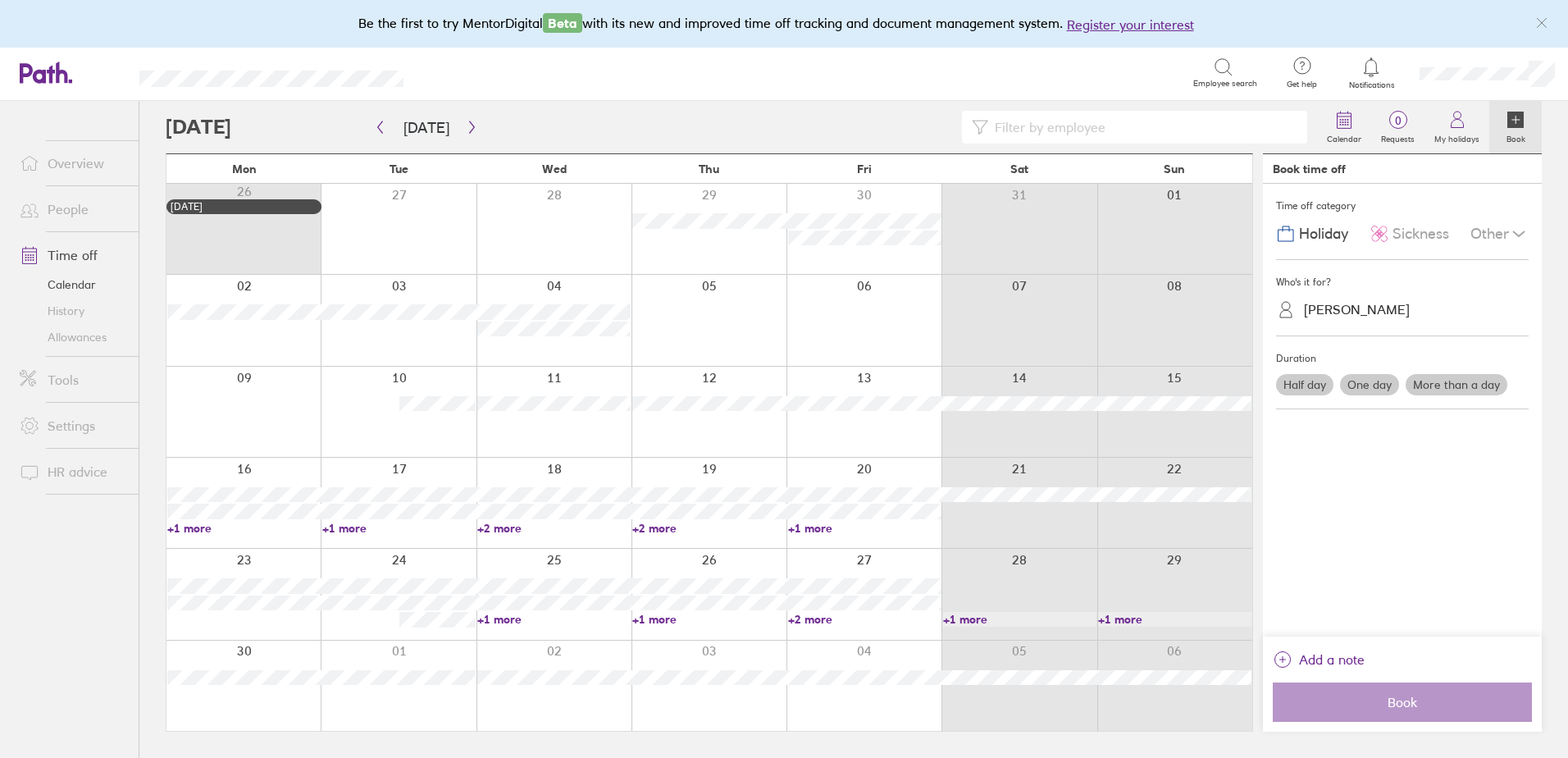
click at [507, 531] on link "+2 more" at bounding box center [554, 528] width 153 height 15
click at [351, 525] on link "+1 more" at bounding box center [399, 528] width 153 height 15
click at [504, 523] on link "+2 more" at bounding box center [554, 528] width 153 height 15
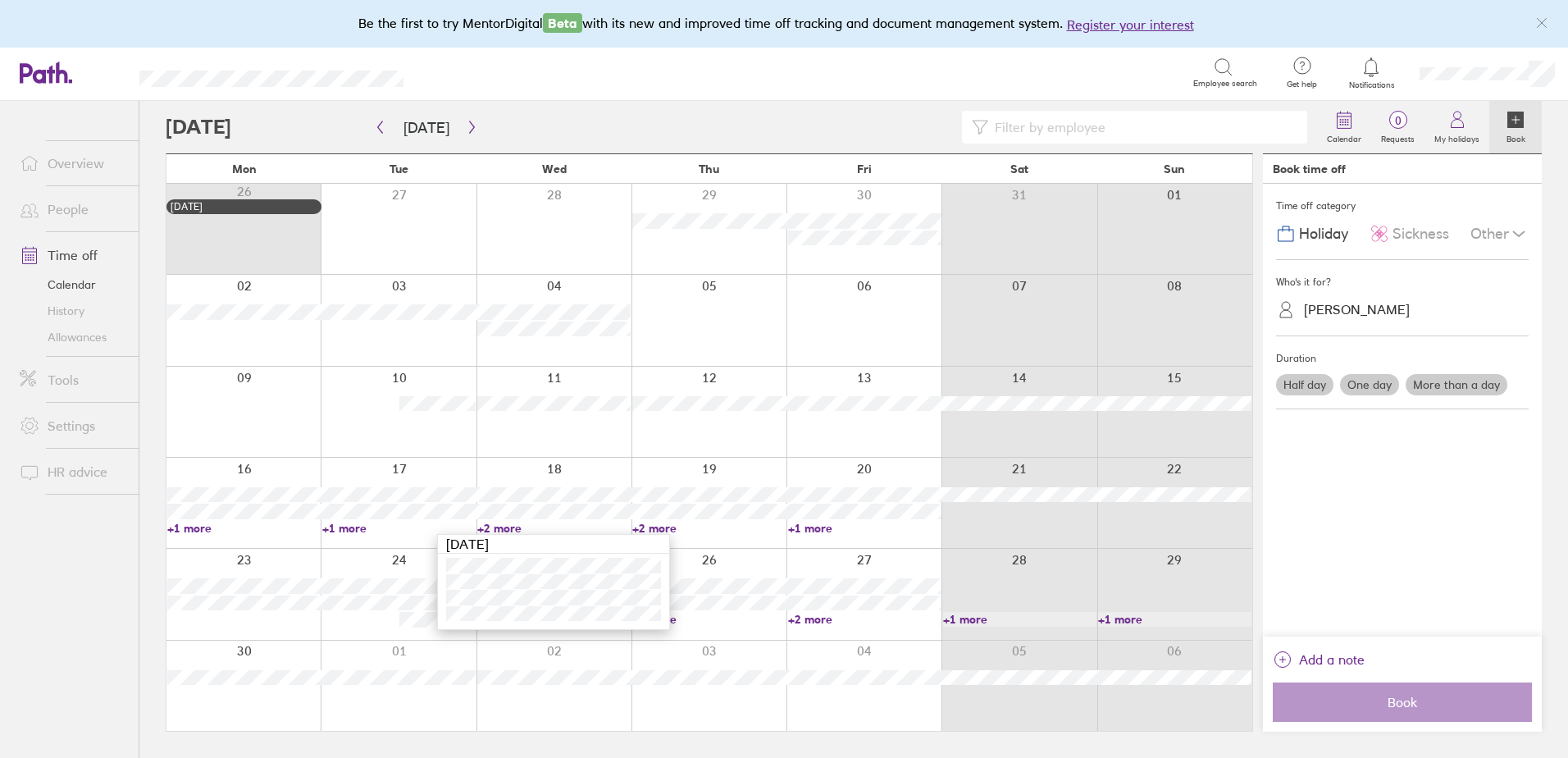
click at [671, 524] on link "+2 more" at bounding box center [708, 528] width 153 height 15
click at [498, 530] on link "+2 more" at bounding box center [554, 528] width 153 height 15
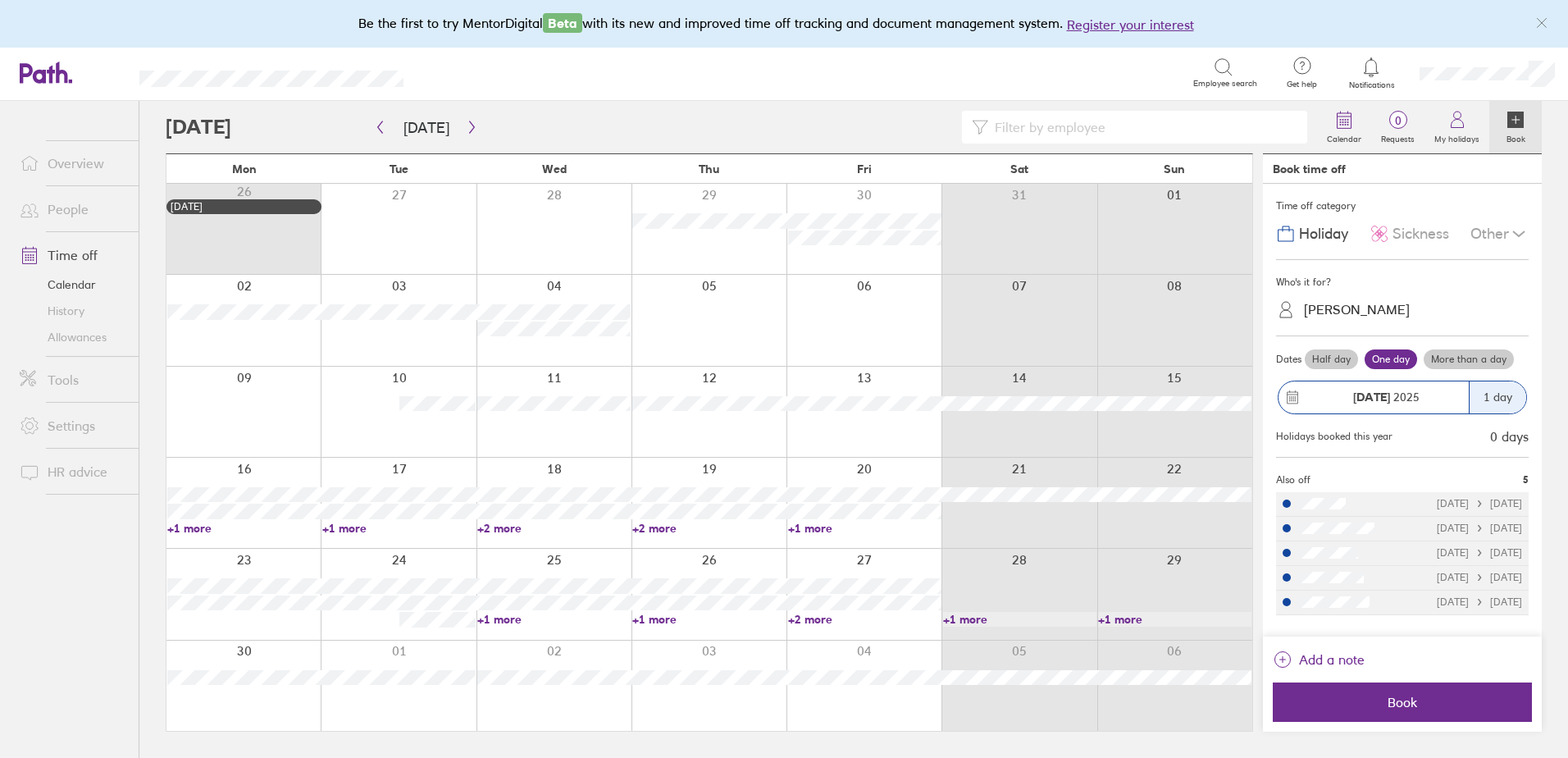
click at [500, 533] on link "+2 more" at bounding box center [554, 528] width 153 height 15
click at [681, 527] on link "+2 more" at bounding box center [708, 528] width 153 height 15
click at [656, 527] on link "+2 more" at bounding box center [708, 528] width 153 height 15
click at [811, 522] on link "+1 more" at bounding box center [864, 528] width 153 height 15
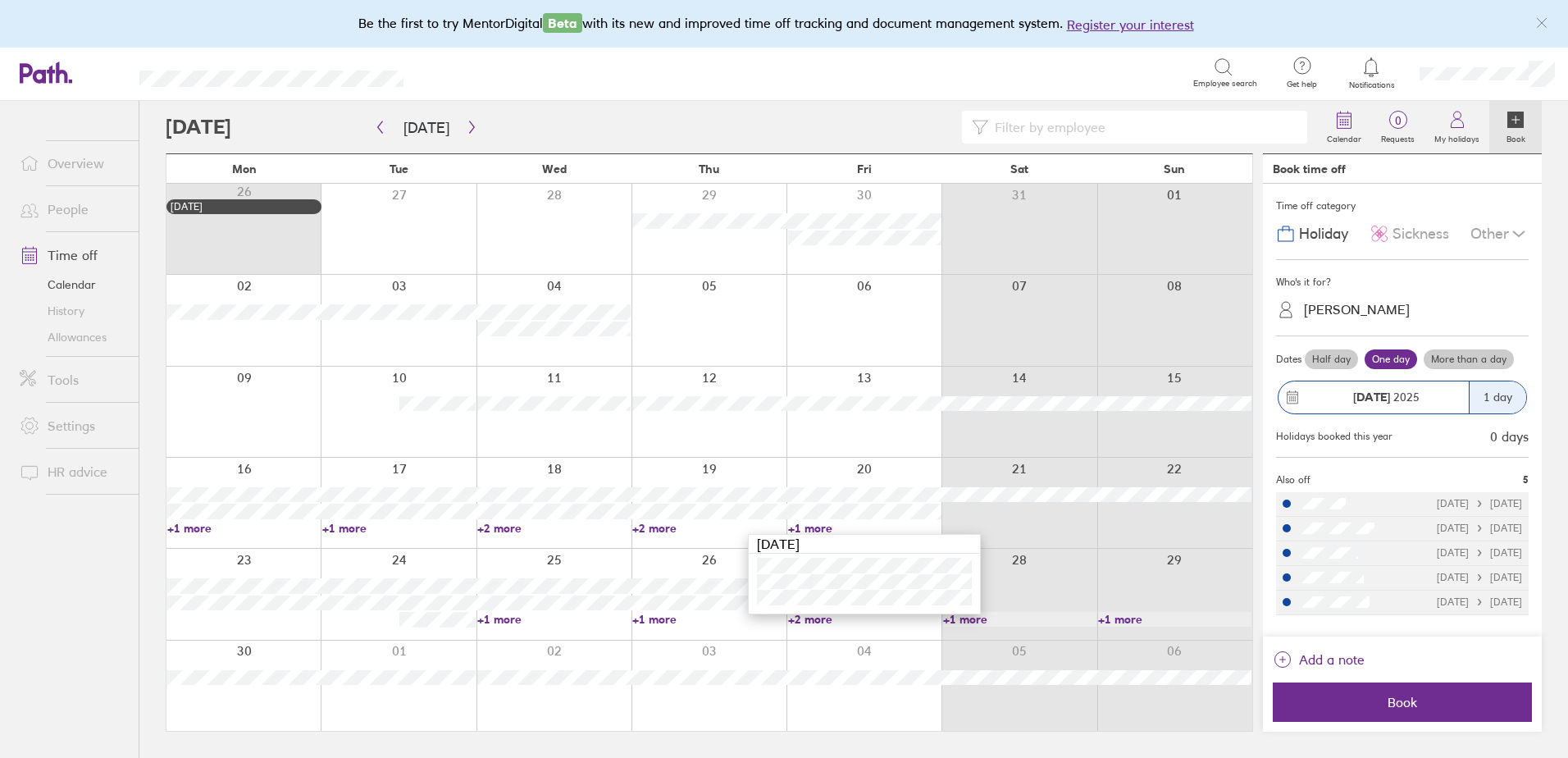
click at [661, 527] on link "+2 more" at bounding box center [708, 528] width 153 height 15
click at [815, 521] on link "+1 more" at bounding box center [864, 528] width 153 height 15
click at [462, 129] on button "button" at bounding box center [472, 127] width 21 height 27
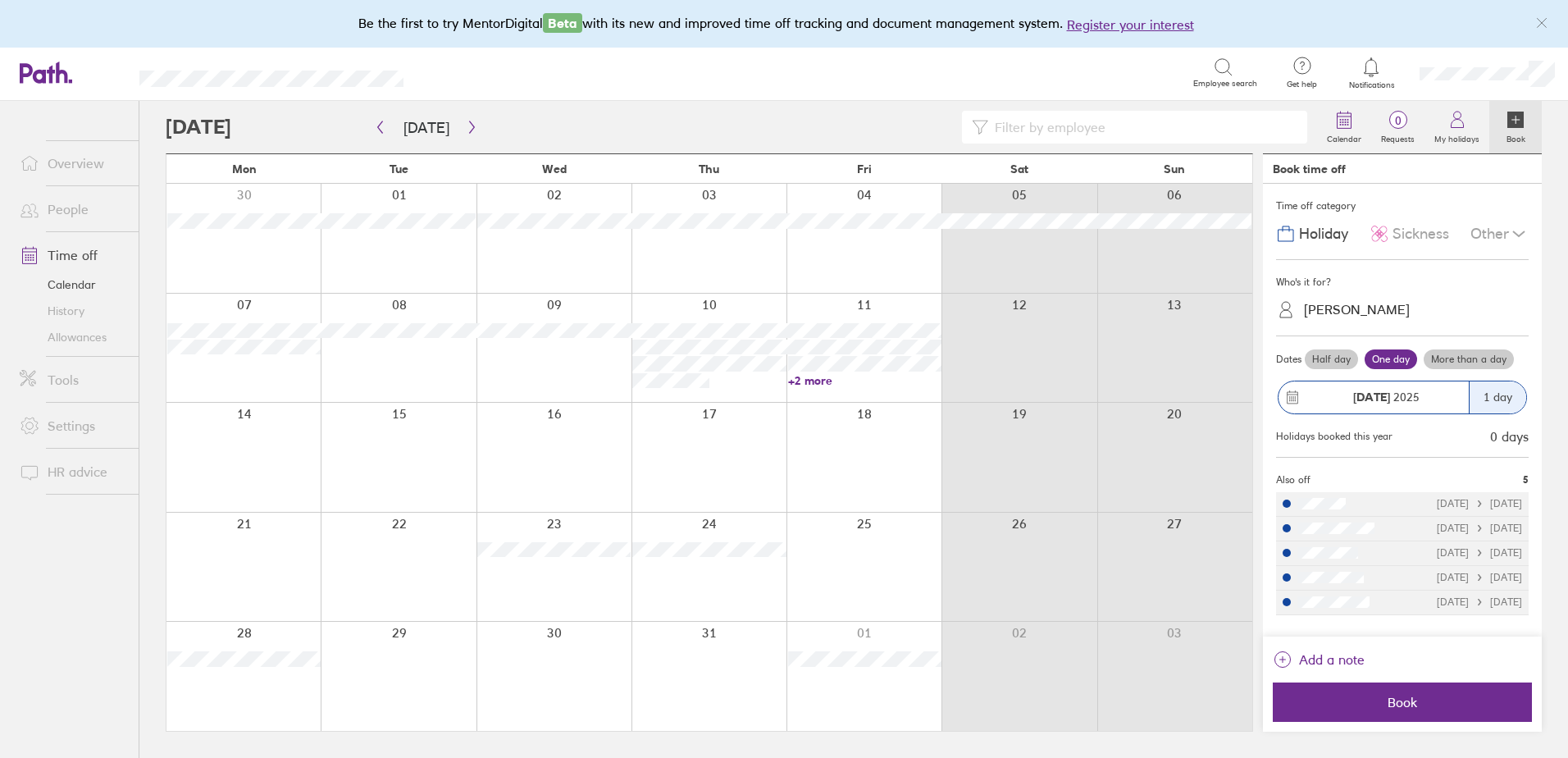
click at [825, 374] on link "+2 more" at bounding box center [864, 380] width 153 height 15
click at [558, 448] on div at bounding box center [554, 457] width 155 height 109
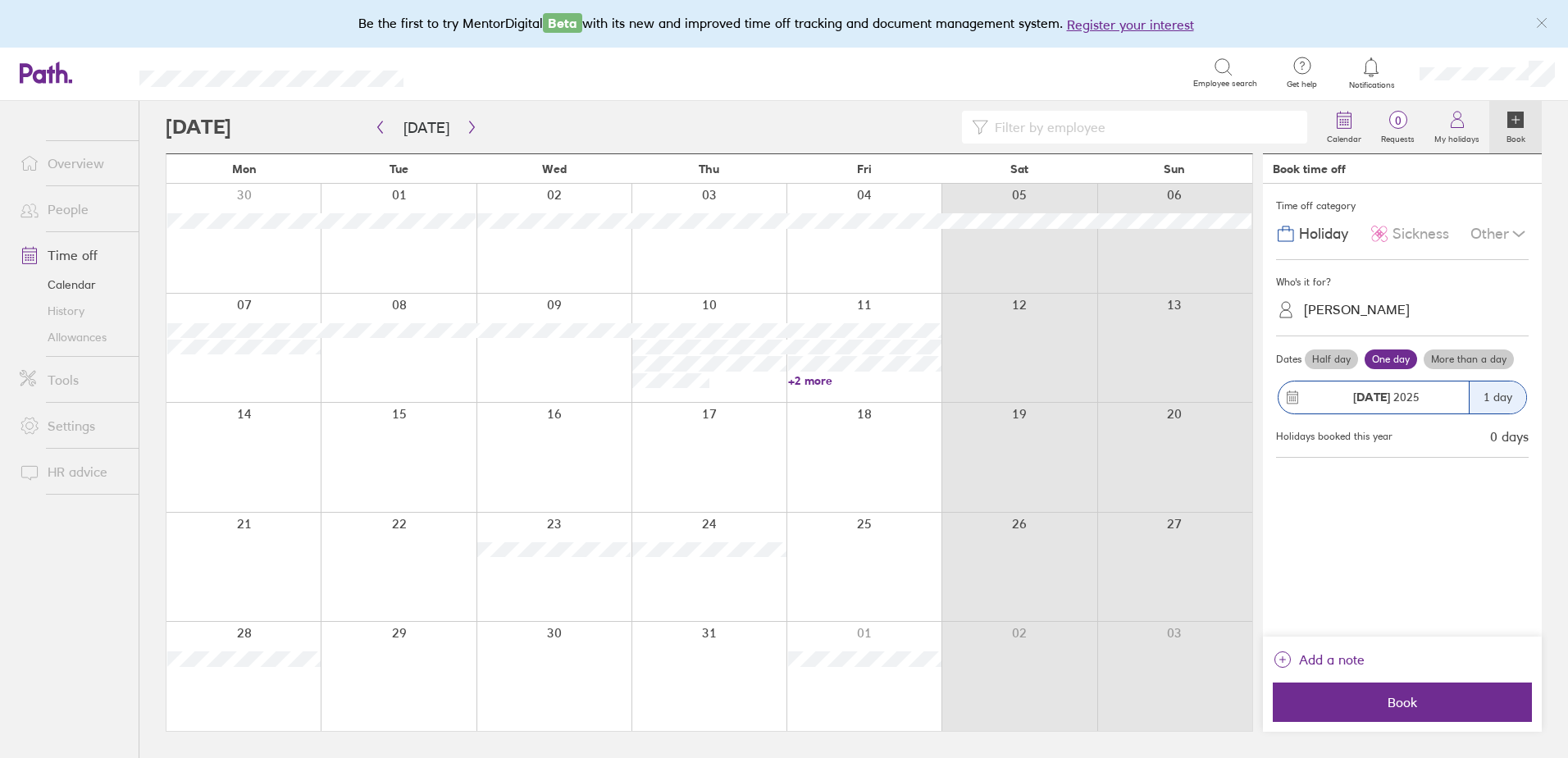
click at [549, 538] on div at bounding box center [554, 566] width 155 height 109
click at [560, 565] on div at bounding box center [554, 566] width 155 height 109
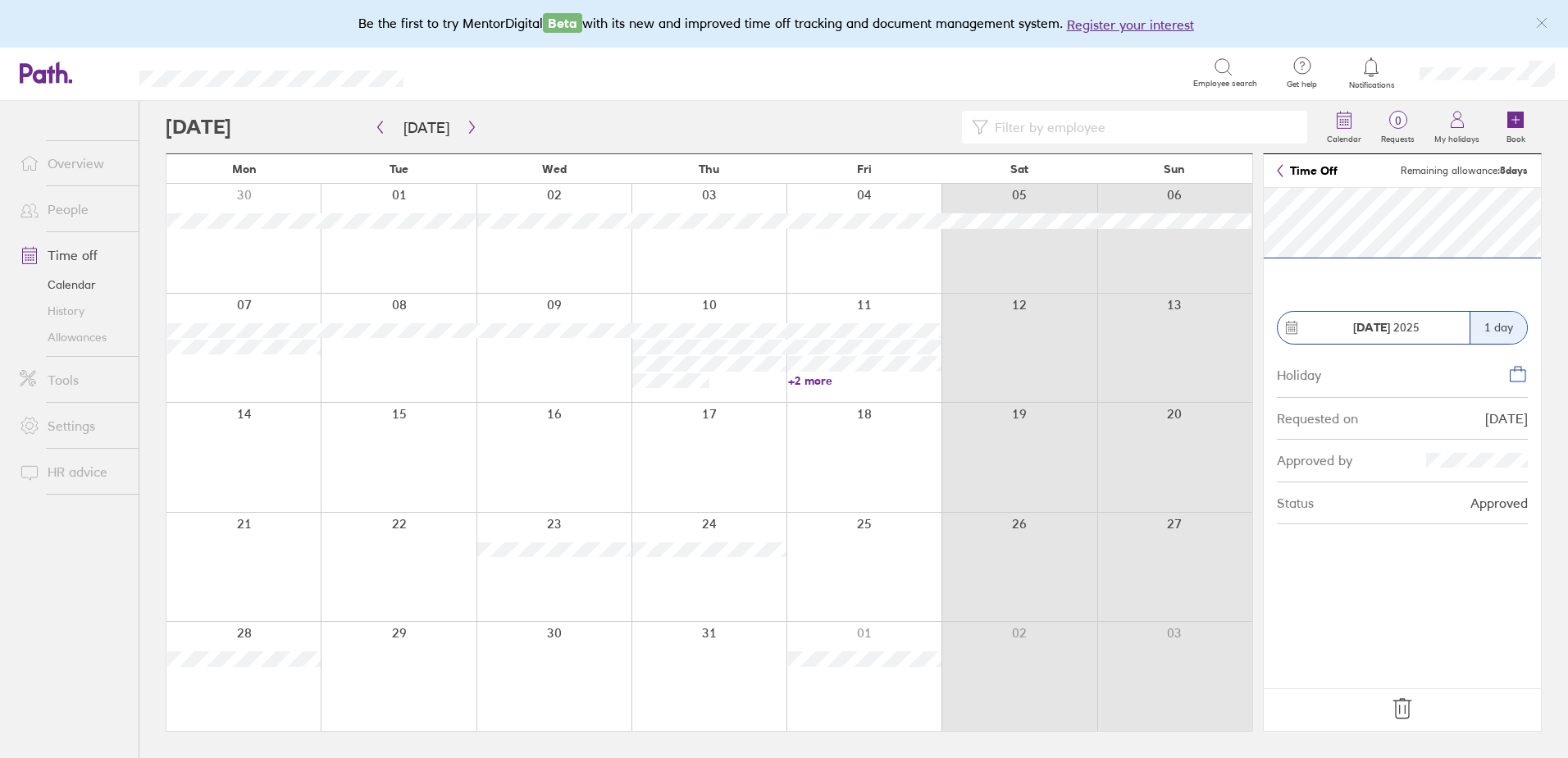
click at [251, 644] on div at bounding box center [243, 676] width 154 height 109
click at [379, 133] on icon "button" at bounding box center [379, 127] width 12 height 13
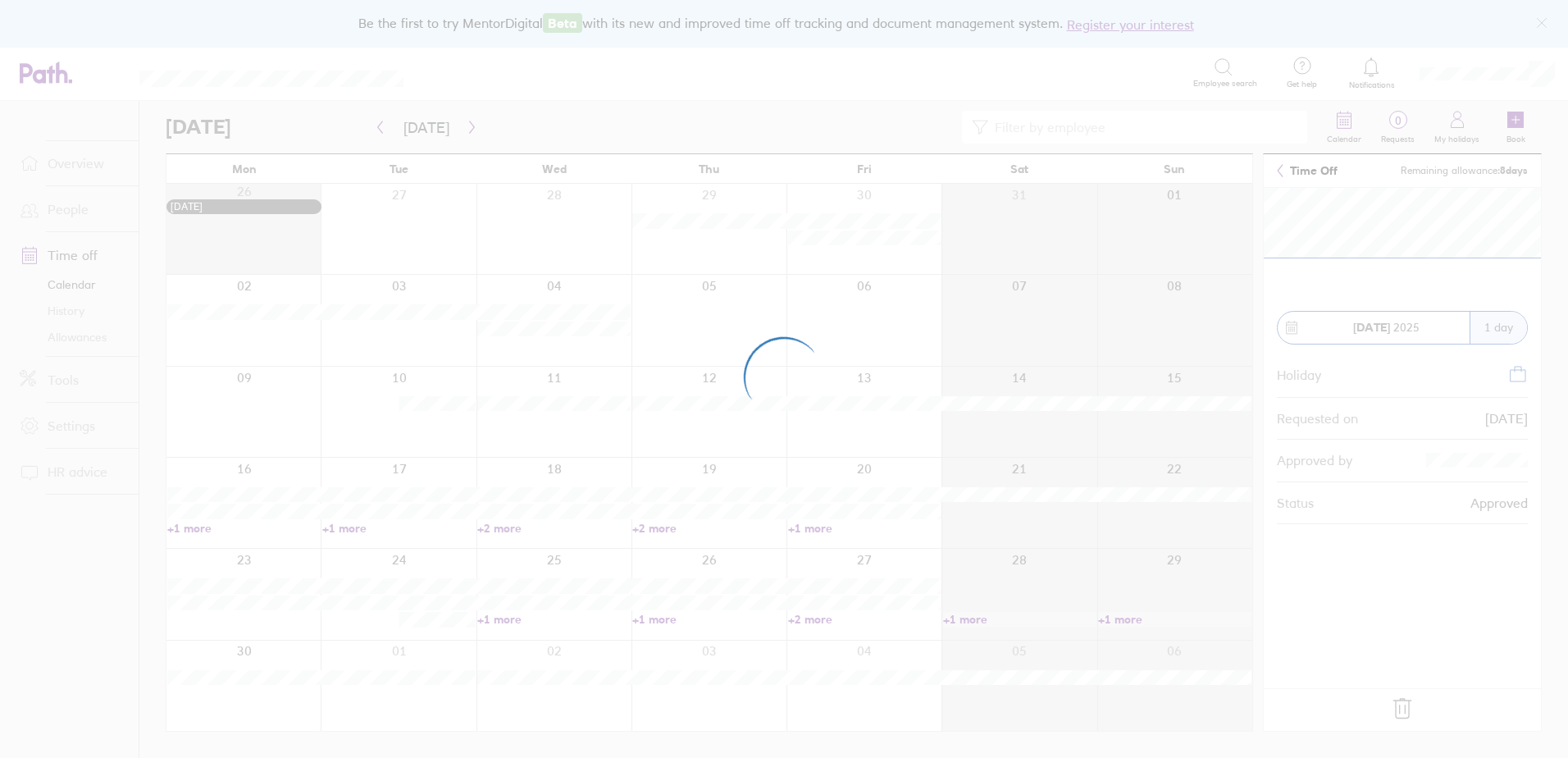
click at [665, 532] on div at bounding box center [784, 379] width 1568 height 758
click at [464, 125] on div at bounding box center [784, 379] width 1568 height 758
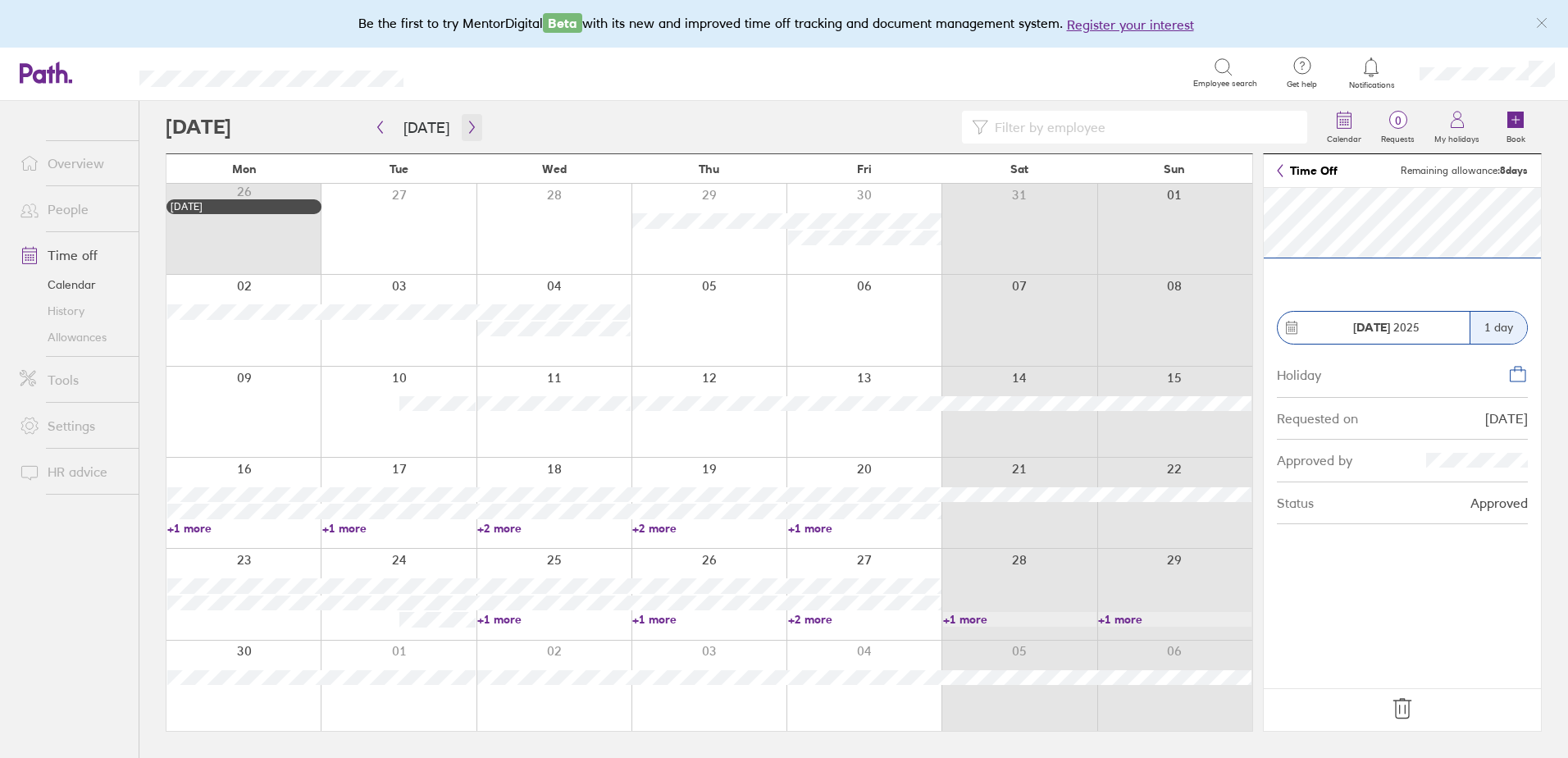
click at [462, 124] on button "button" at bounding box center [472, 127] width 21 height 27
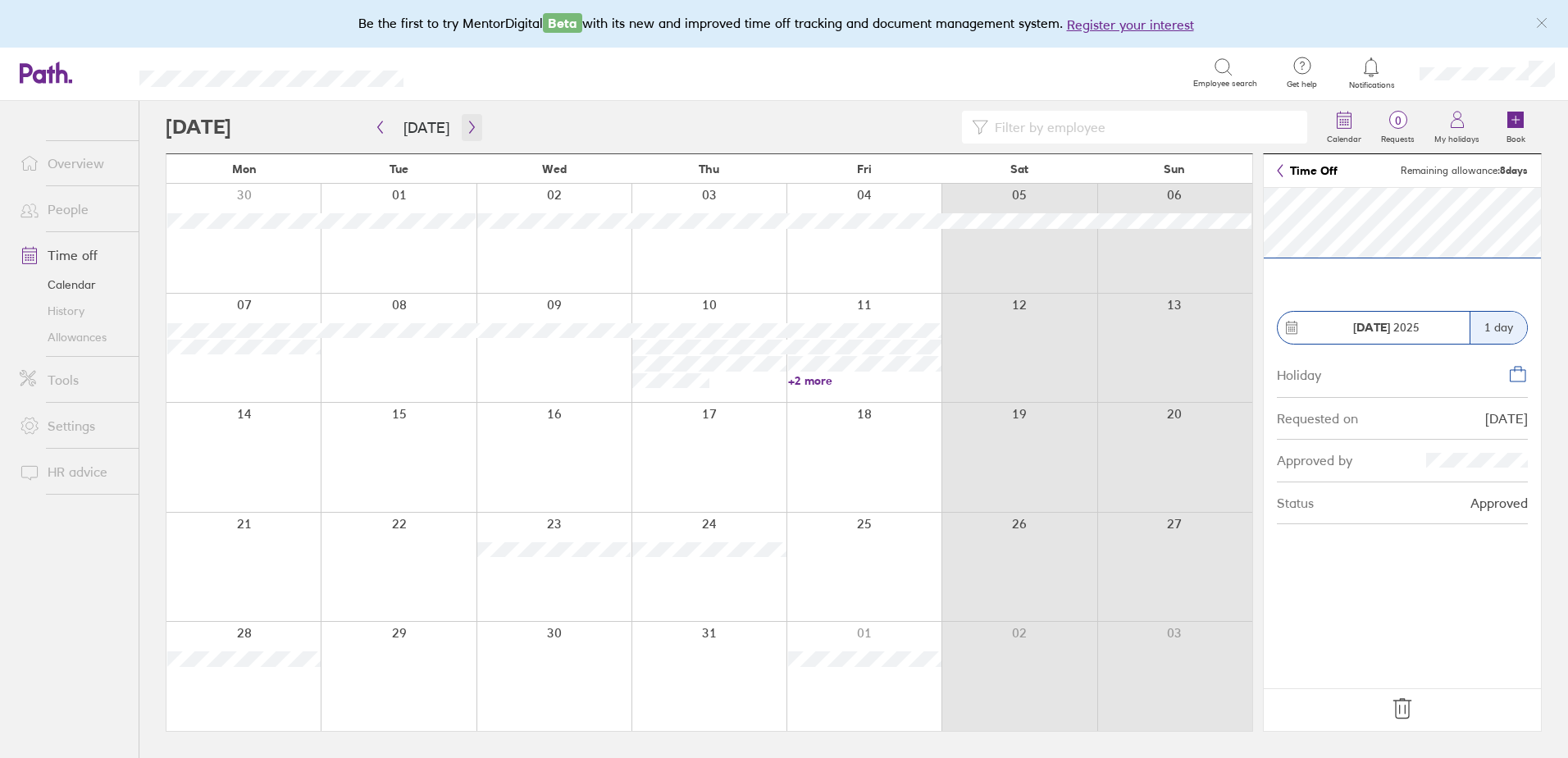
click at [470, 131] on icon "button" at bounding box center [471, 127] width 12 height 13
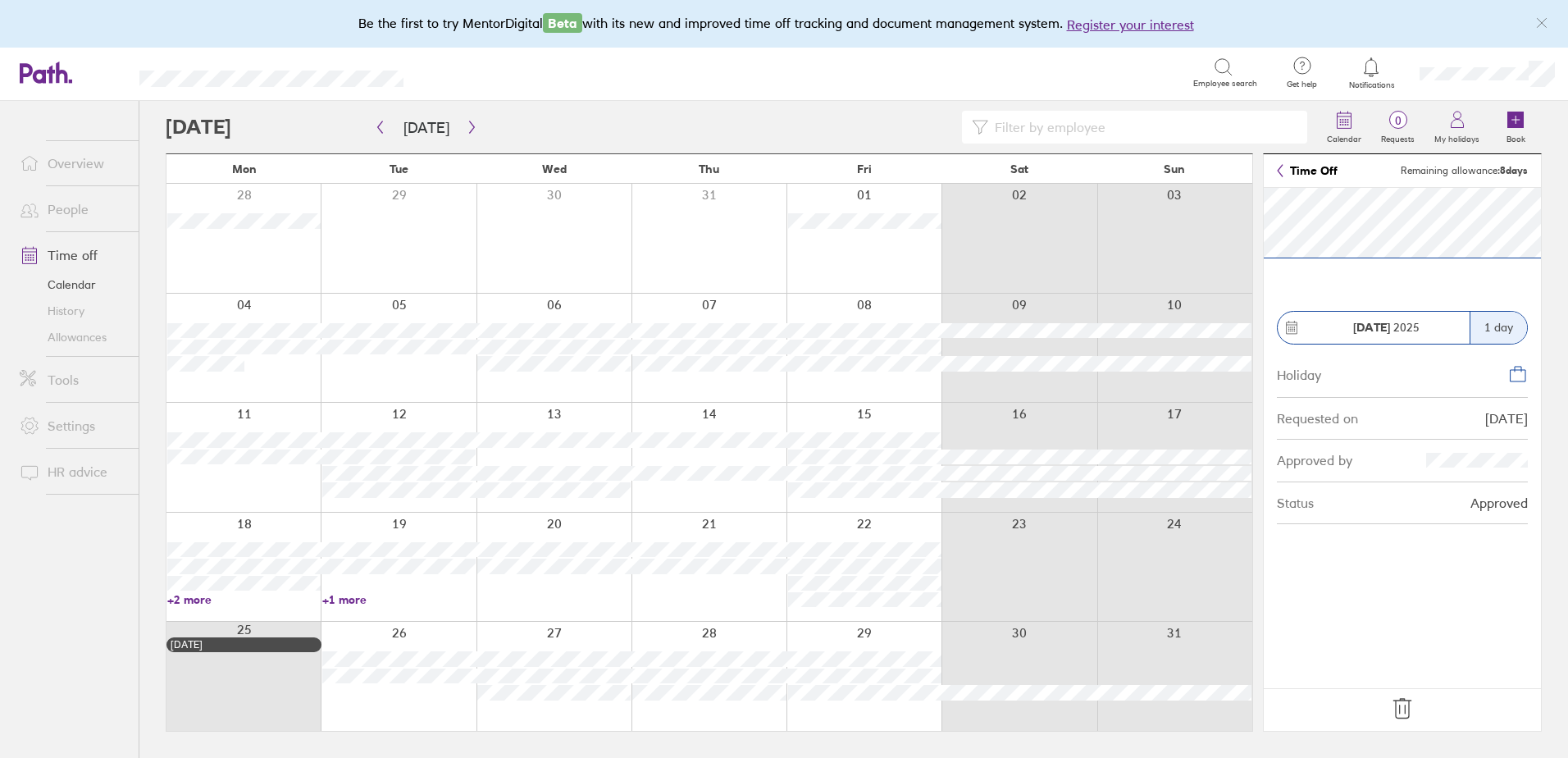
click at [350, 592] on div at bounding box center [398, 566] width 155 height 109
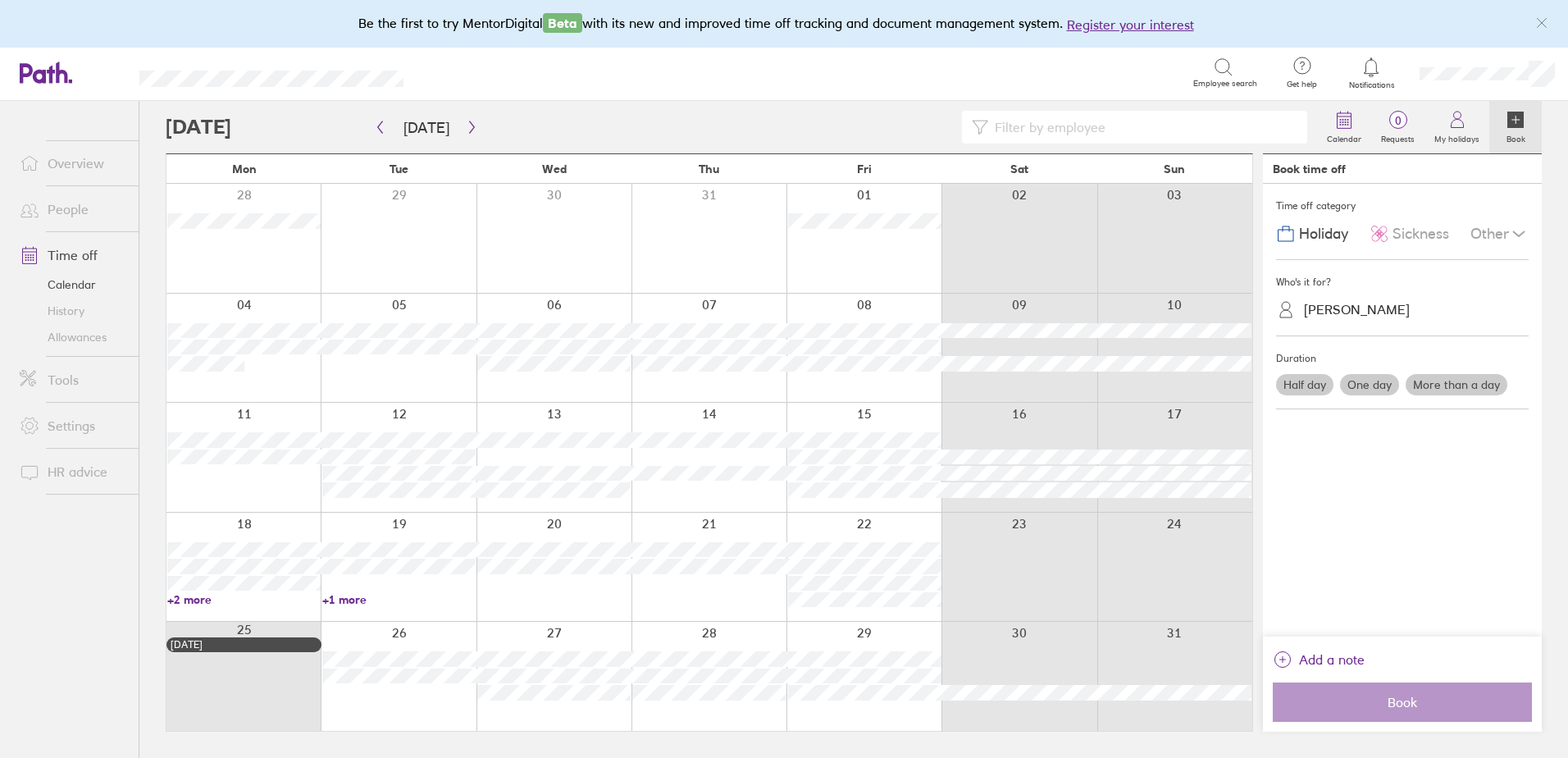
click at [196, 601] on link "+2 more" at bounding box center [244, 599] width 153 height 15
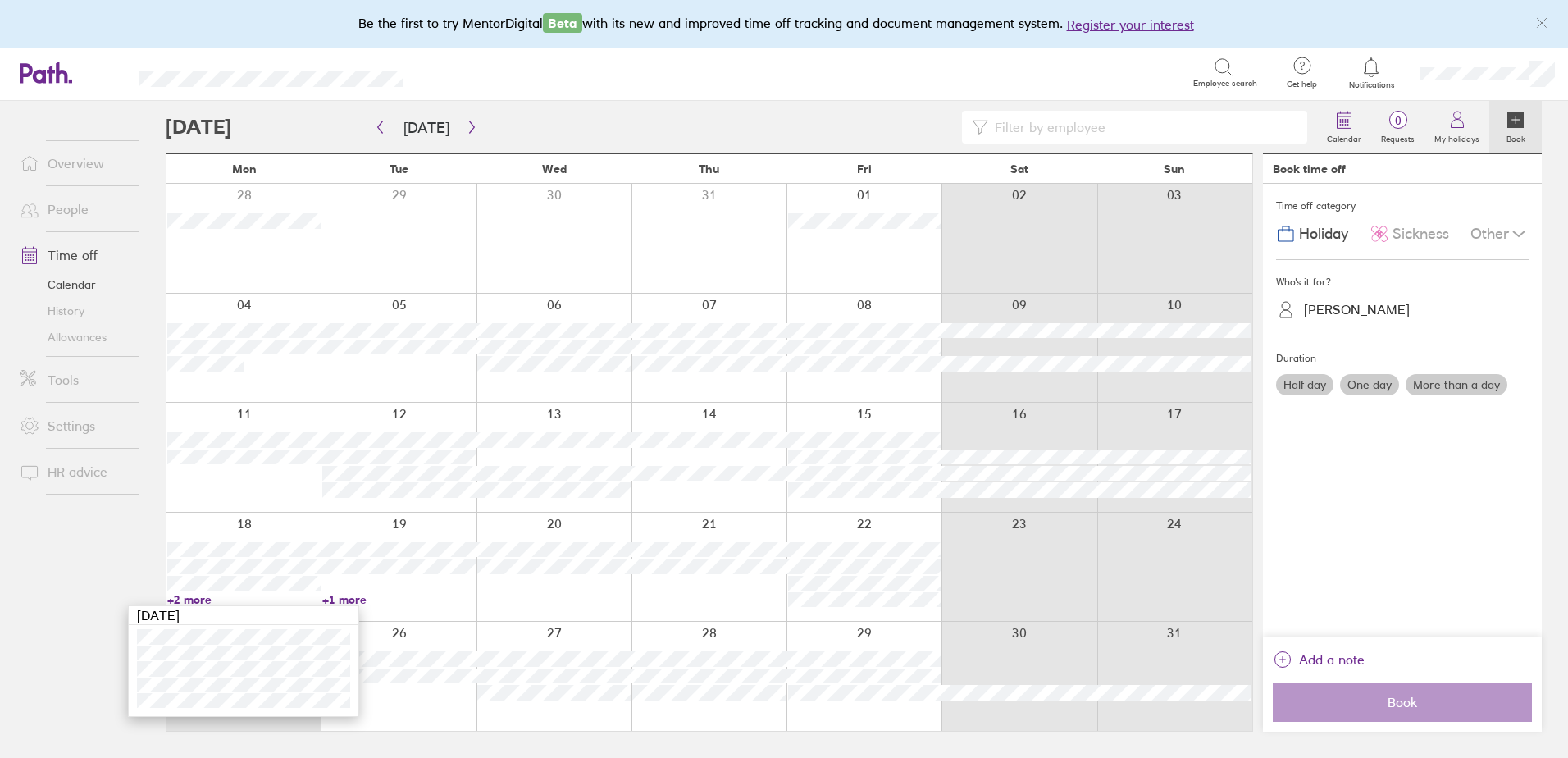
click at [975, 579] on div at bounding box center [1019, 566] width 155 height 109
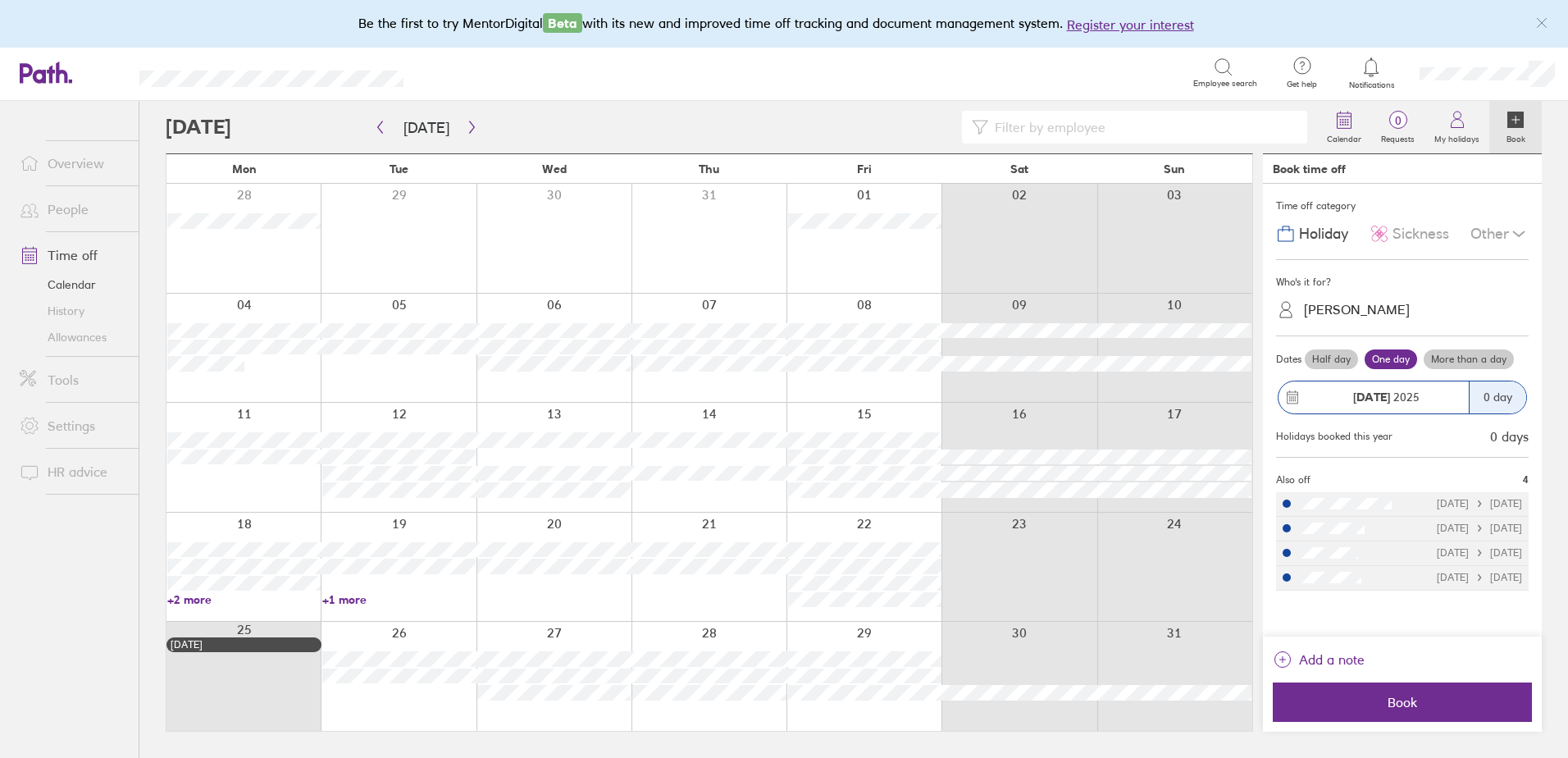
click at [360, 601] on link "+1 more" at bounding box center [399, 599] width 153 height 15
click at [592, 592] on div at bounding box center [554, 566] width 155 height 109
click at [462, 127] on button "button" at bounding box center [472, 127] width 21 height 27
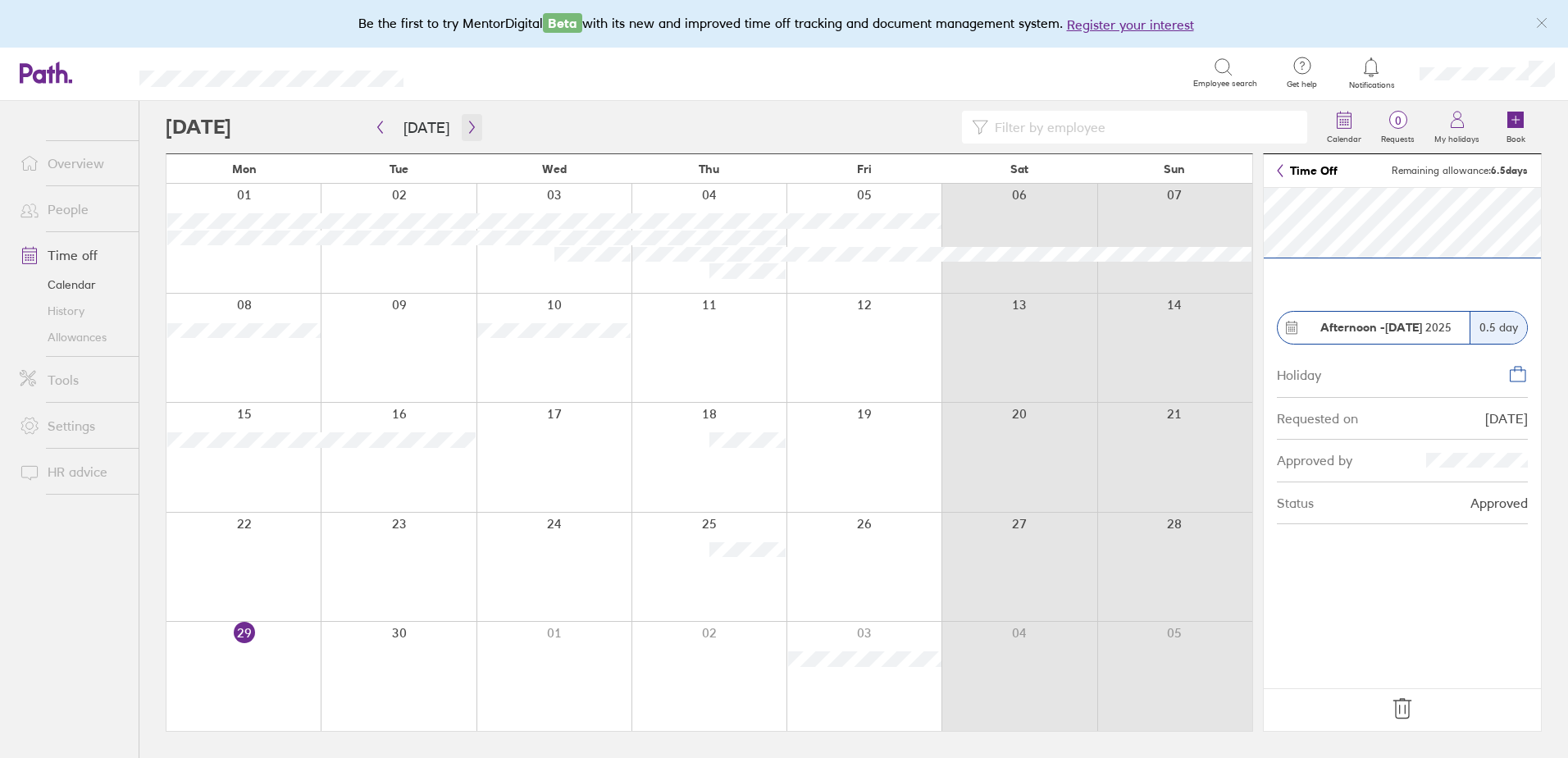
click at [465, 128] on icon "button" at bounding box center [471, 127] width 12 height 13
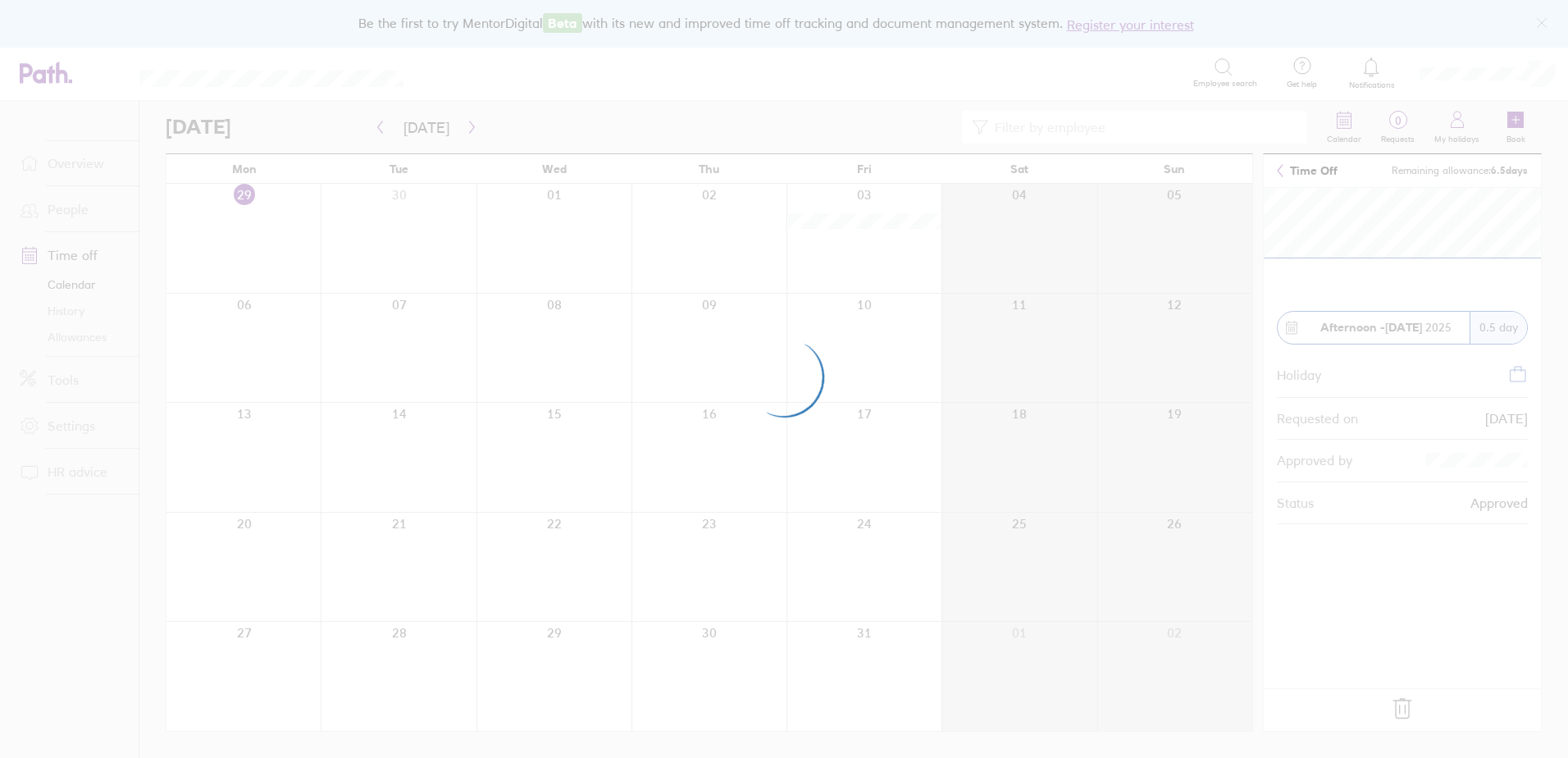
click at [466, 127] on div at bounding box center [784, 379] width 1568 height 758
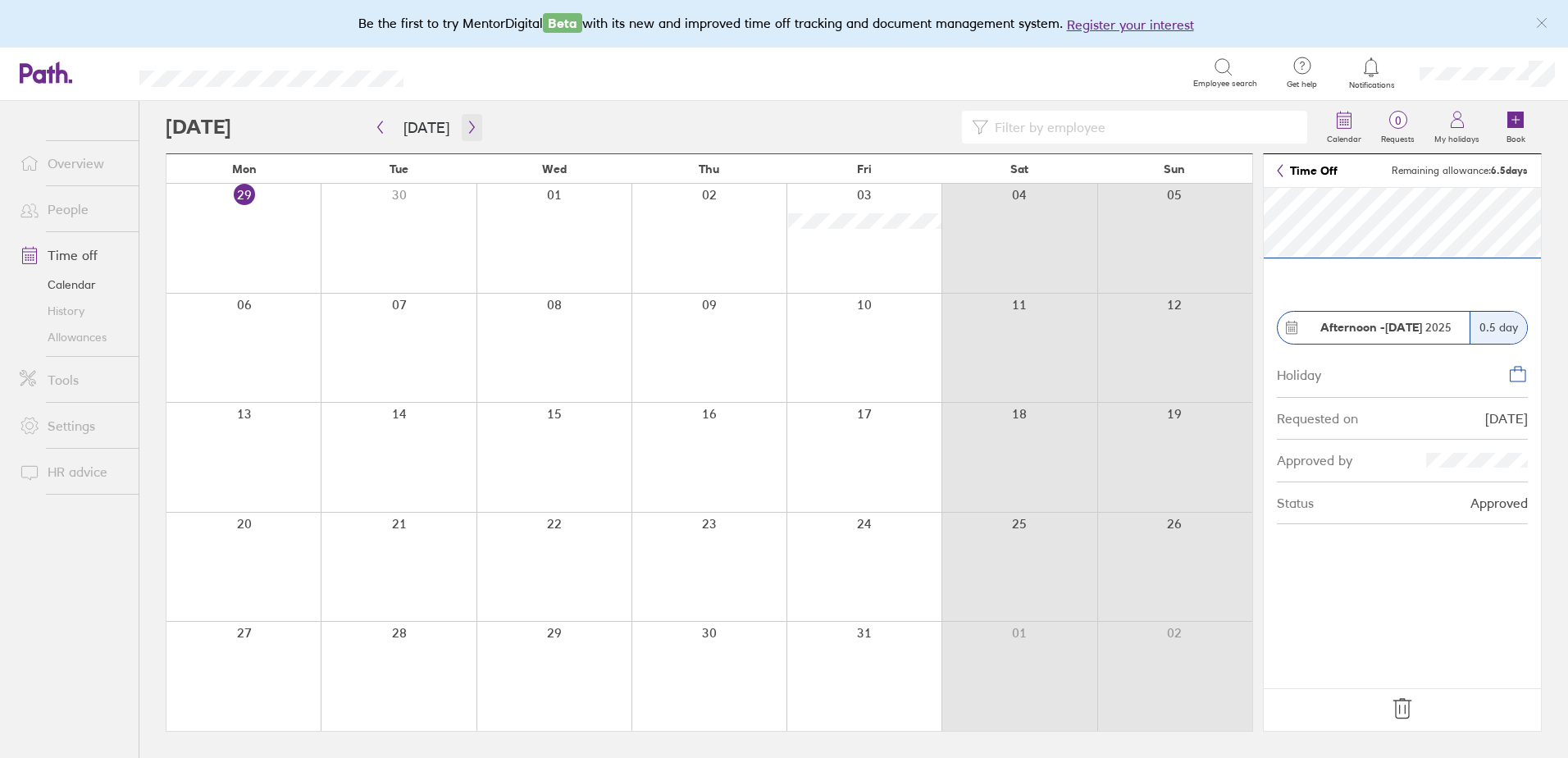
click at [470, 129] on icon "button" at bounding box center [471, 127] width 12 height 13
click at [462, 127] on button "button" at bounding box center [472, 127] width 21 height 27
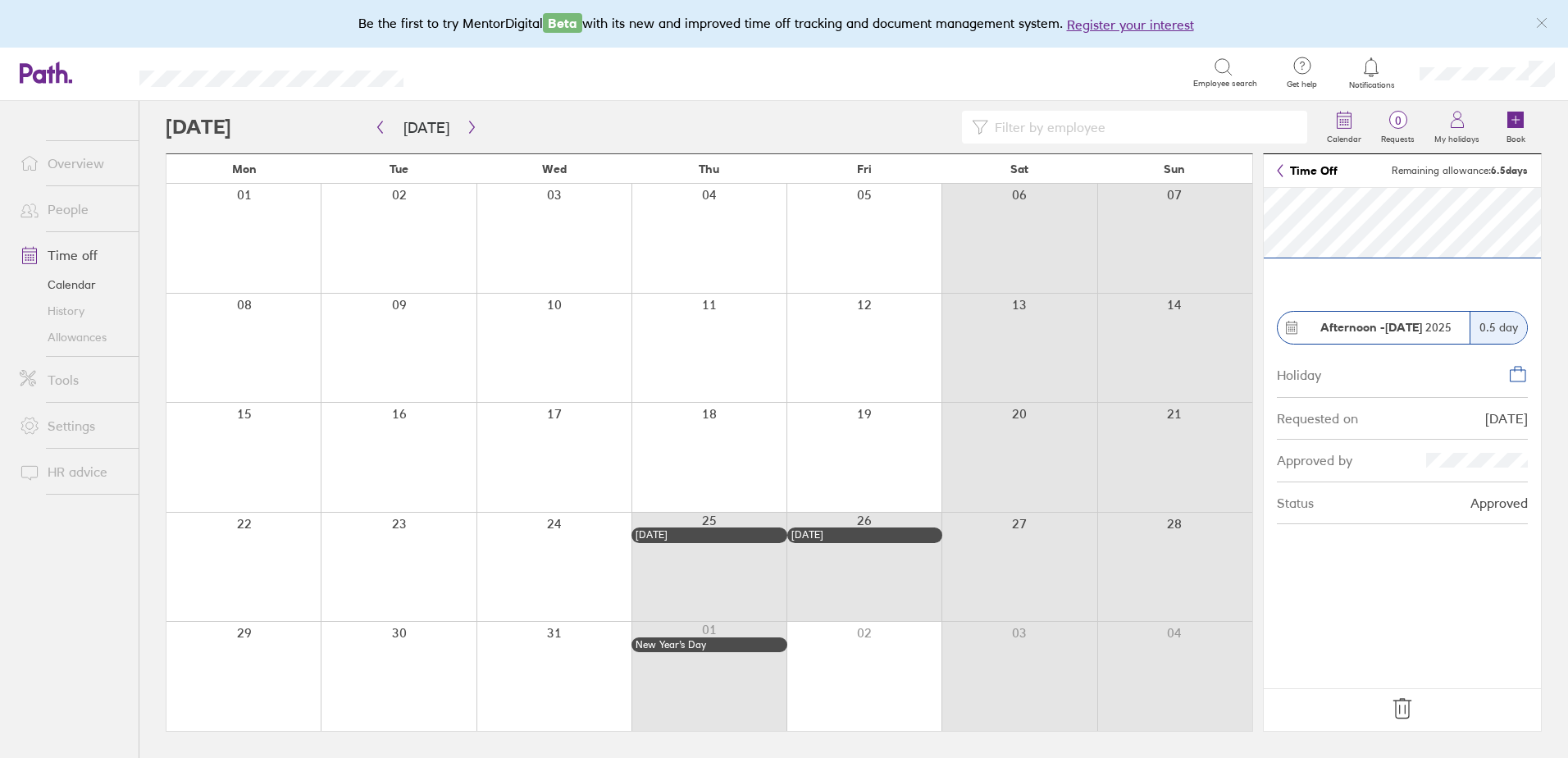
click at [189, 555] on div at bounding box center [243, 566] width 154 height 109
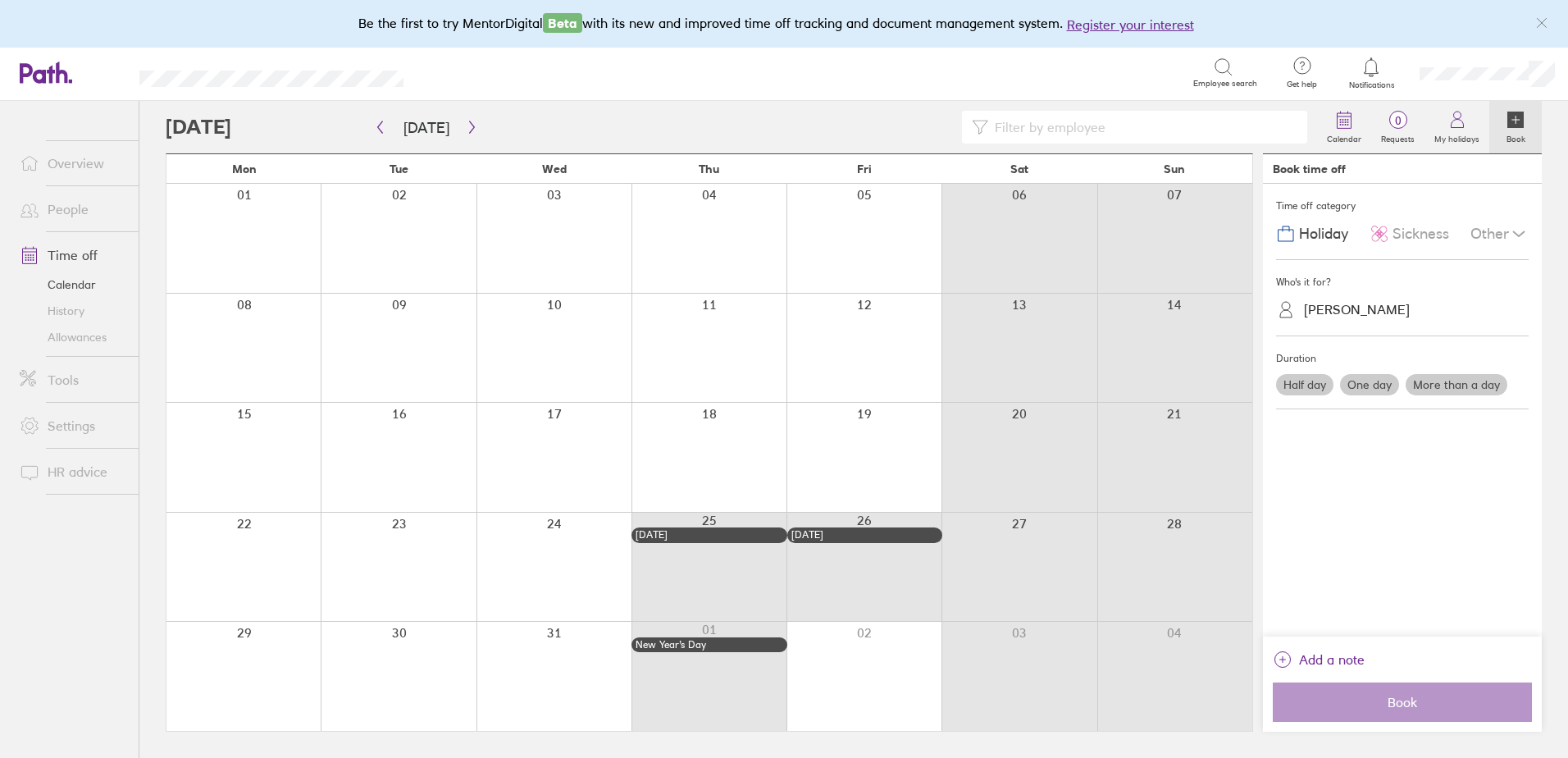
click at [446, 581] on div at bounding box center [398, 566] width 155 height 109
click at [533, 580] on div at bounding box center [554, 566] width 155 height 109
click at [372, 120] on button "button" at bounding box center [380, 127] width 21 height 27
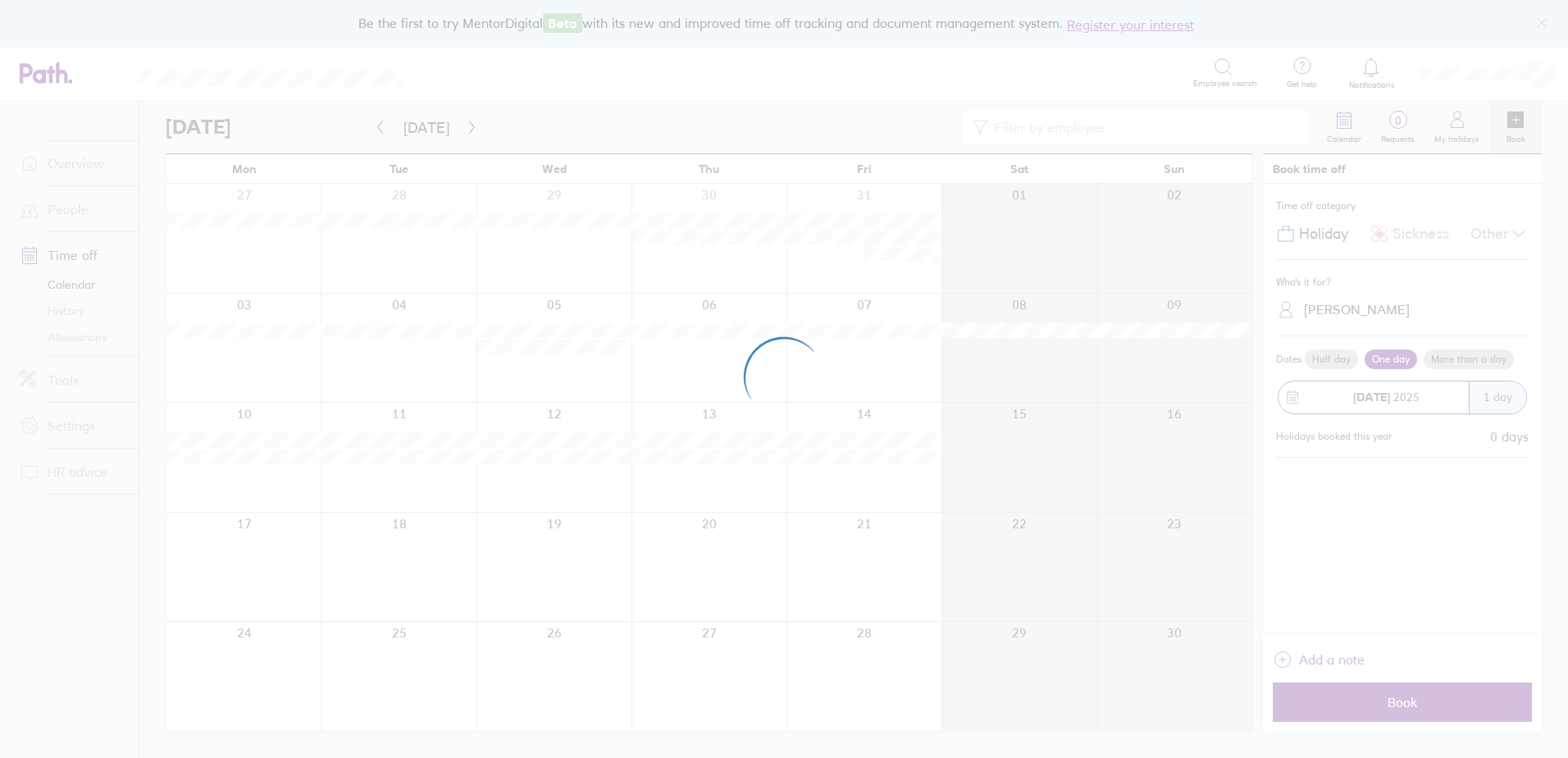
click at [467, 131] on div at bounding box center [784, 379] width 1568 height 758
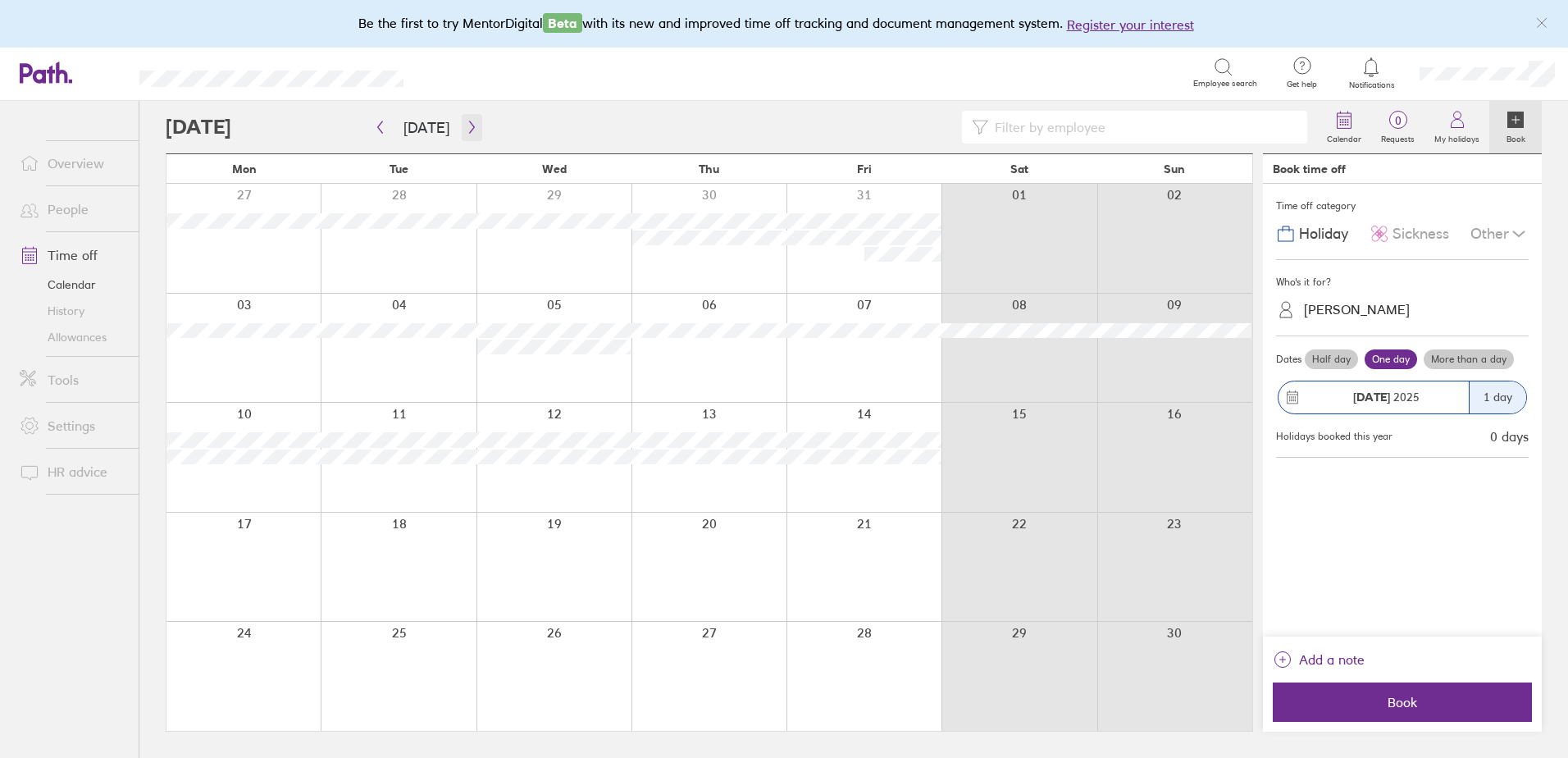
click at [465, 134] on icon "button" at bounding box center [471, 127] width 12 height 13
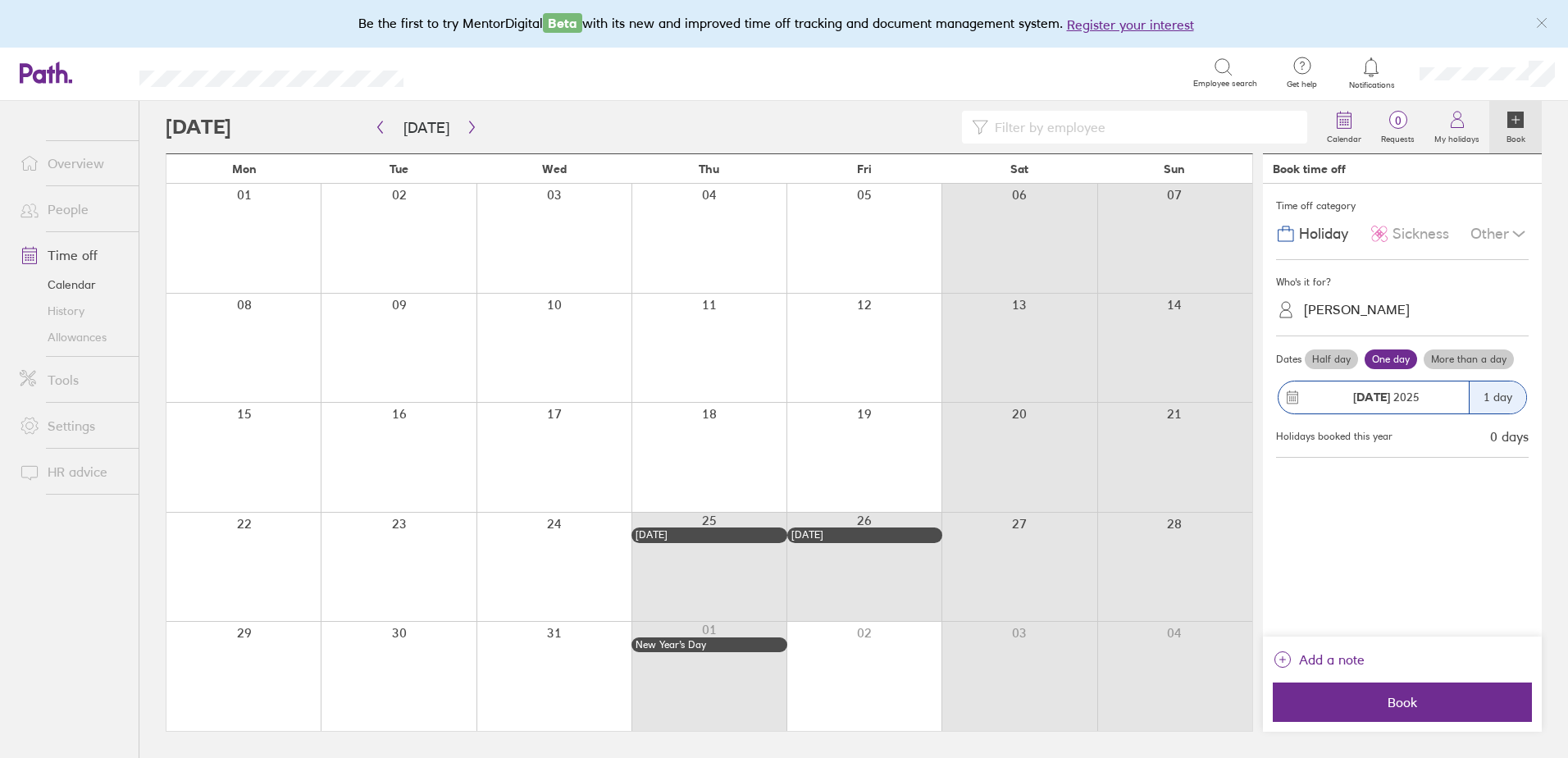
click at [81, 335] on link "Allowances" at bounding box center [72, 337] width 132 height 26
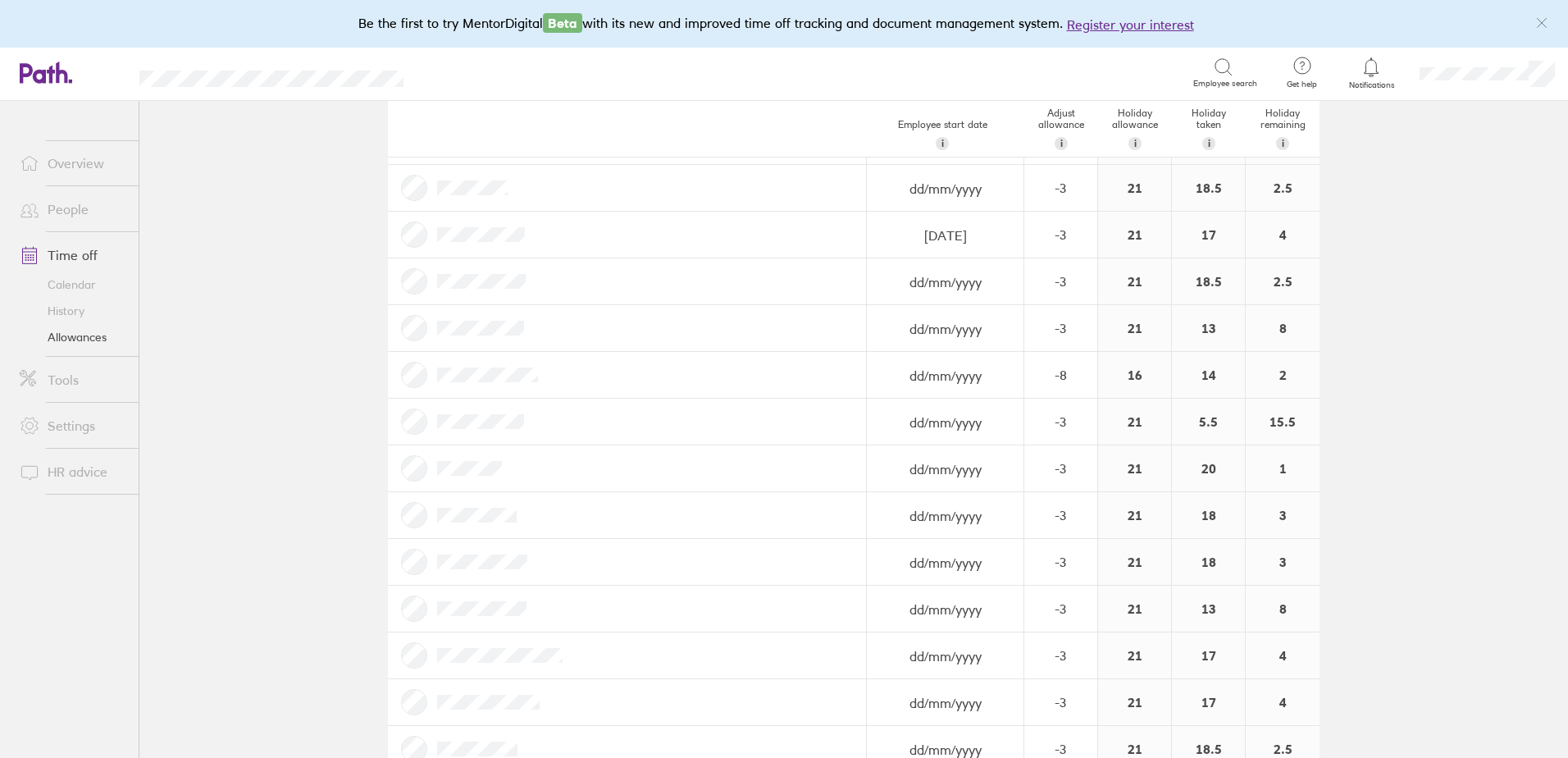
scroll to position [325, 0]
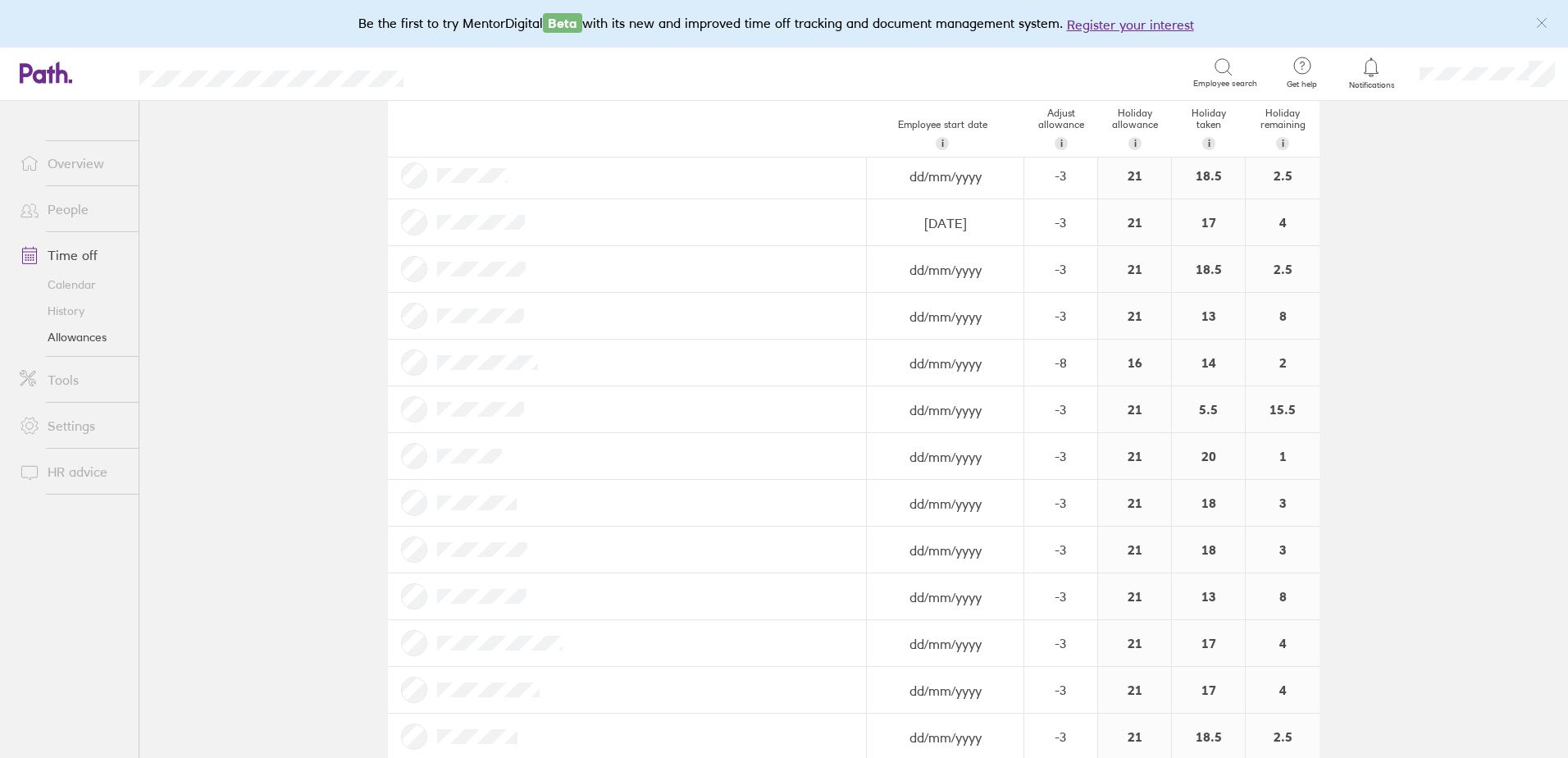
click at [54, 306] on link "History" at bounding box center [72, 311] width 132 height 26
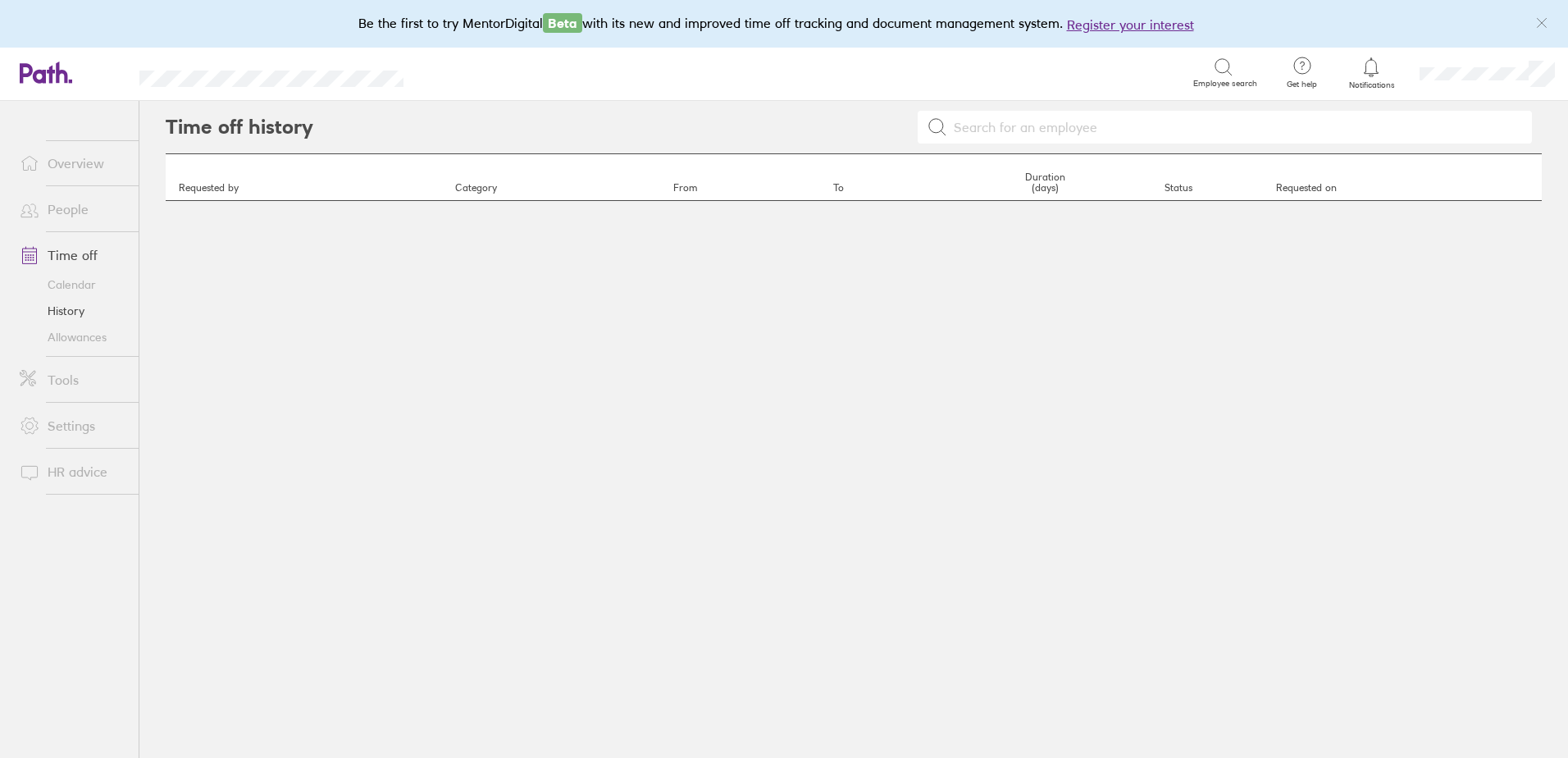
click at [62, 258] on link "Time off" at bounding box center [72, 254] width 132 height 33
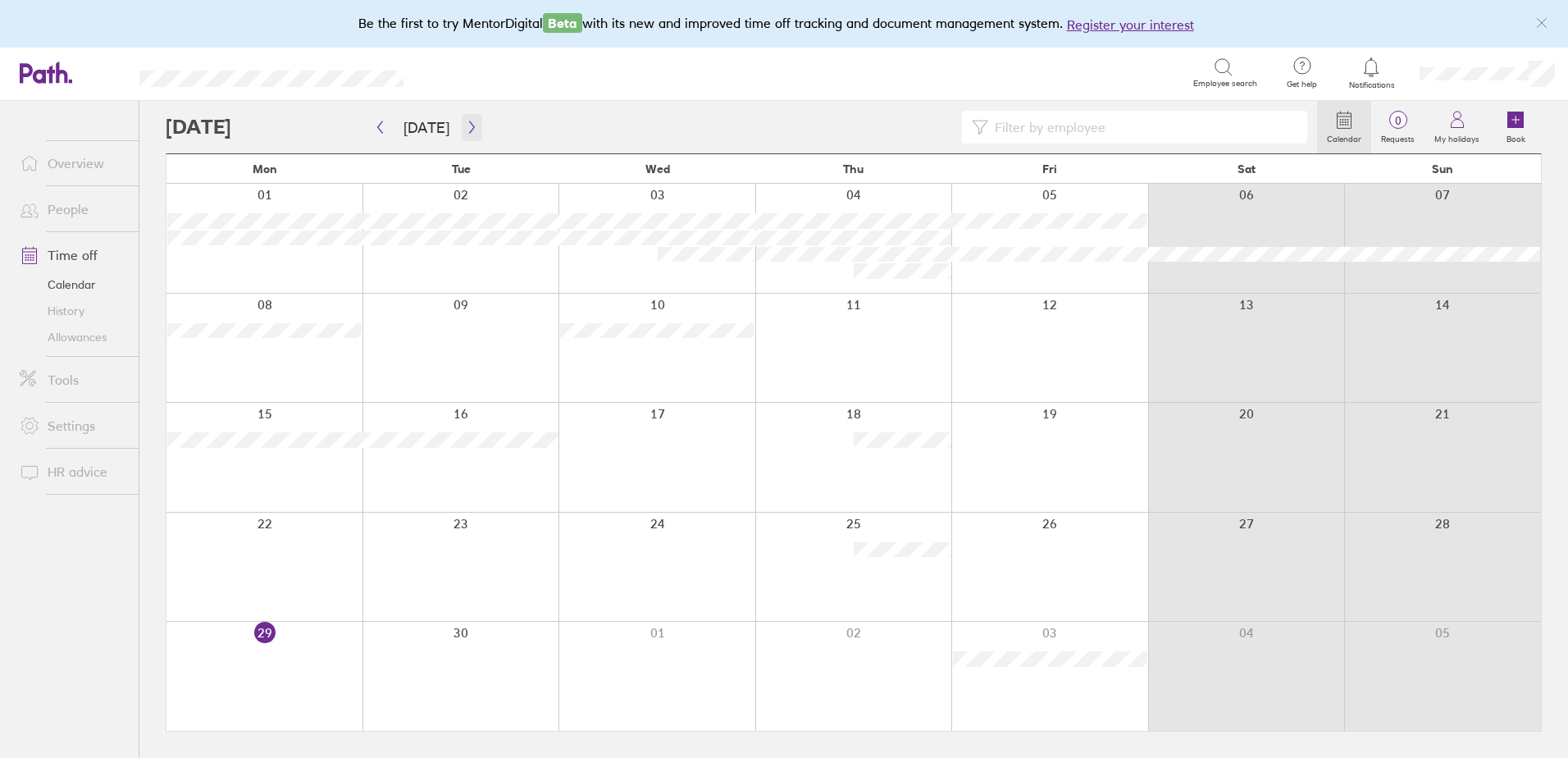
click at [469, 130] on icon "button" at bounding box center [471, 127] width 5 height 12
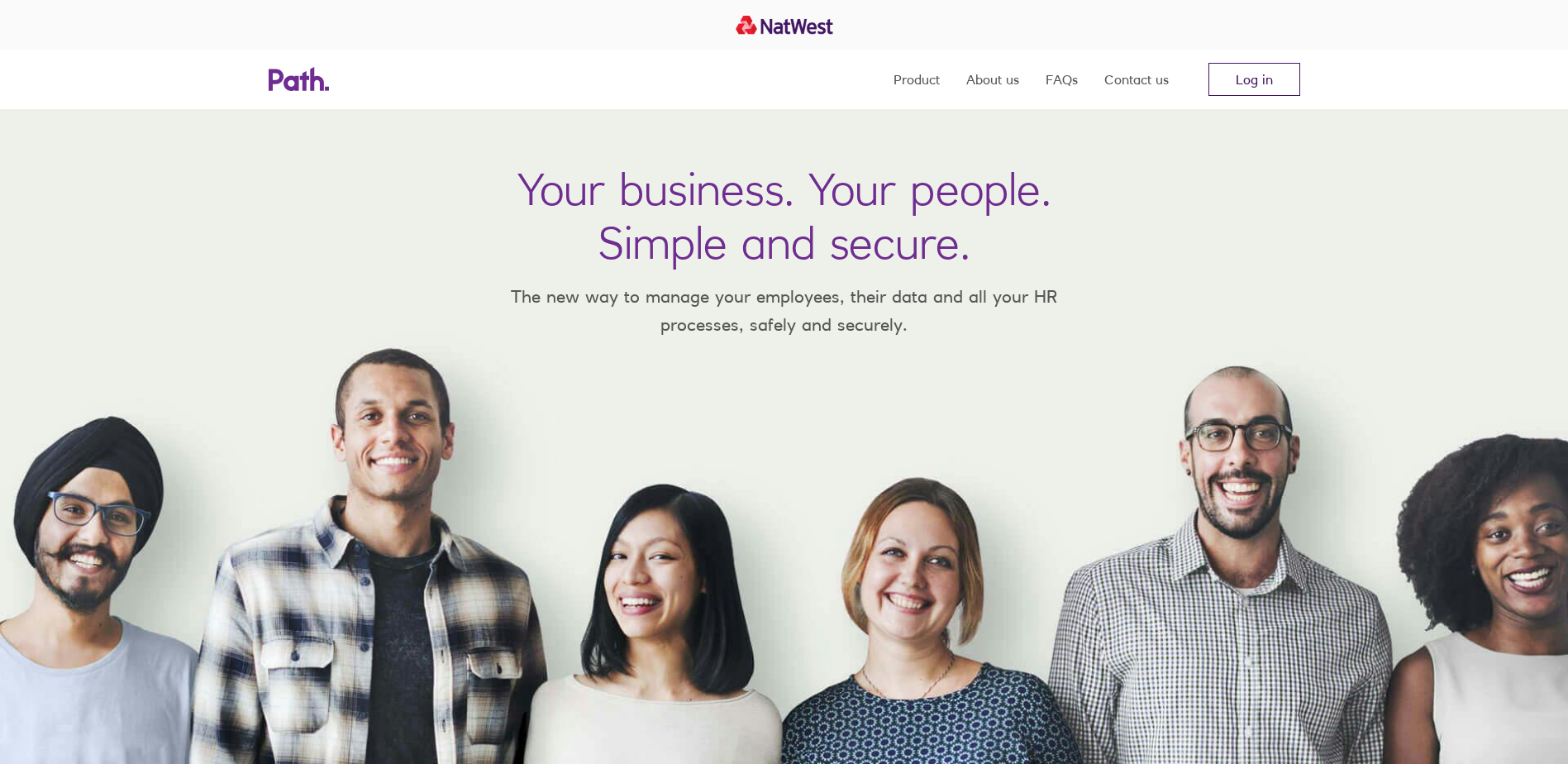
click at [1222, 70] on link "Log in" at bounding box center [1254, 79] width 91 height 33
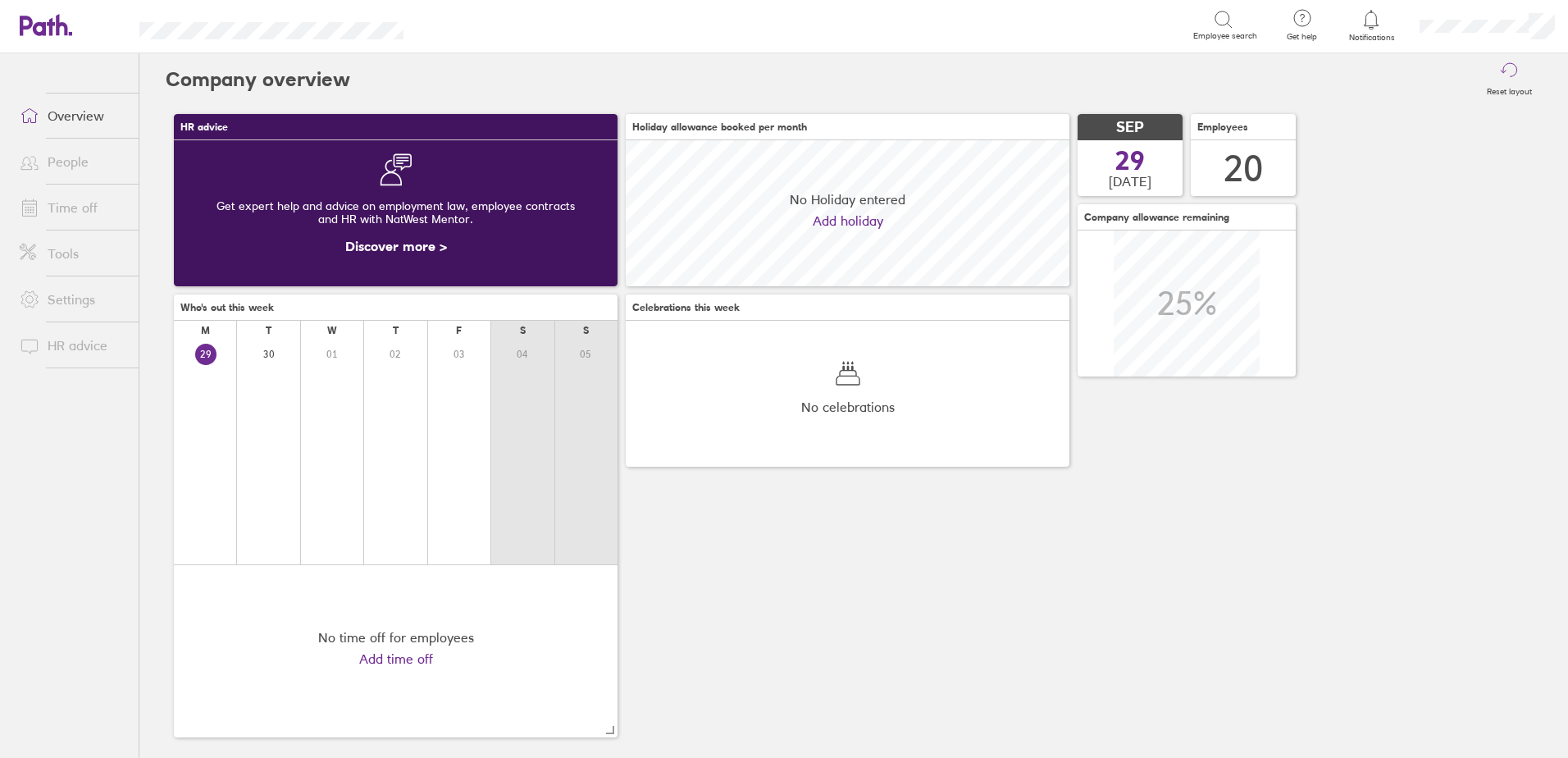
scroll to position [146, 444]
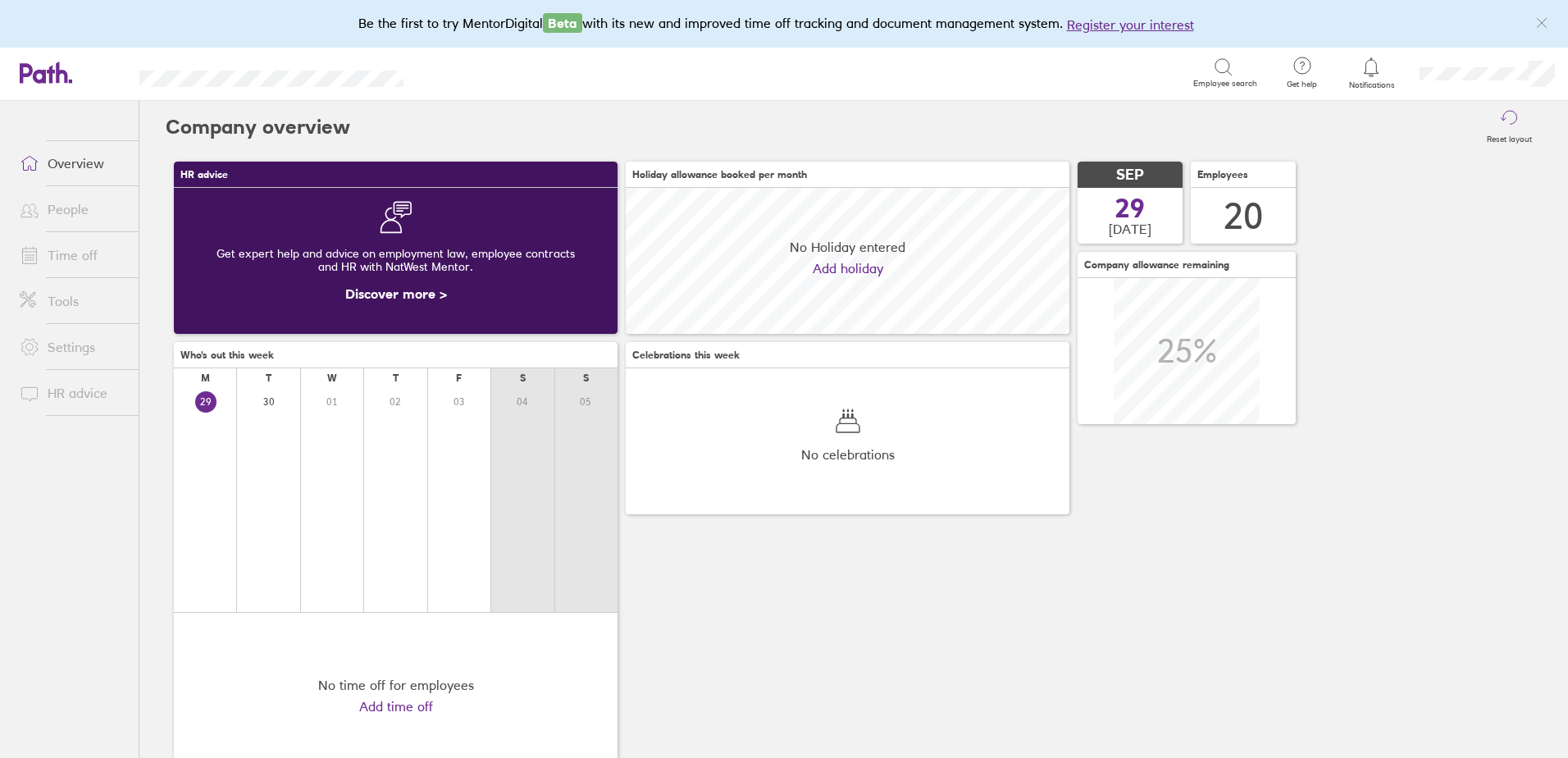
click at [79, 253] on link "Time off" at bounding box center [72, 254] width 132 height 33
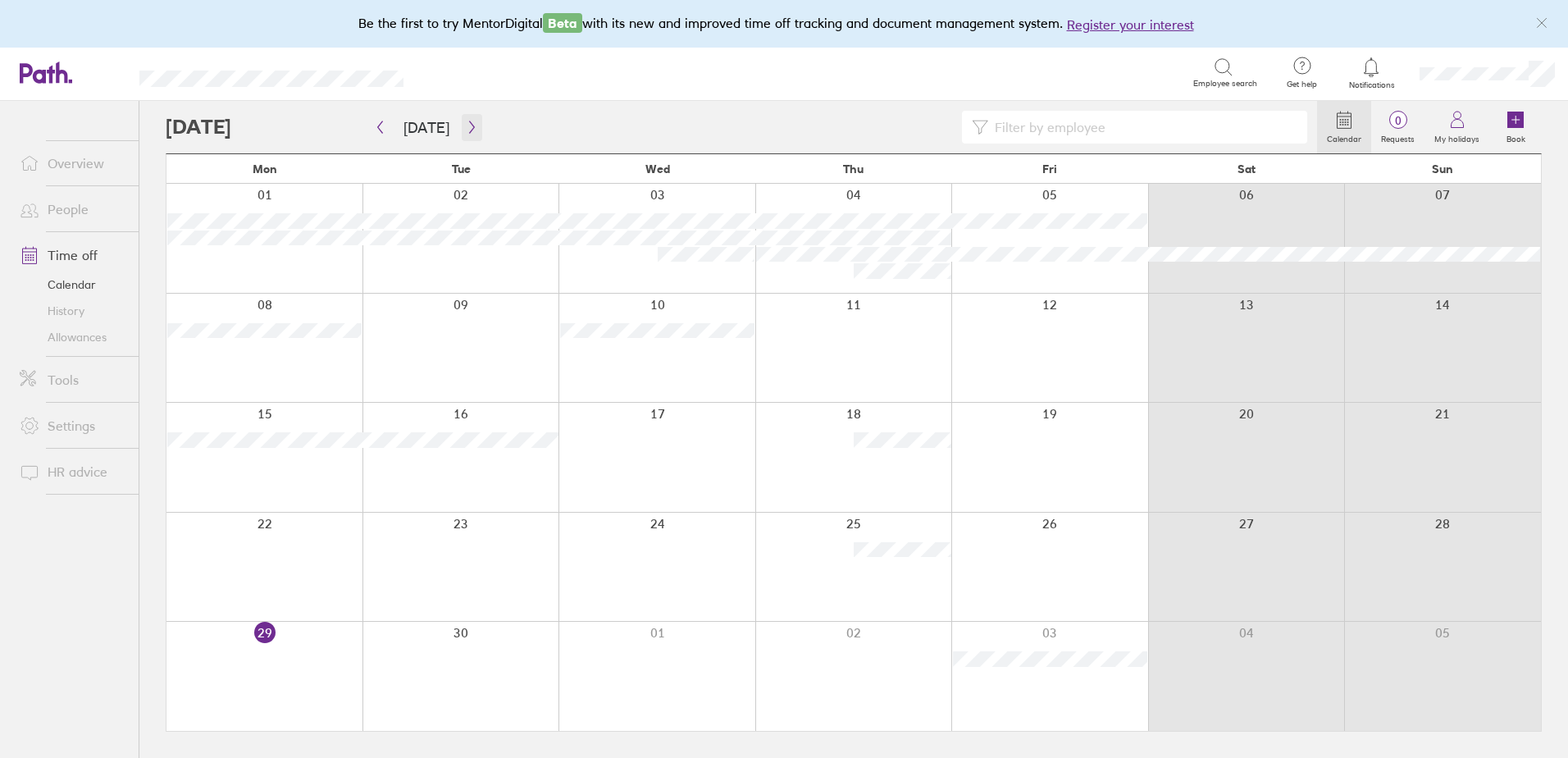
click at [465, 123] on icon "button" at bounding box center [471, 127] width 12 height 13
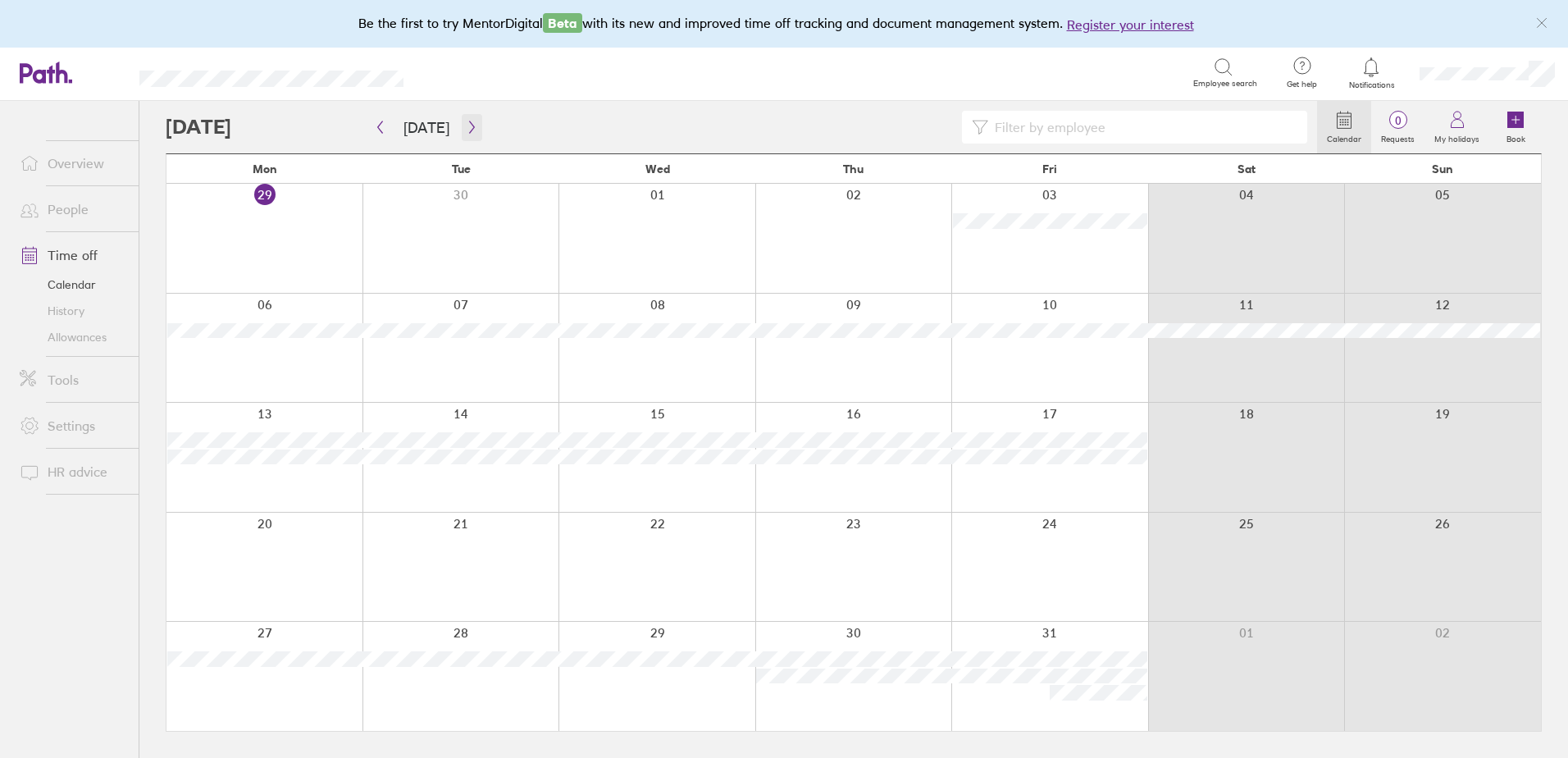
click at [465, 130] on icon "button" at bounding box center [471, 127] width 12 height 13
click at [465, 126] on icon "button" at bounding box center [471, 127] width 12 height 13
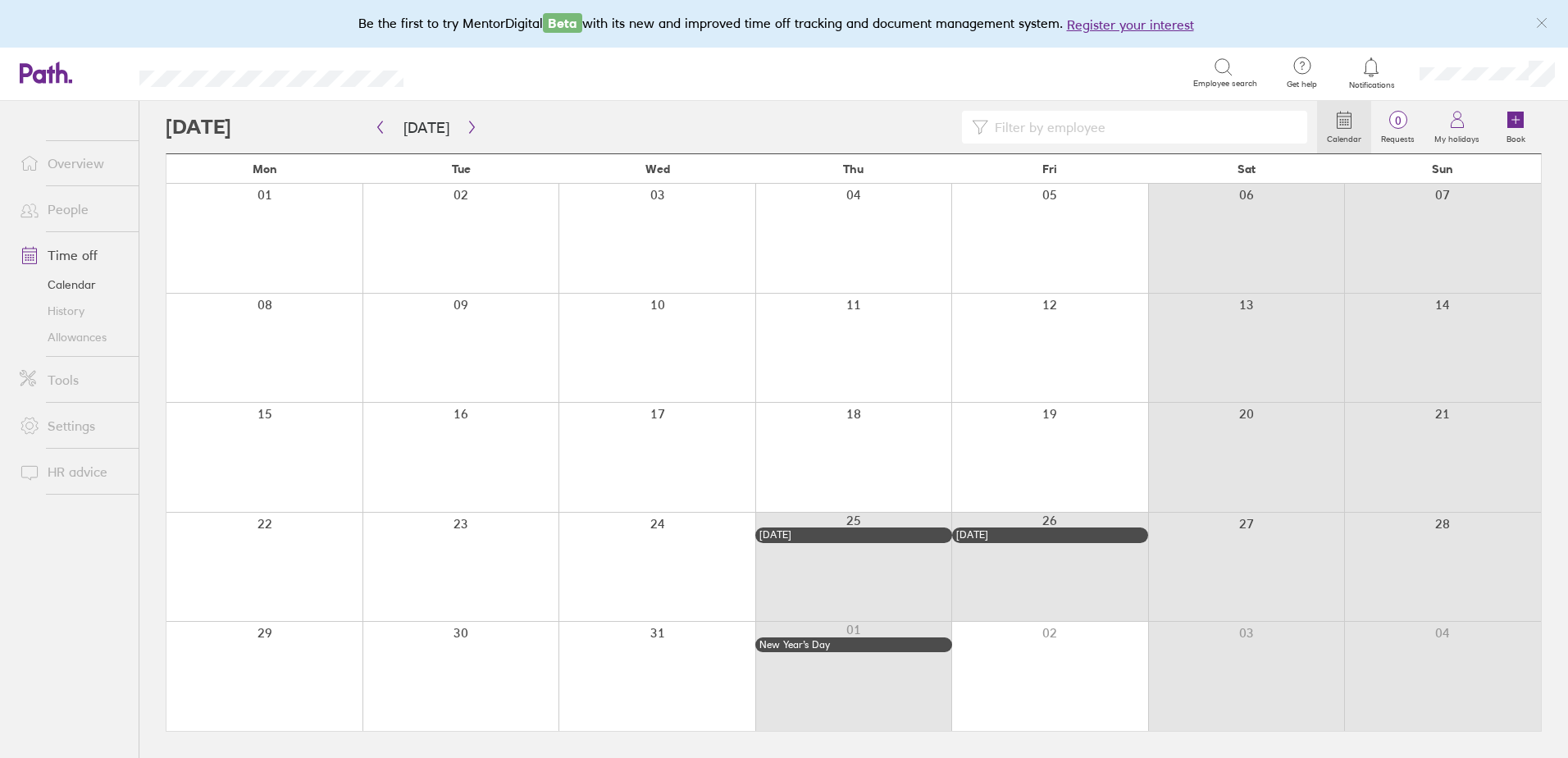
click at [625, 484] on div at bounding box center [657, 457] width 197 height 109
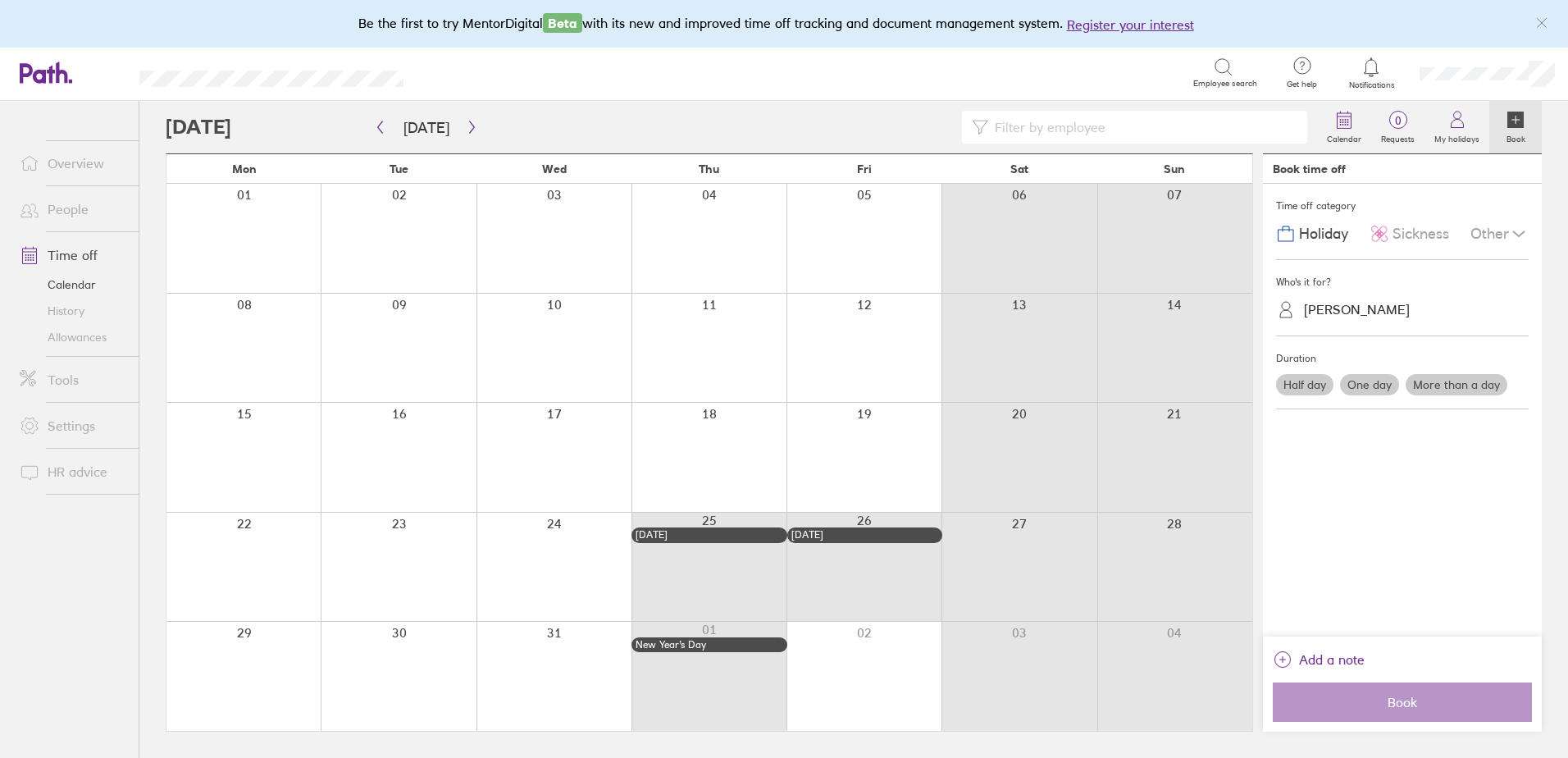
click at [389, 430] on div at bounding box center [398, 457] width 155 height 109
click at [233, 465] on div at bounding box center [243, 457] width 154 height 109
click at [60, 335] on link "Allowances" at bounding box center [72, 337] width 132 height 26
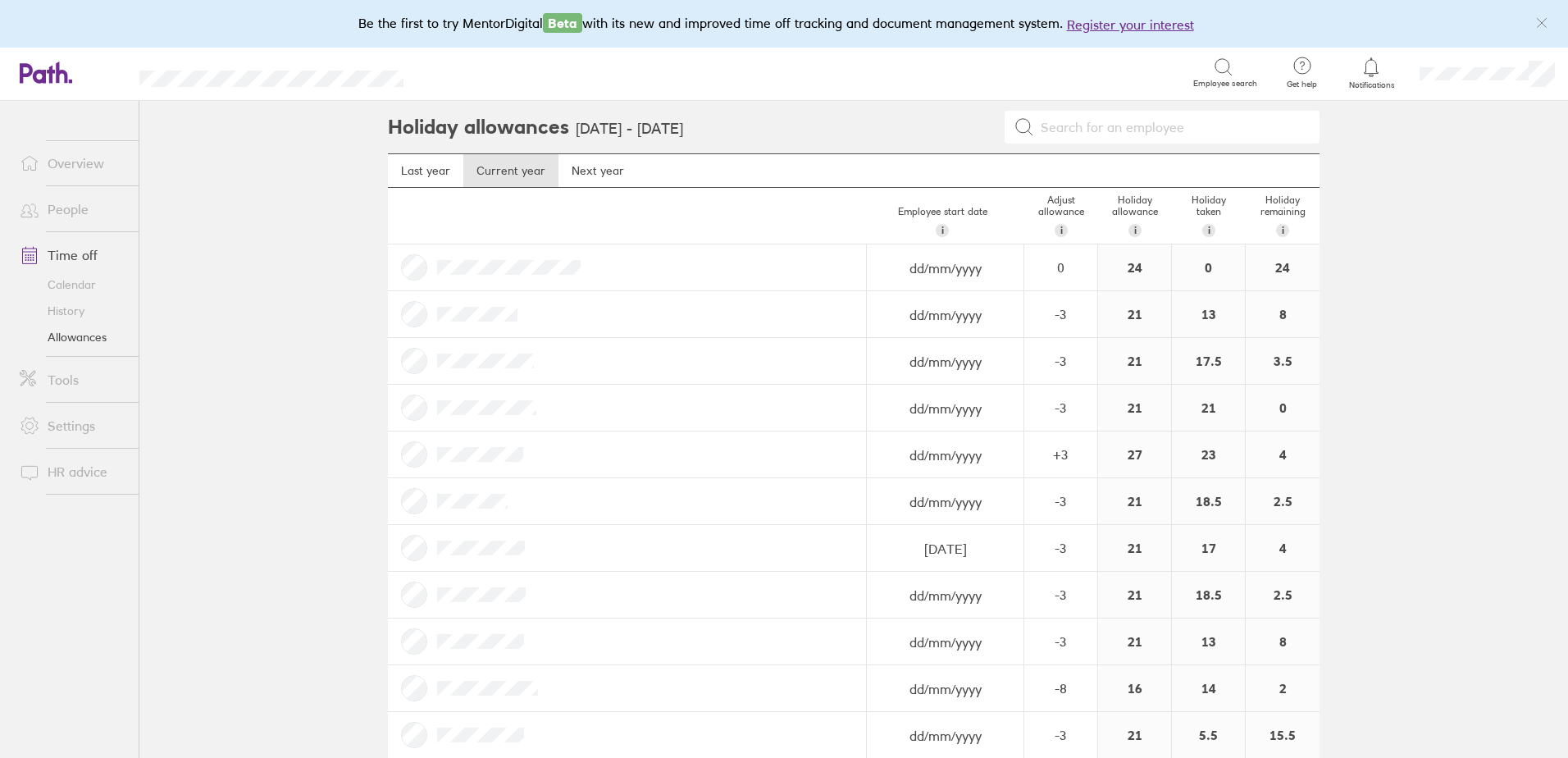
click at [1122, 120] on input at bounding box center [1171, 126] width 276 height 31
click at [73, 314] on link "History" at bounding box center [72, 311] width 132 height 26
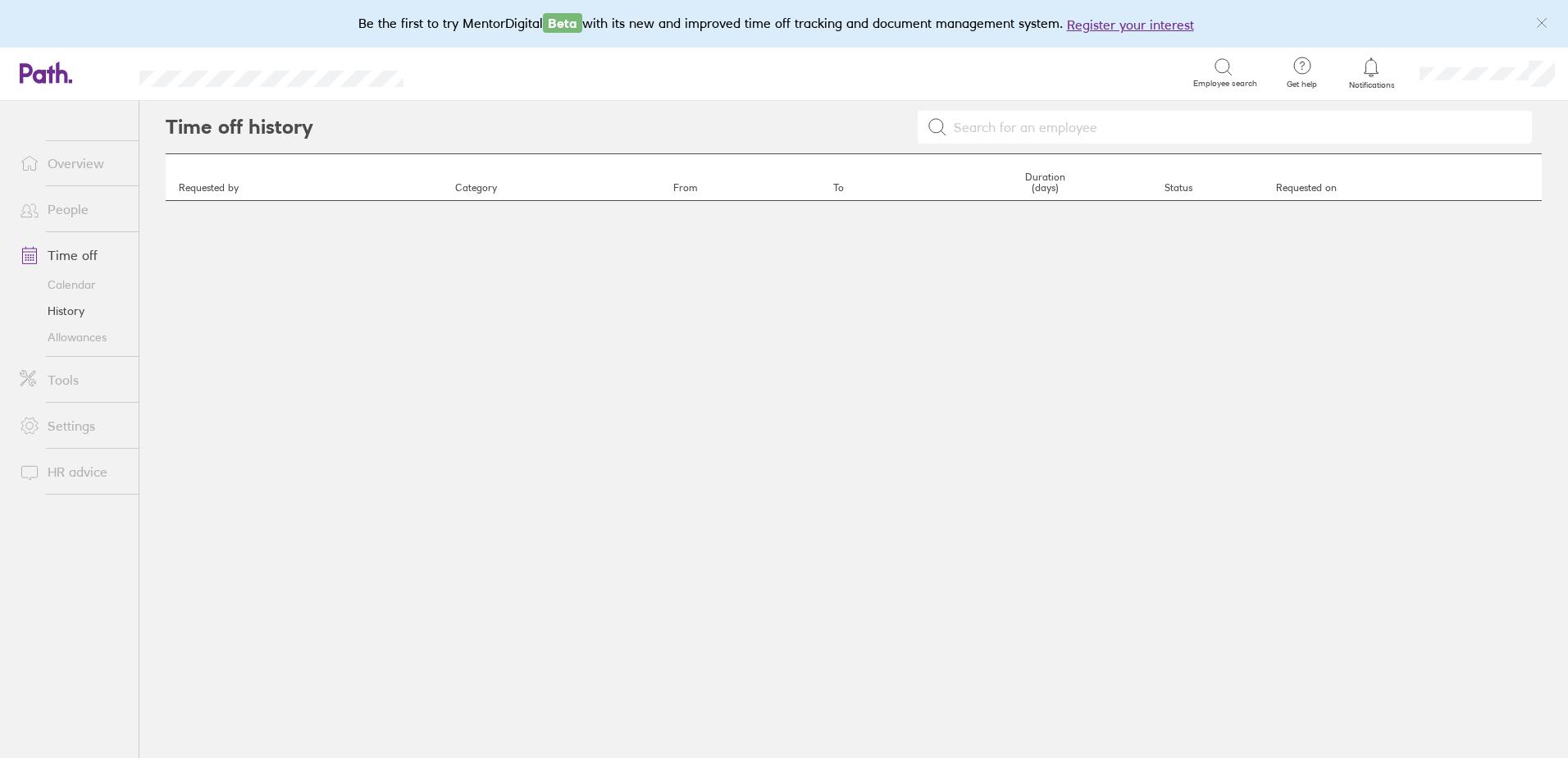
click at [1085, 130] on input at bounding box center [1233, 126] width 575 height 31
click at [1000, 135] on input "olha" at bounding box center [1233, 126] width 575 height 31
type input "o"
click at [1218, 65] on icon at bounding box center [1223, 66] width 20 height 20
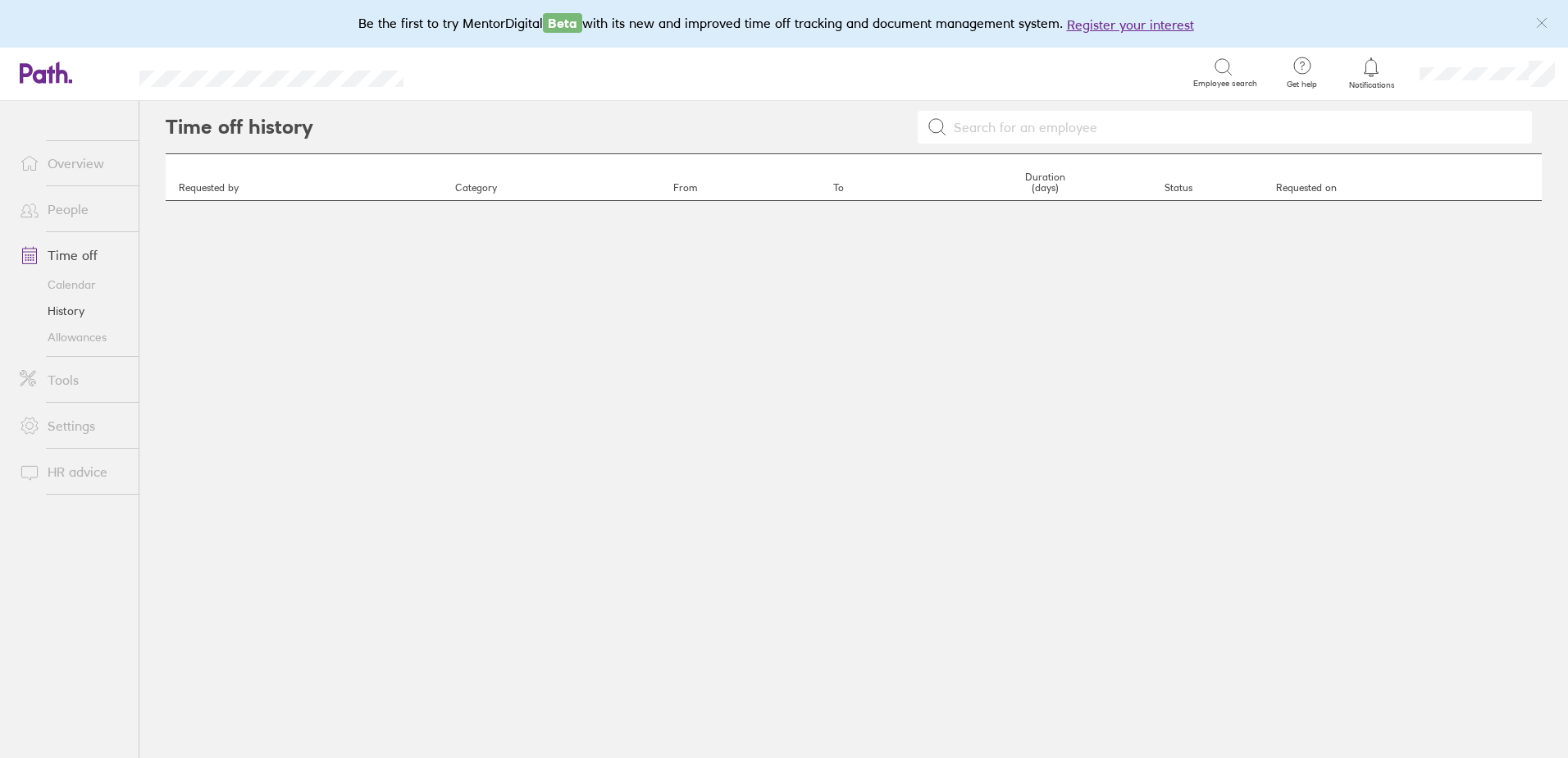
click at [87, 258] on link "Time off" at bounding box center [72, 254] width 132 height 33
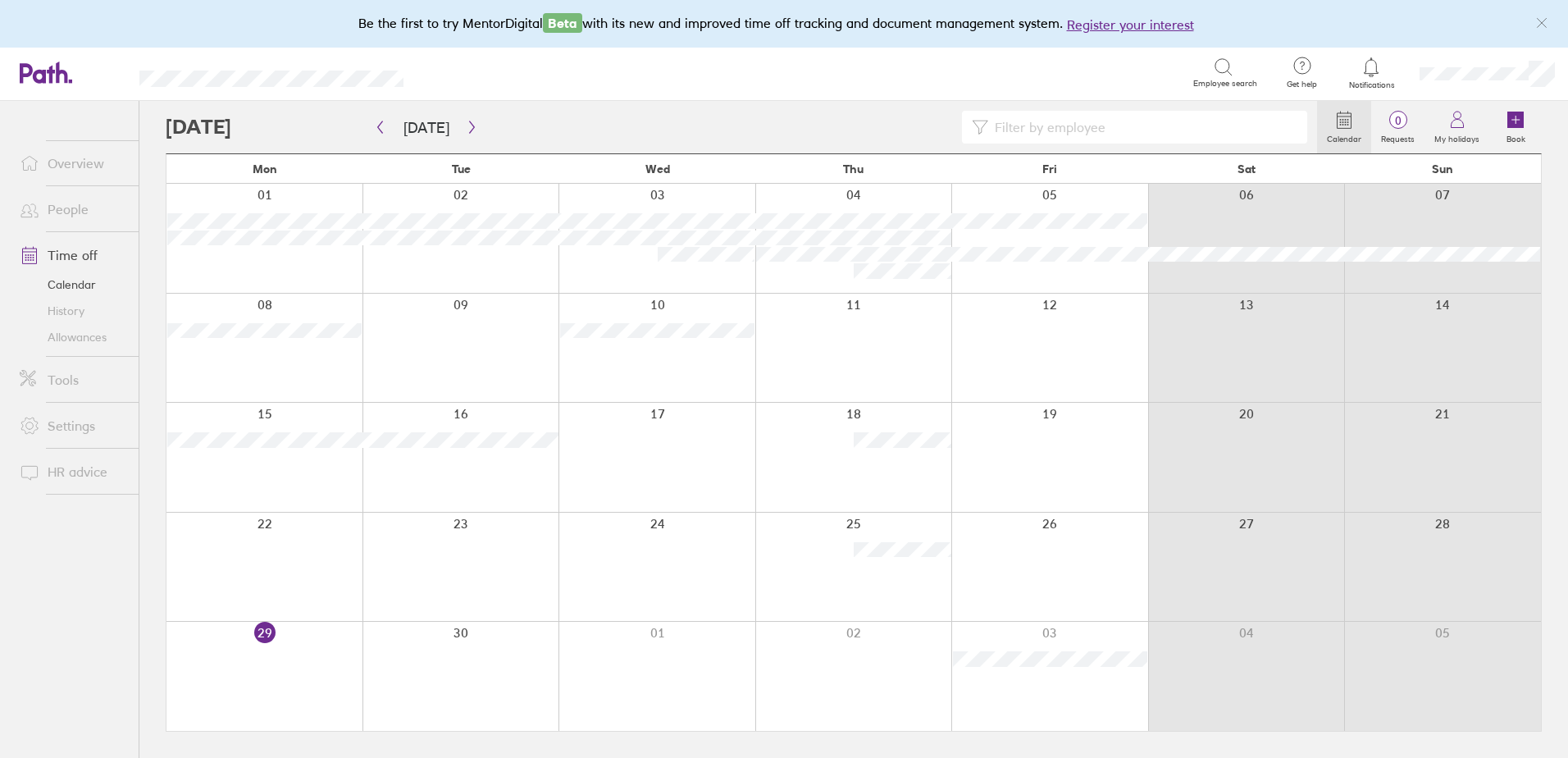
click at [66, 340] on link "Allowances" at bounding box center [72, 337] width 132 height 26
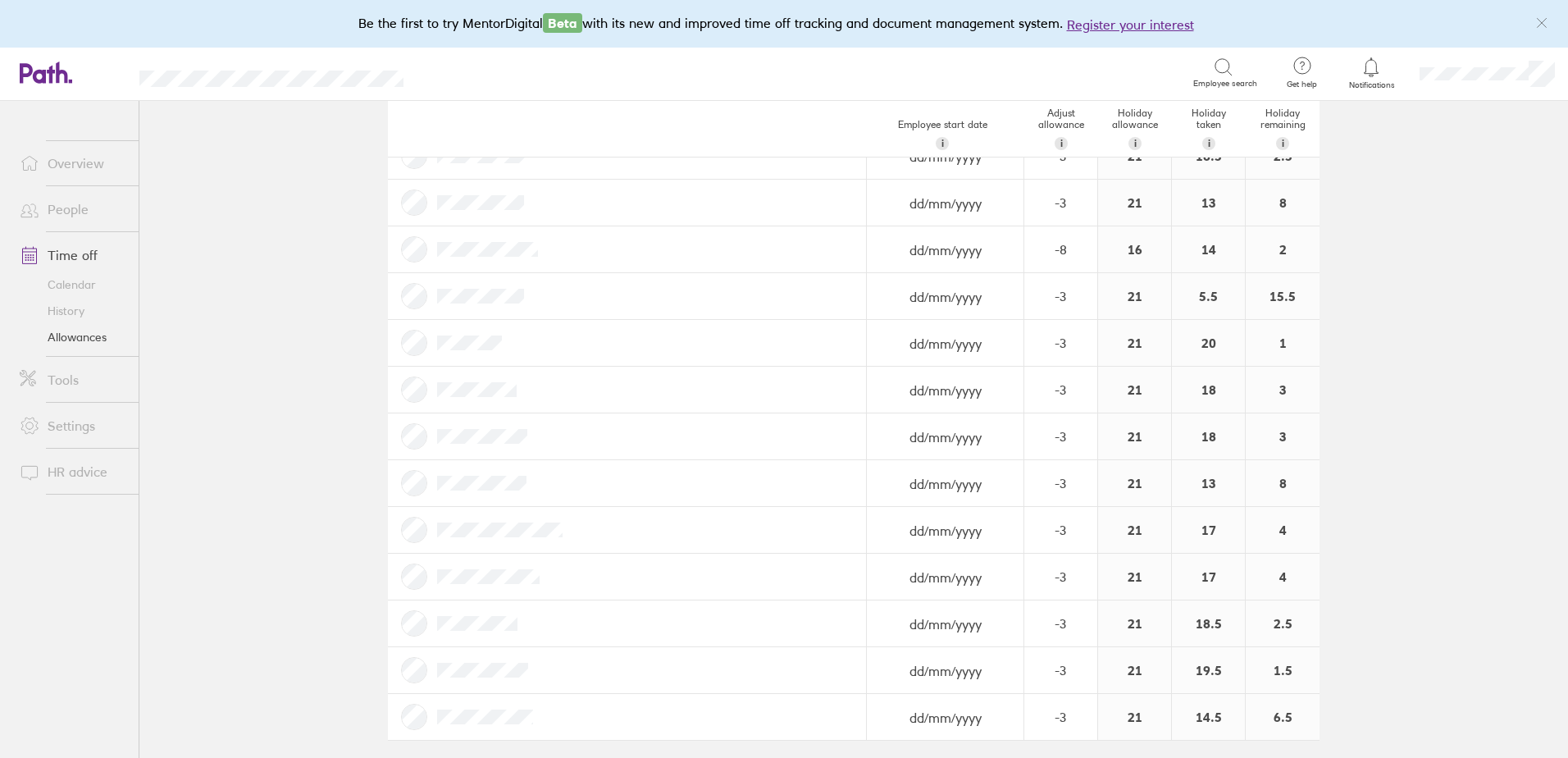
scroll to position [448, 0]
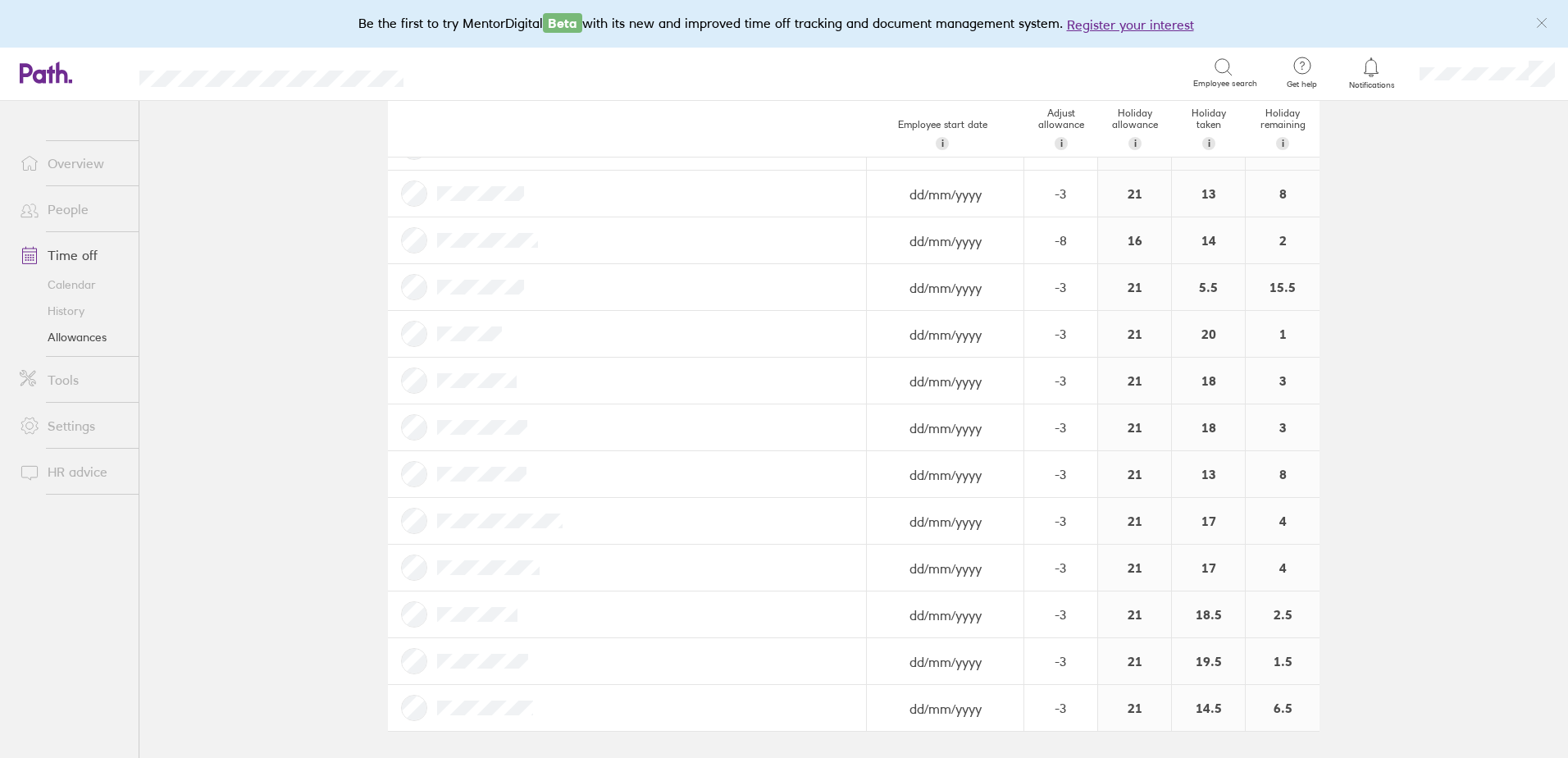
click at [87, 278] on link "Calendar" at bounding box center [72, 284] width 132 height 26
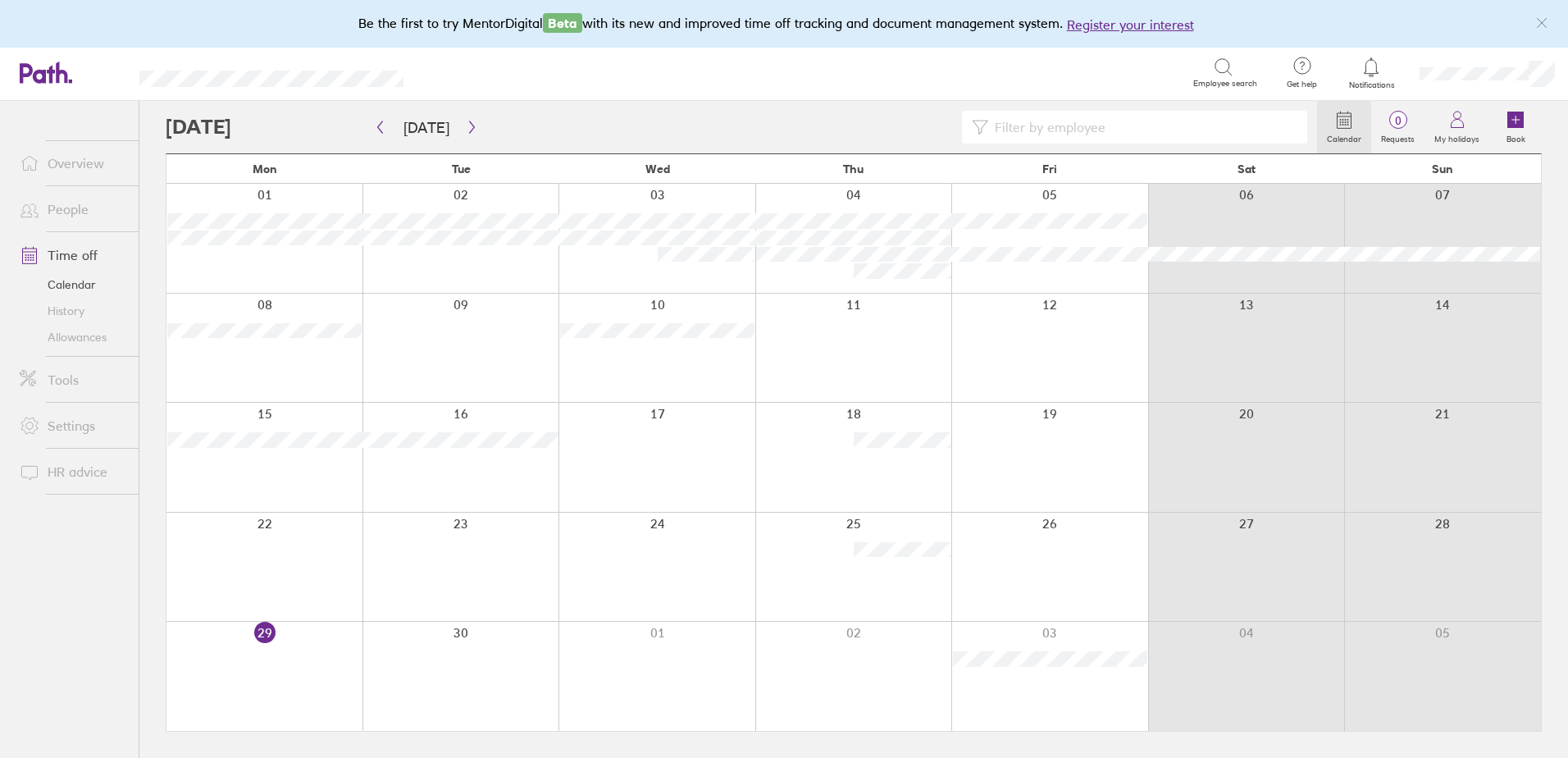
click at [55, 297] on link "Calendar" at bounding box center [72, 284] width 132 height 26
click at [64, 307] on link "History" at bounding box center [72, 311] width 132 height 26
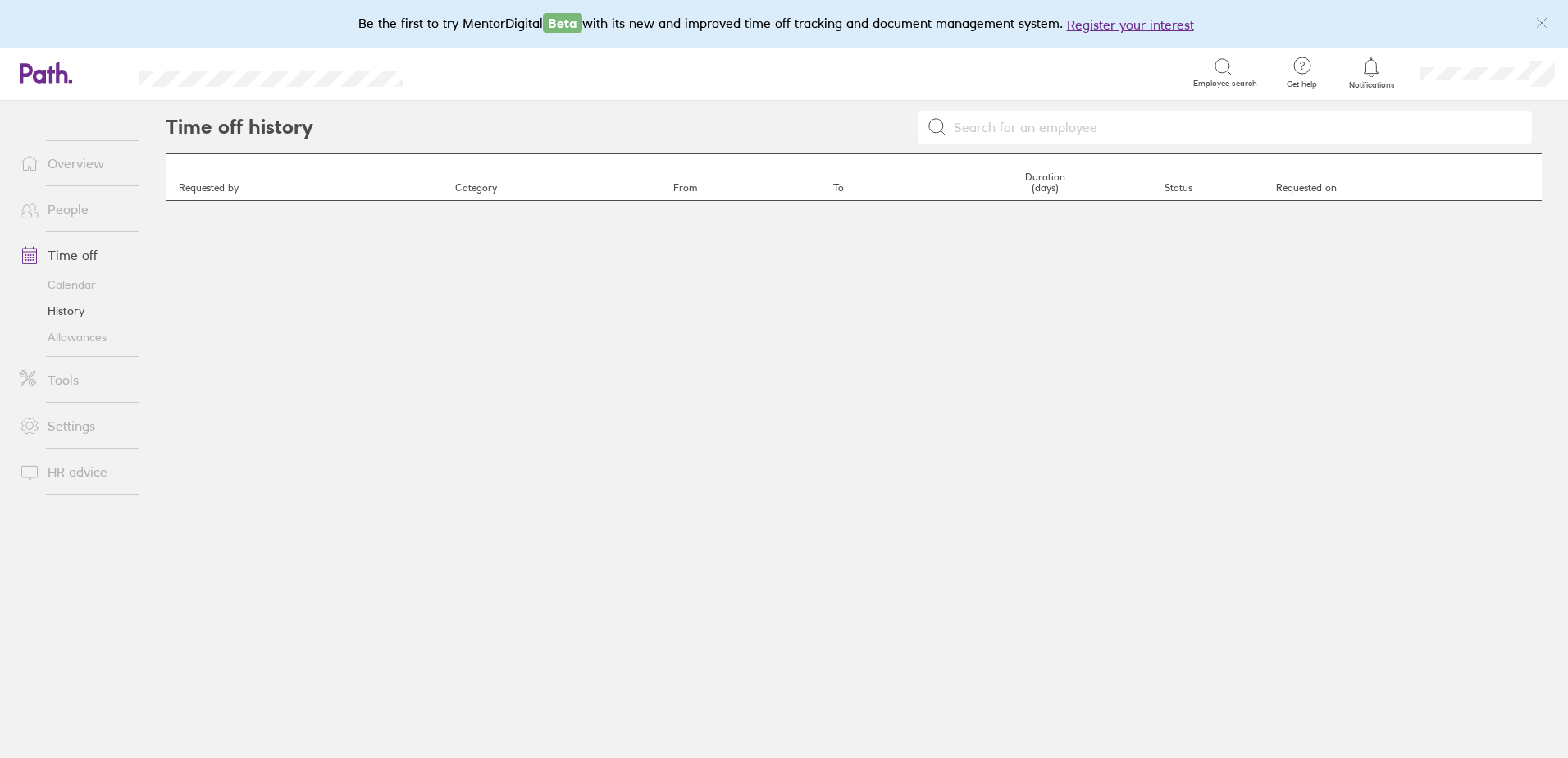
click at [987, 131] on input at bounding box center [1233, 126] width 575 height 31
type input "kevin"
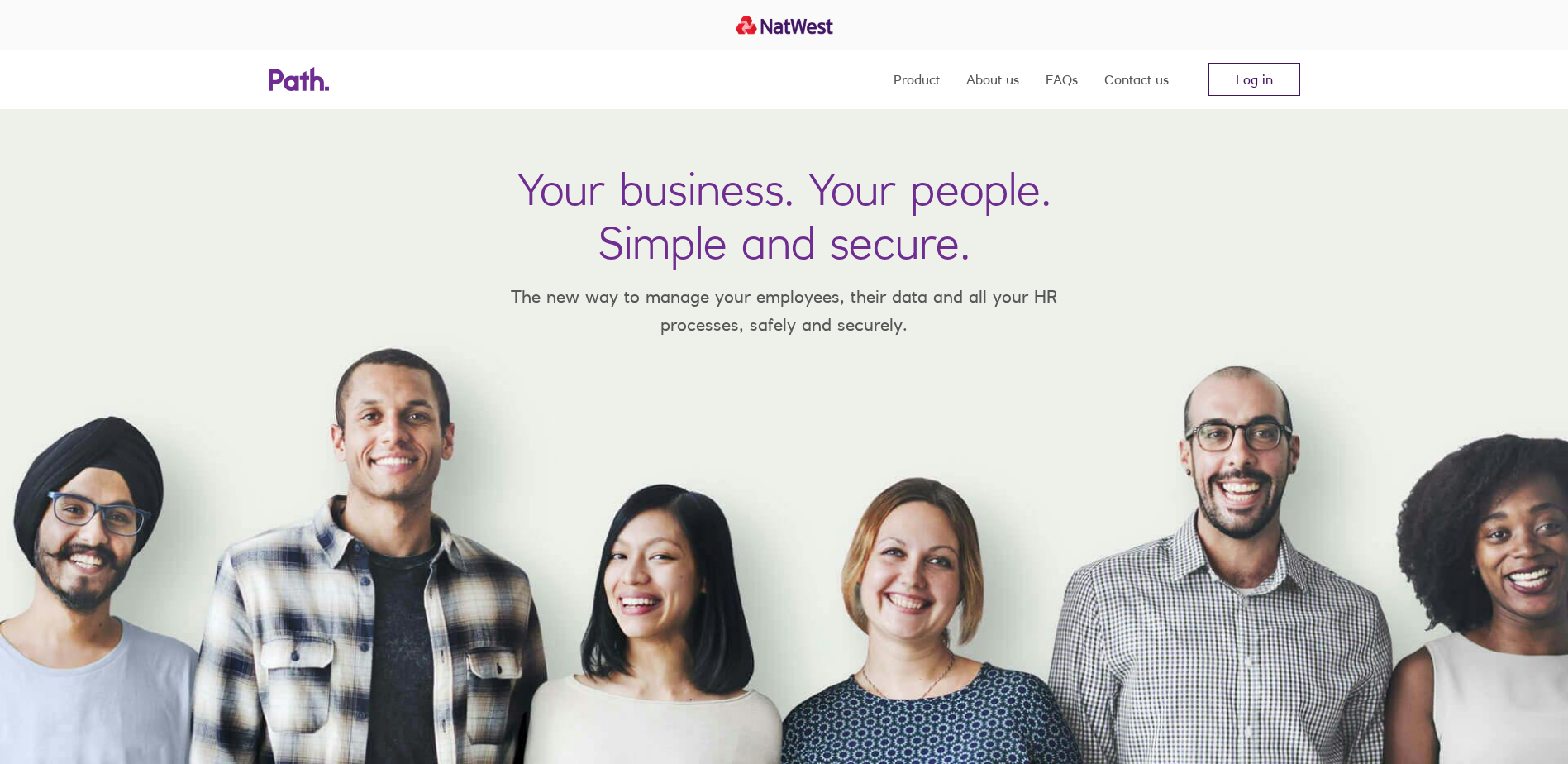
click at [1266, 78] on link "Log in" at bounding box center [1254, 79] width 91 height 33
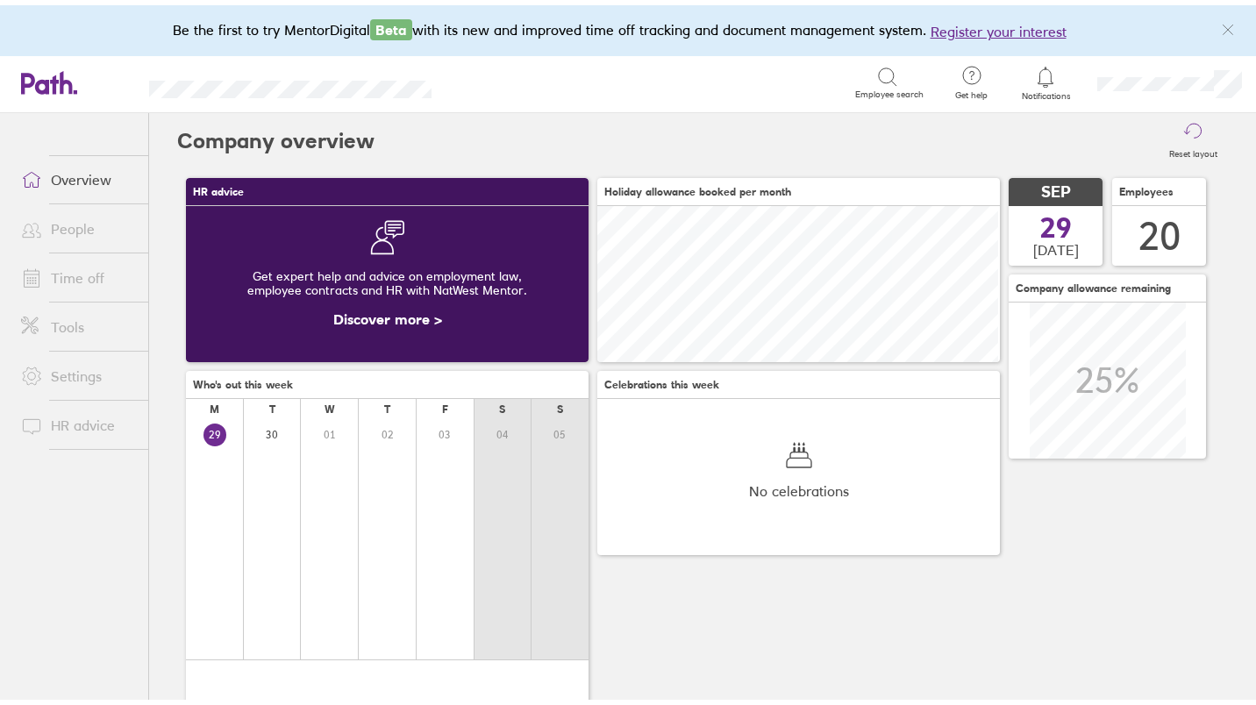
scroll to position [877267, 877021]
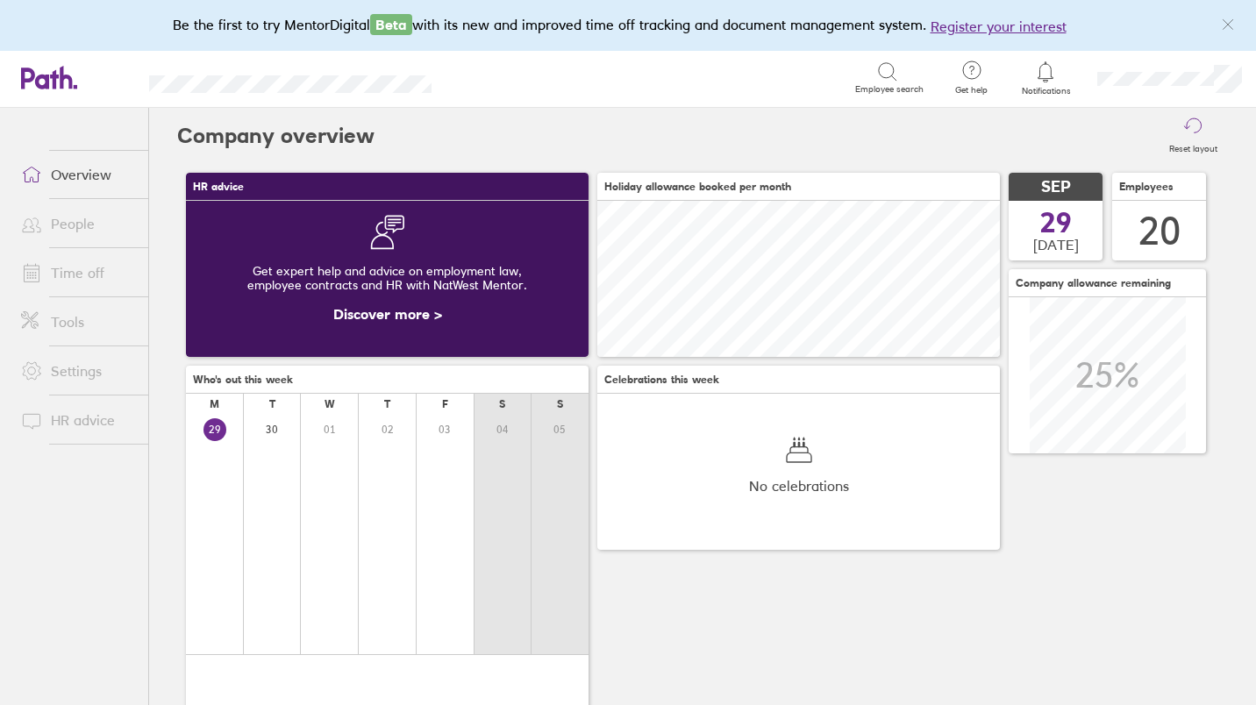
click at [54, 280] on link "Time off" at bounding box center [77, 272] width 141 height 35
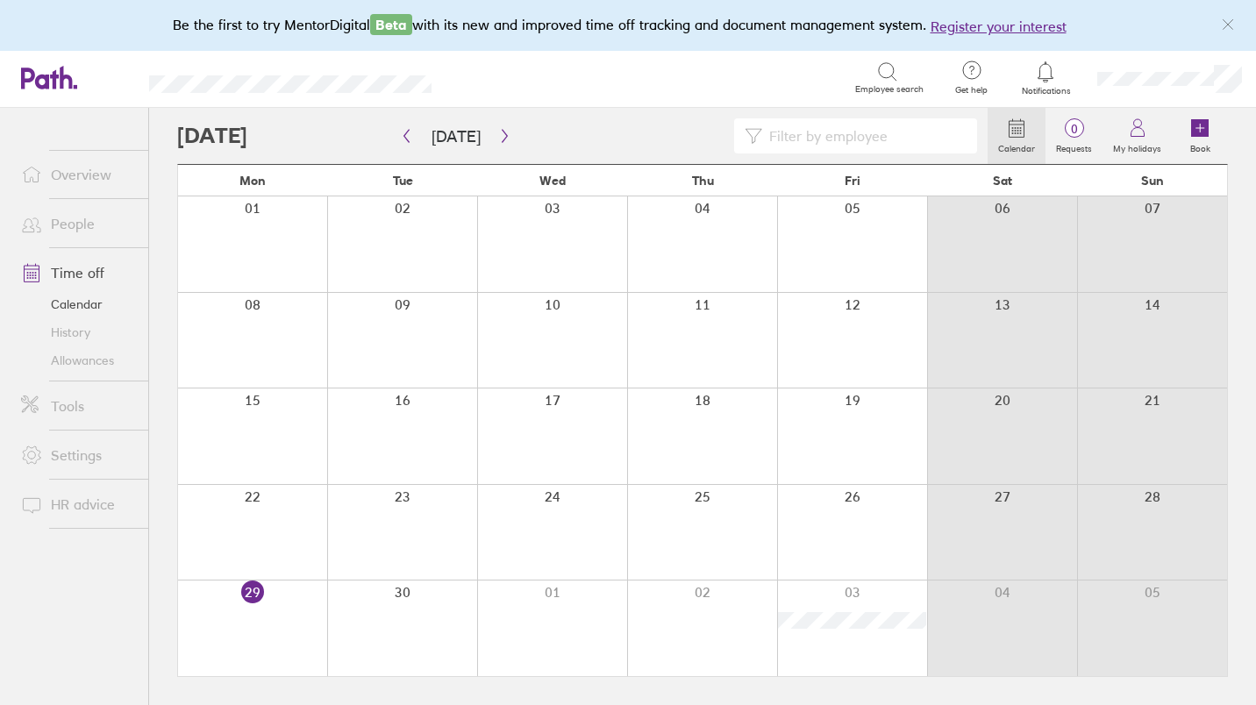
click at [787, 131] on input at bounding box center [864, 135] width 204 height 33
